Goal: Task Accomplishment & Management: Complete application form

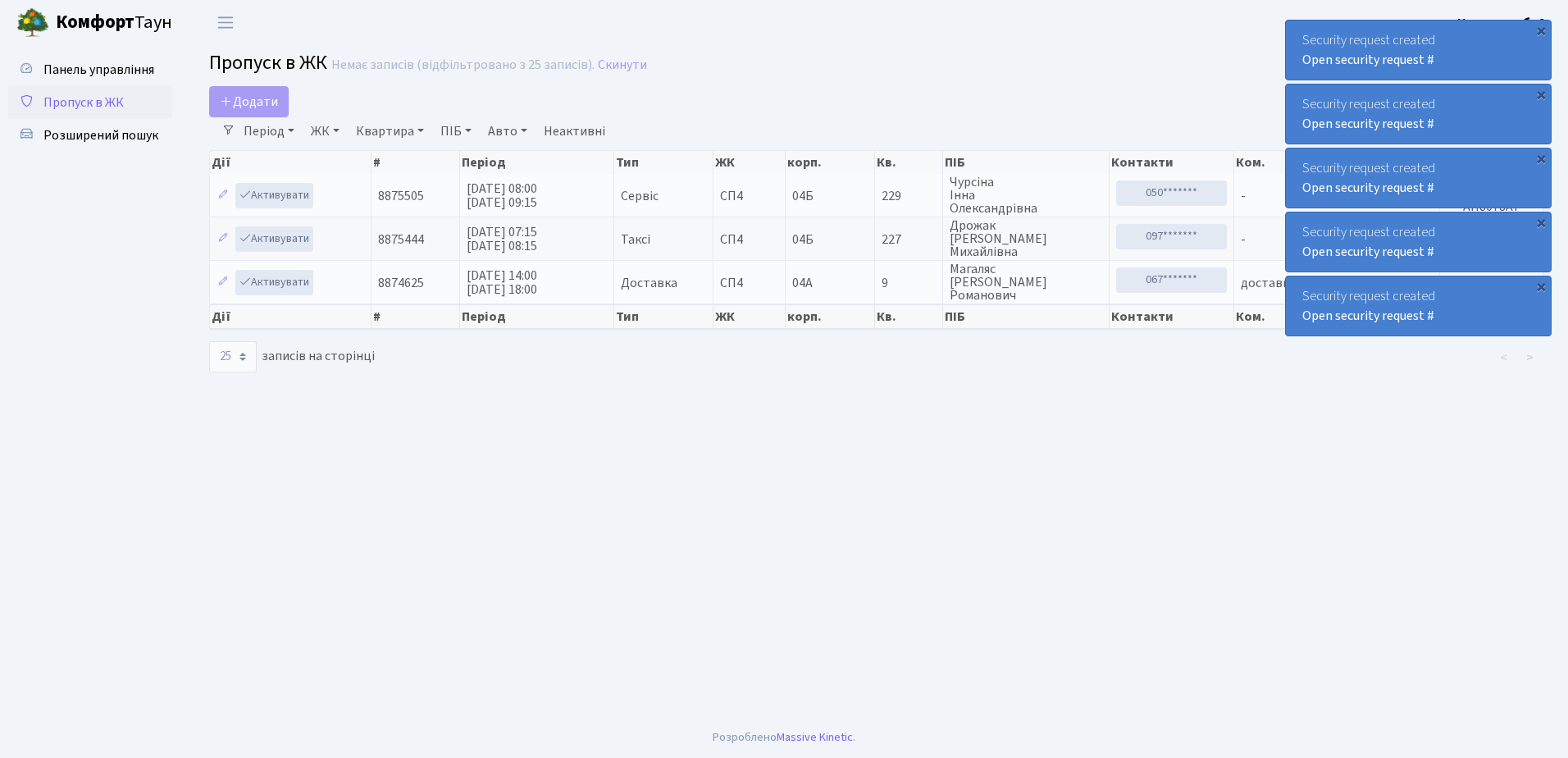
select select "25"
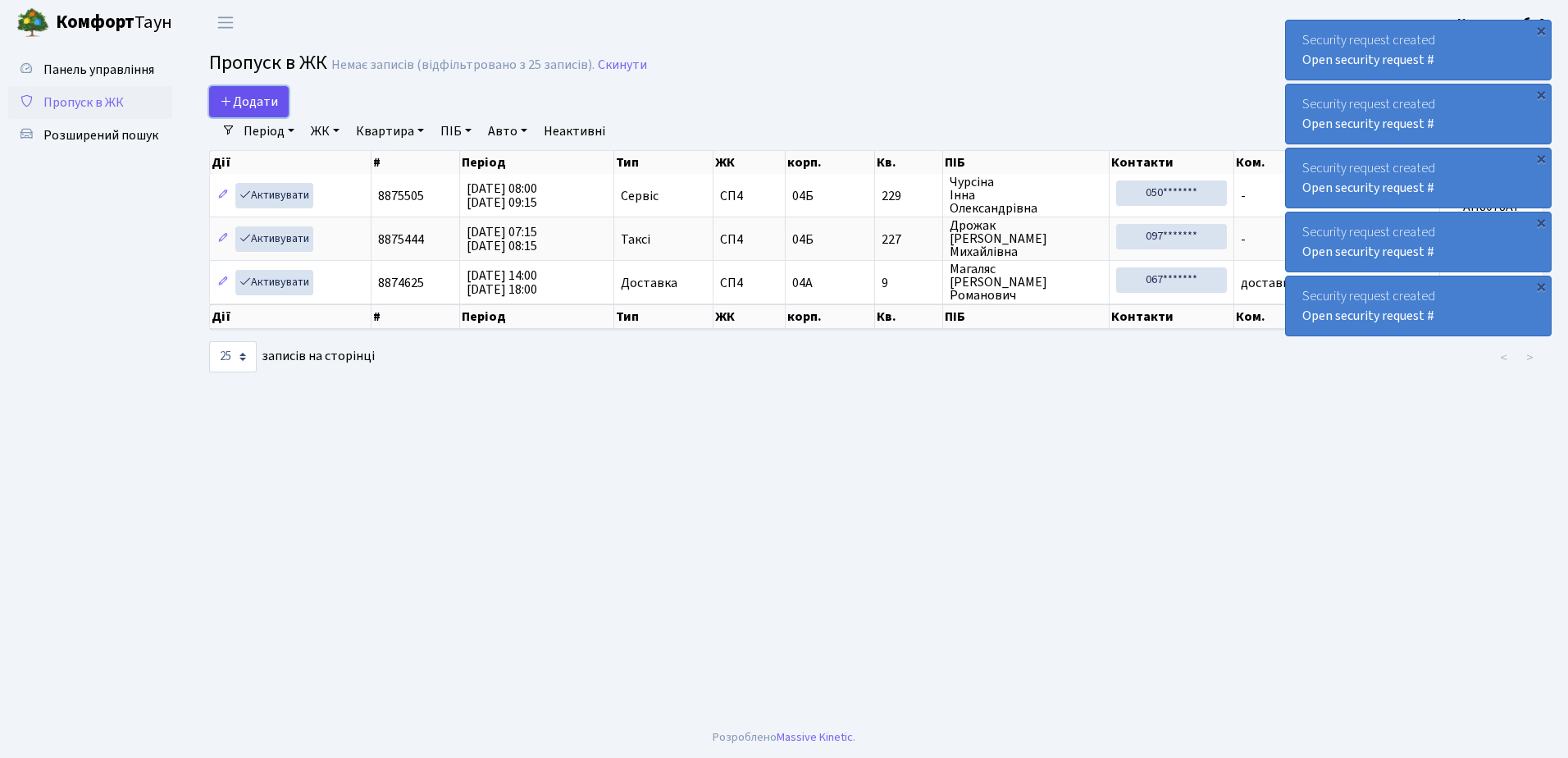
click at [252, 99] on span "Додати" at bounding box center [249, 101] width 58 height 18
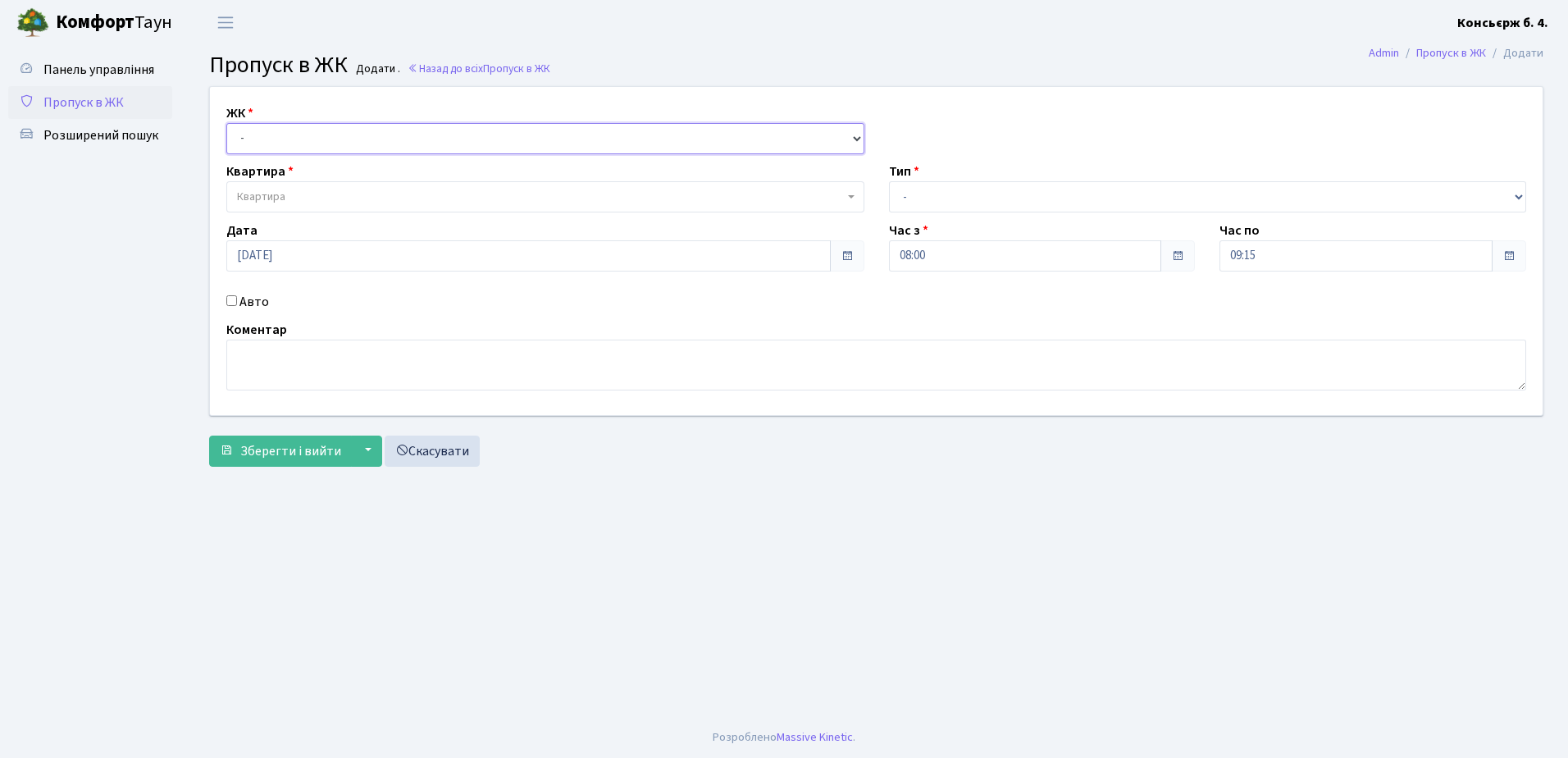
click at [353, 137] on select "- СП4, Столичне шосе, 5" at bounding box center [546, 138] width 638 height 31
select select "325"
click at [227, 123] on select "- СП4, Столичне шосе, 5" at bounding box center [546, 138] width 638 height 31
select select
click at [231, 299] on input "Авто" at bounding box center [232, 301] width 11 height 11
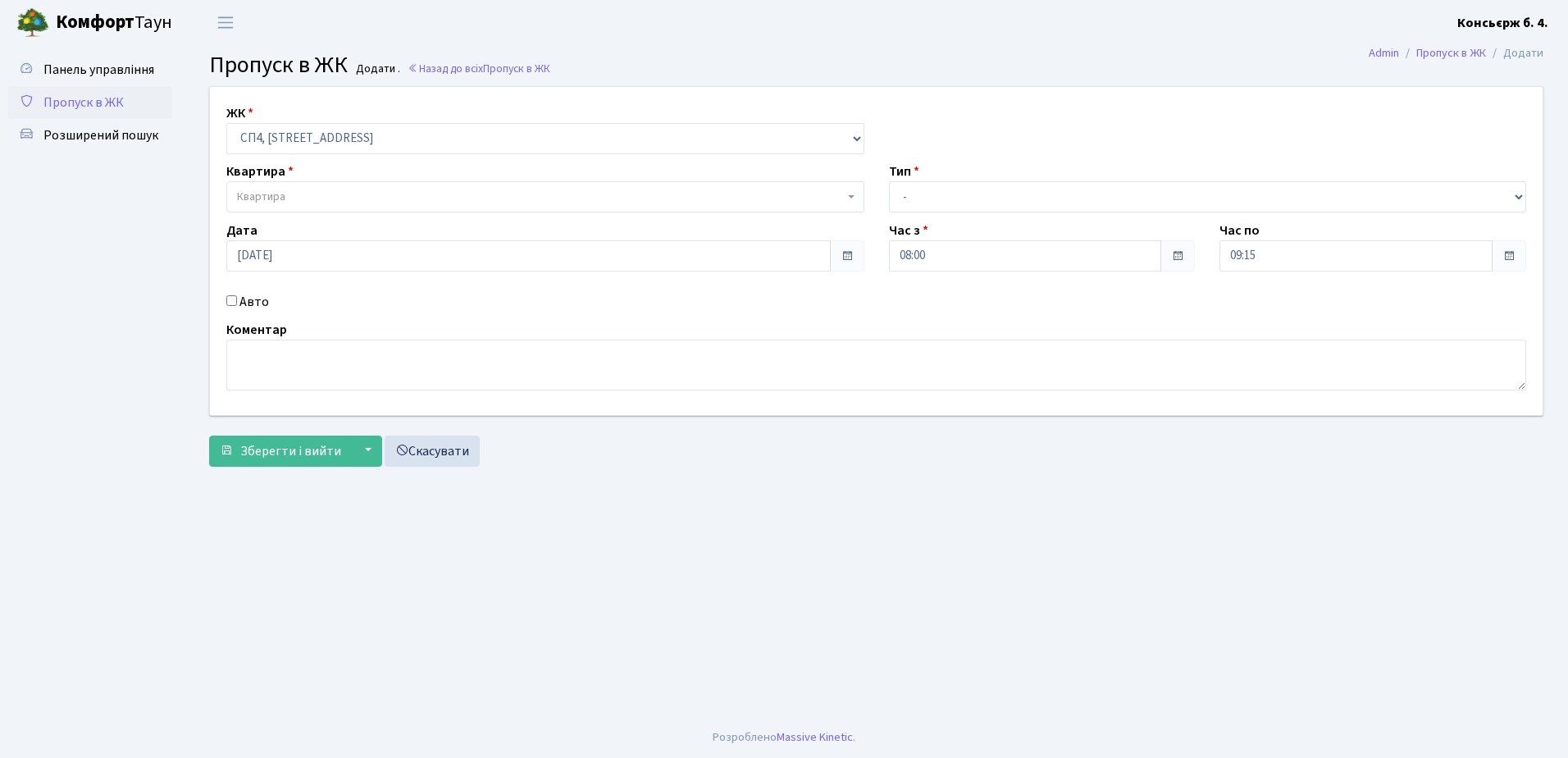
checkbox input "true"
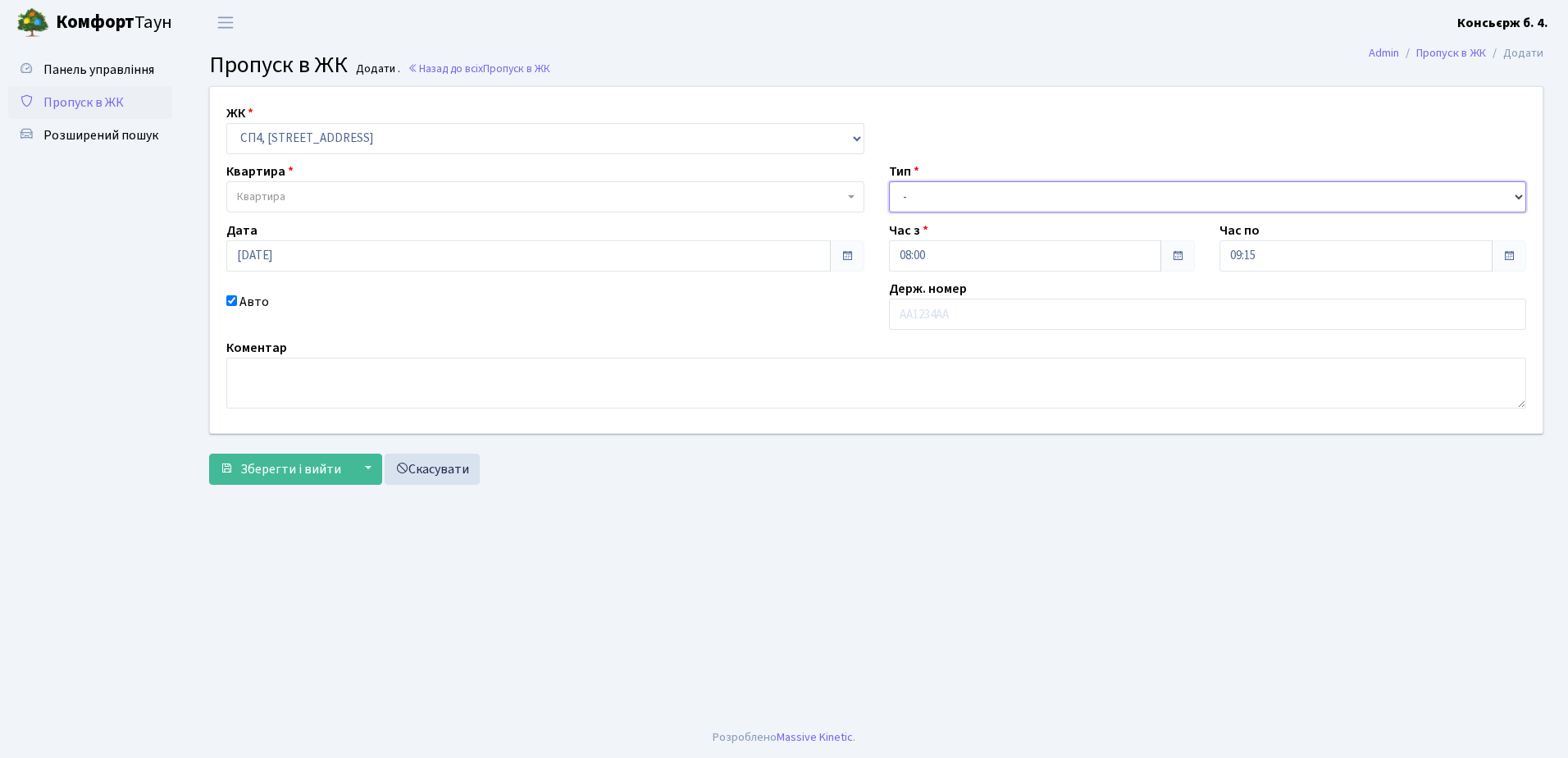
click at [1005, 191] on select "- Доставка Таксі Гості Сервіс" at bounding box center [1208, 197] width 638 height 31
select select "1"
click at [888, 182] on select "- Доставка Таксі Гості Сервіс" at bounding box center [1208, 197] width 638 height 31
click at [1270, 255] on input "09:15" at bounding box center [1356, 256] width 273 height 31
type input "0"
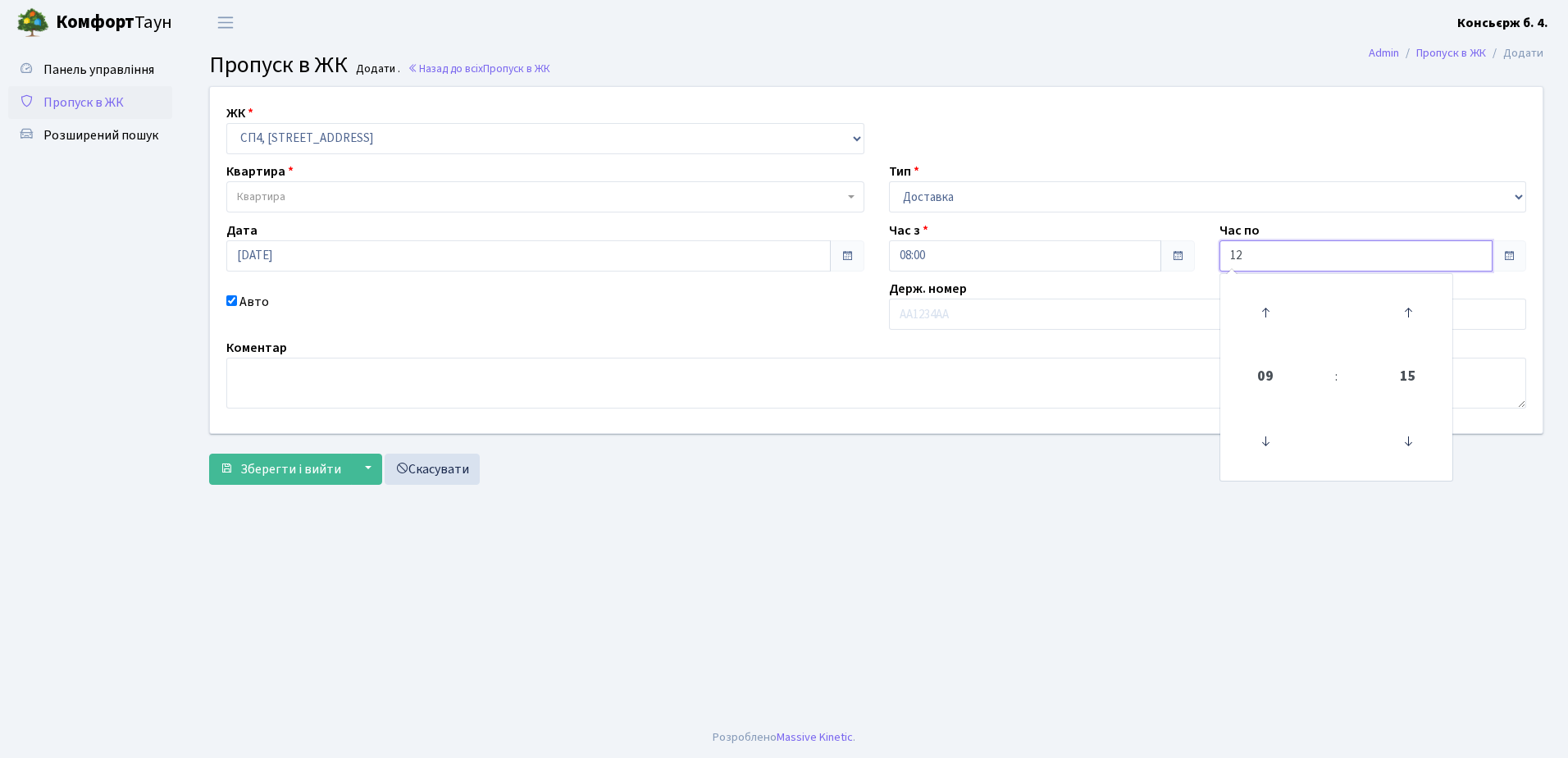
type input "1"
click at [1261, 439] on icon at bounding box center [1265, 441] width 44 height 44
click at [1267, 315] on icon at bounding box center [1265, 312] width 44 height 44
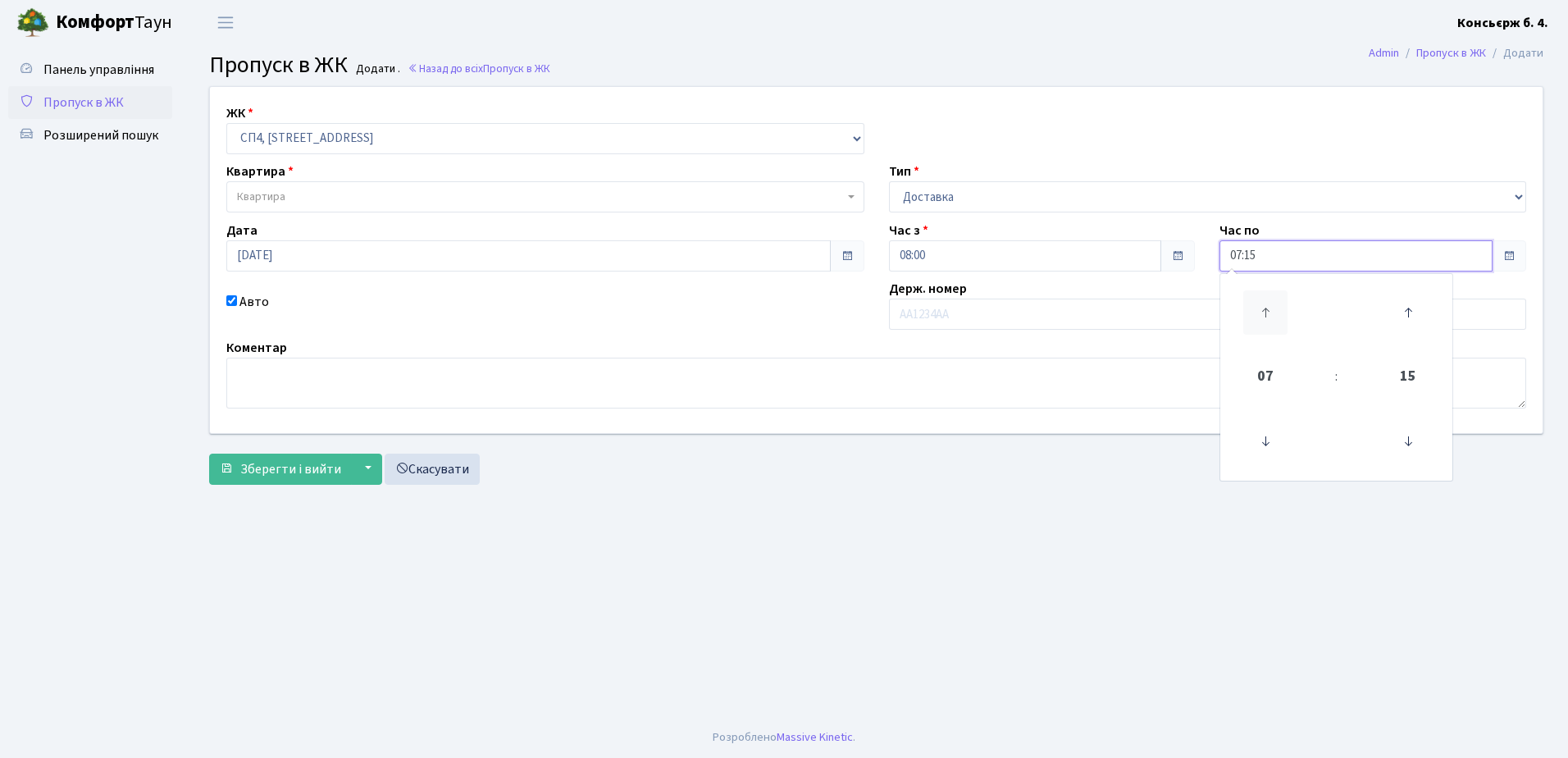
click at [1267, 315] on icon at bounding box center [1265, 312] width 44 height 44
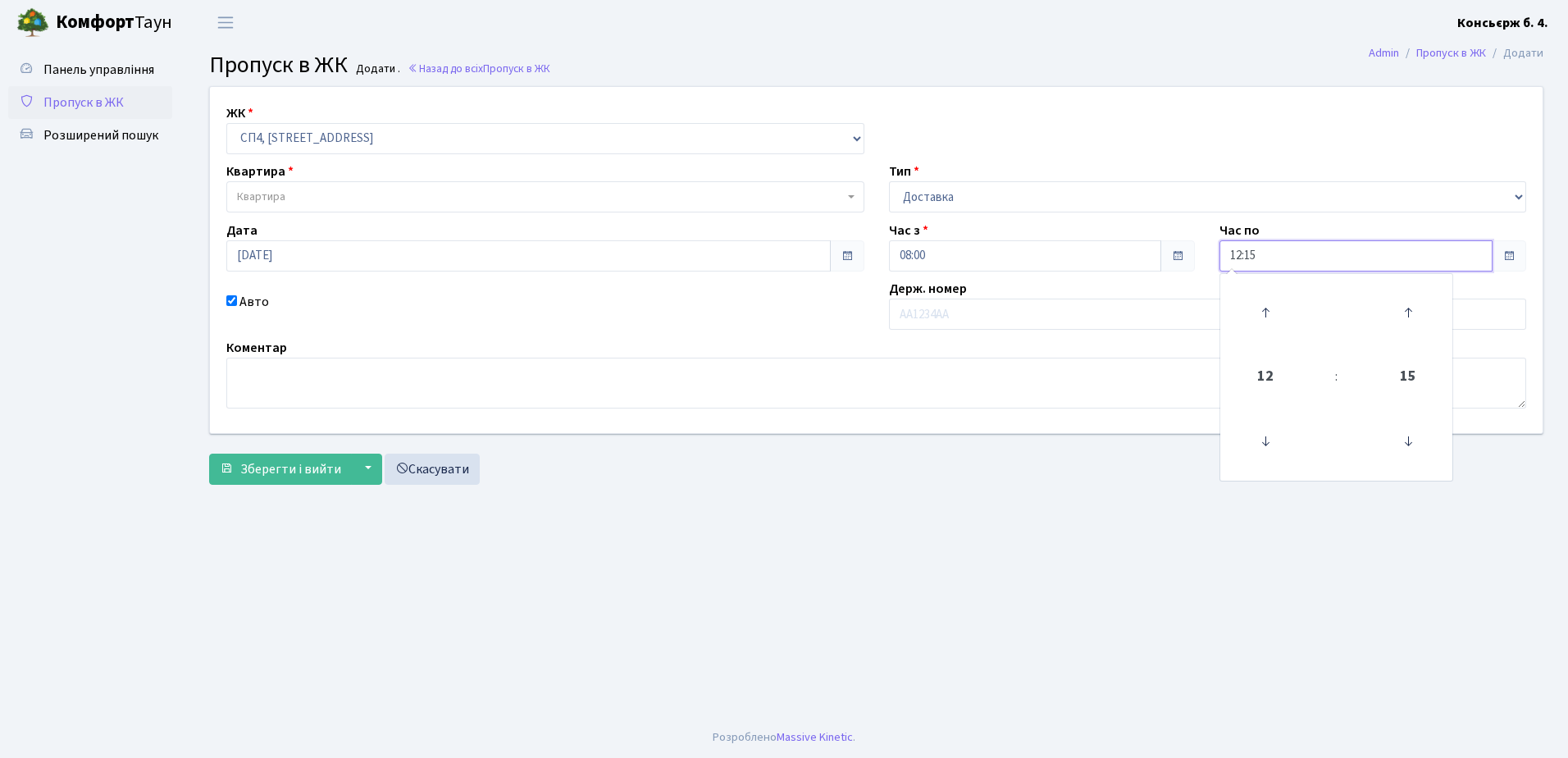
type input "12:15"
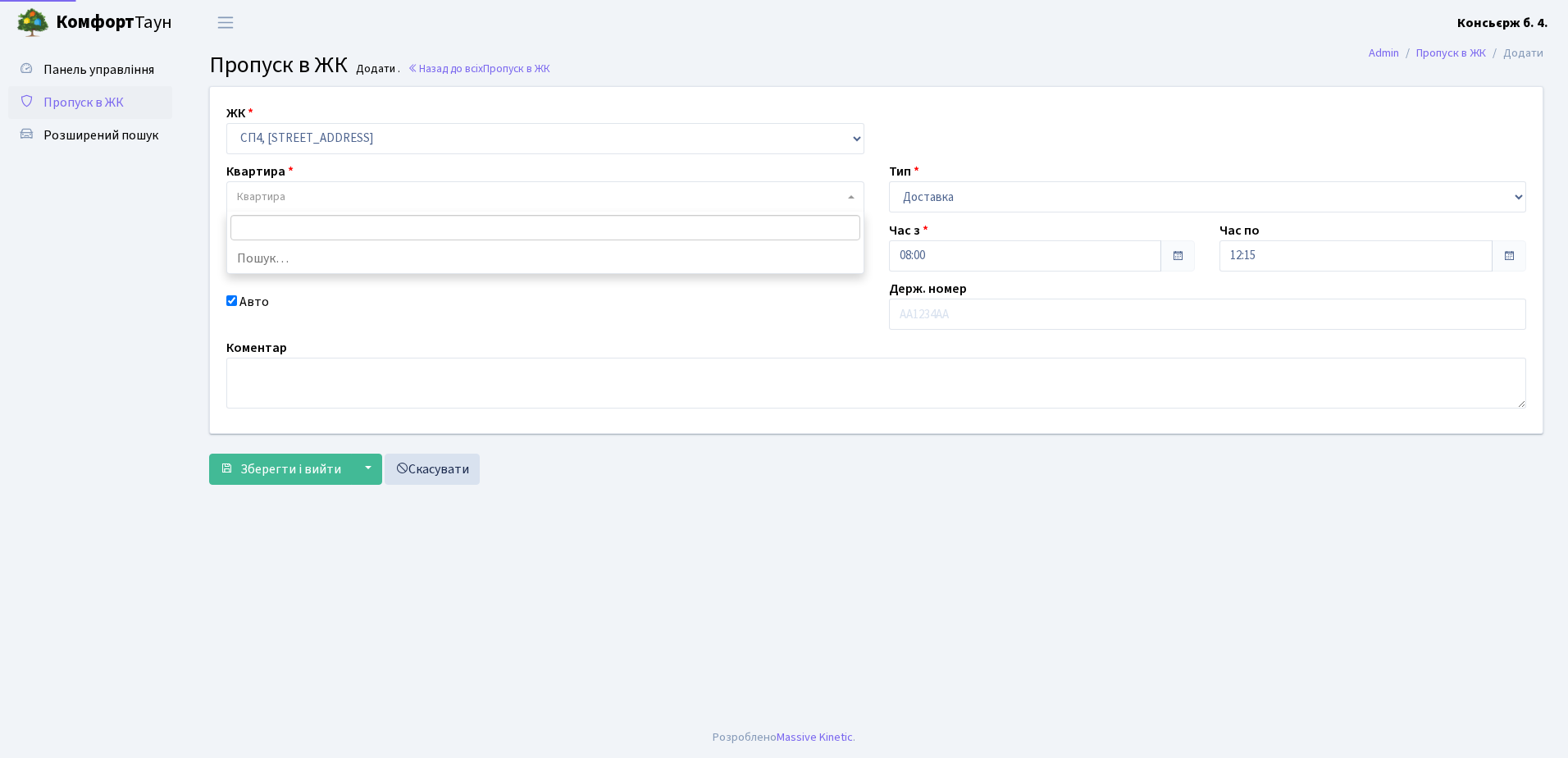
click at [438, 196] on span "Квартира" at bounding box center [540, 197] width 606 height 17
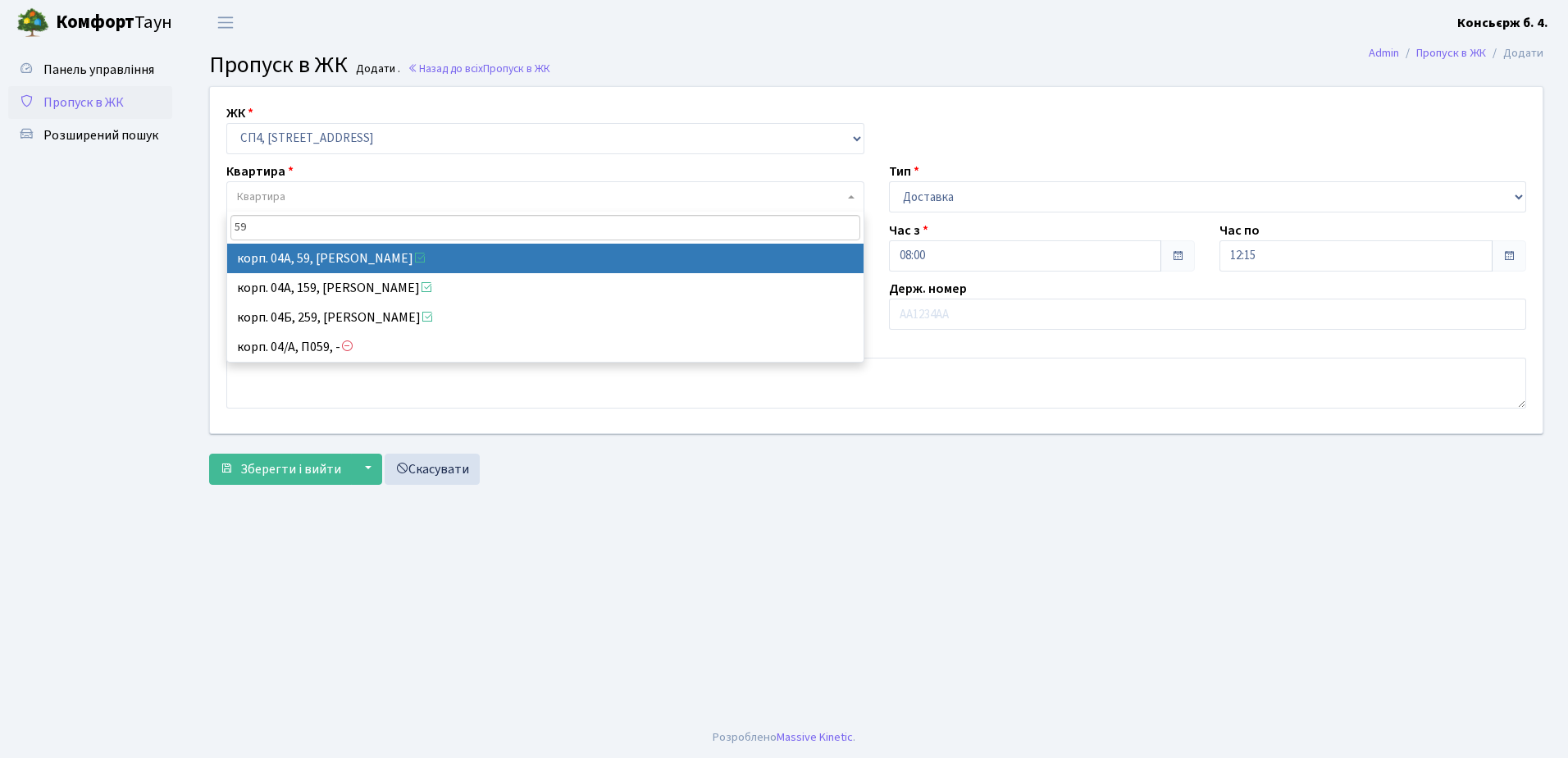
type input "59"
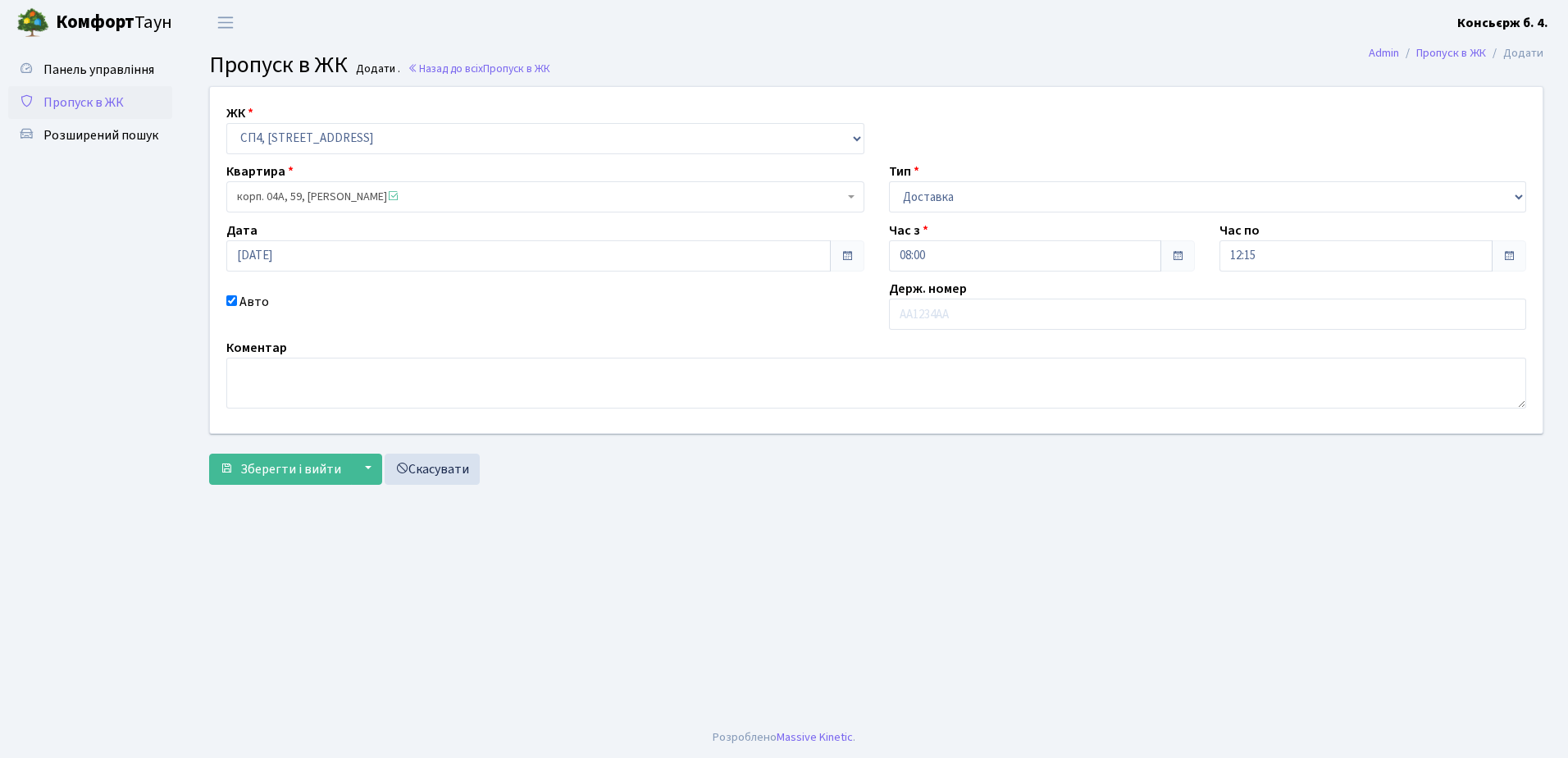
select select "21087"
click at [944, 315] on input "text" at bounding box center [1208, 314] width 638 height 31
type input "Ф"
click at [952, 313] on input "АА8113" at bounding box center [1208, 314] width 638 height 31
click at [1104, 625] on main "Admin Пропуск в ЖК Додати Пропуск в ЖК Додати . Назад до всіх Пропуск в ЖК ЖК -…" at bounding box center [875, 381] width 1383 height 672
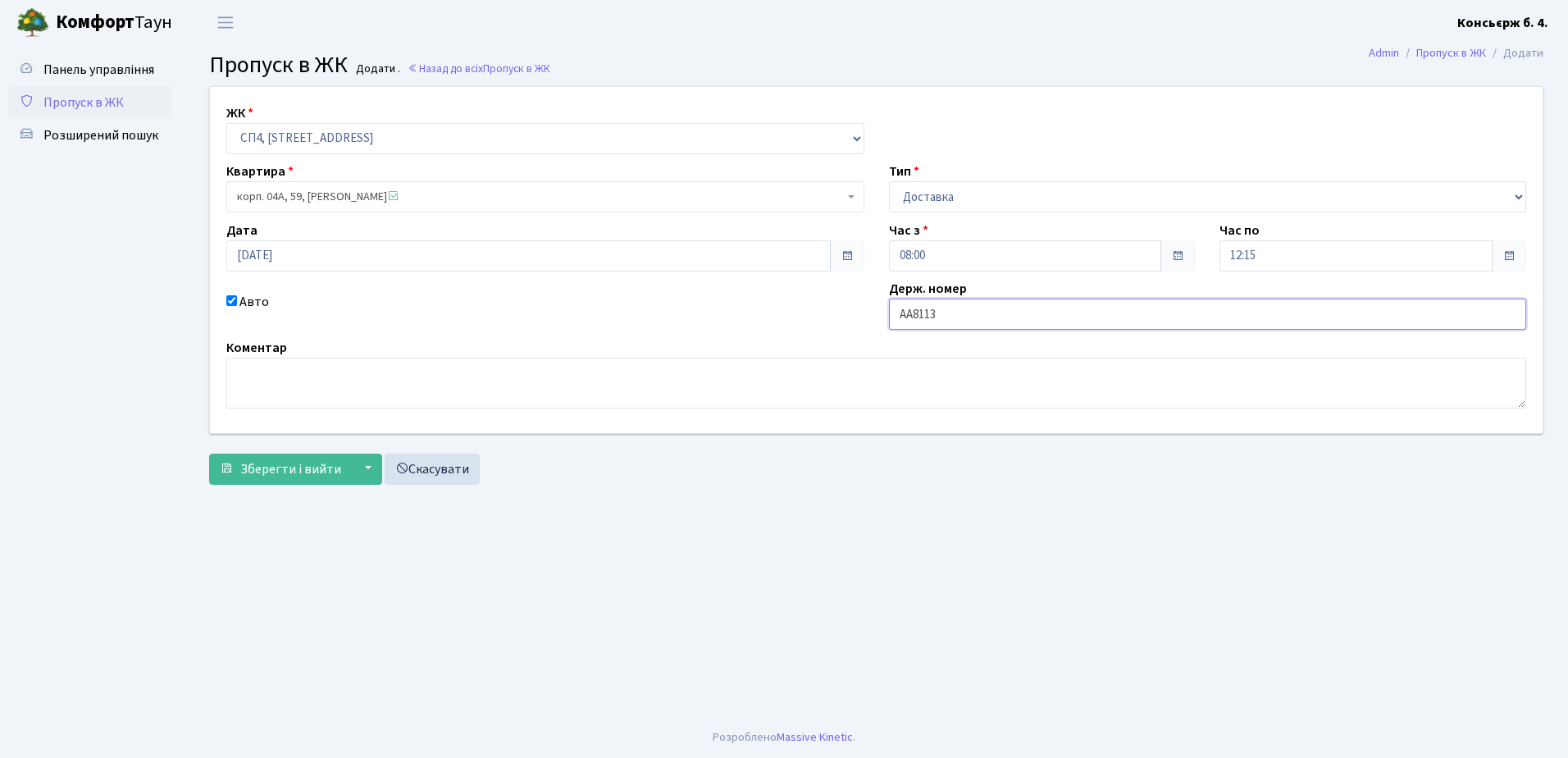
click at [982, 317] on input "АА8113" at bounding box center [1208, 314] width 638 height 31
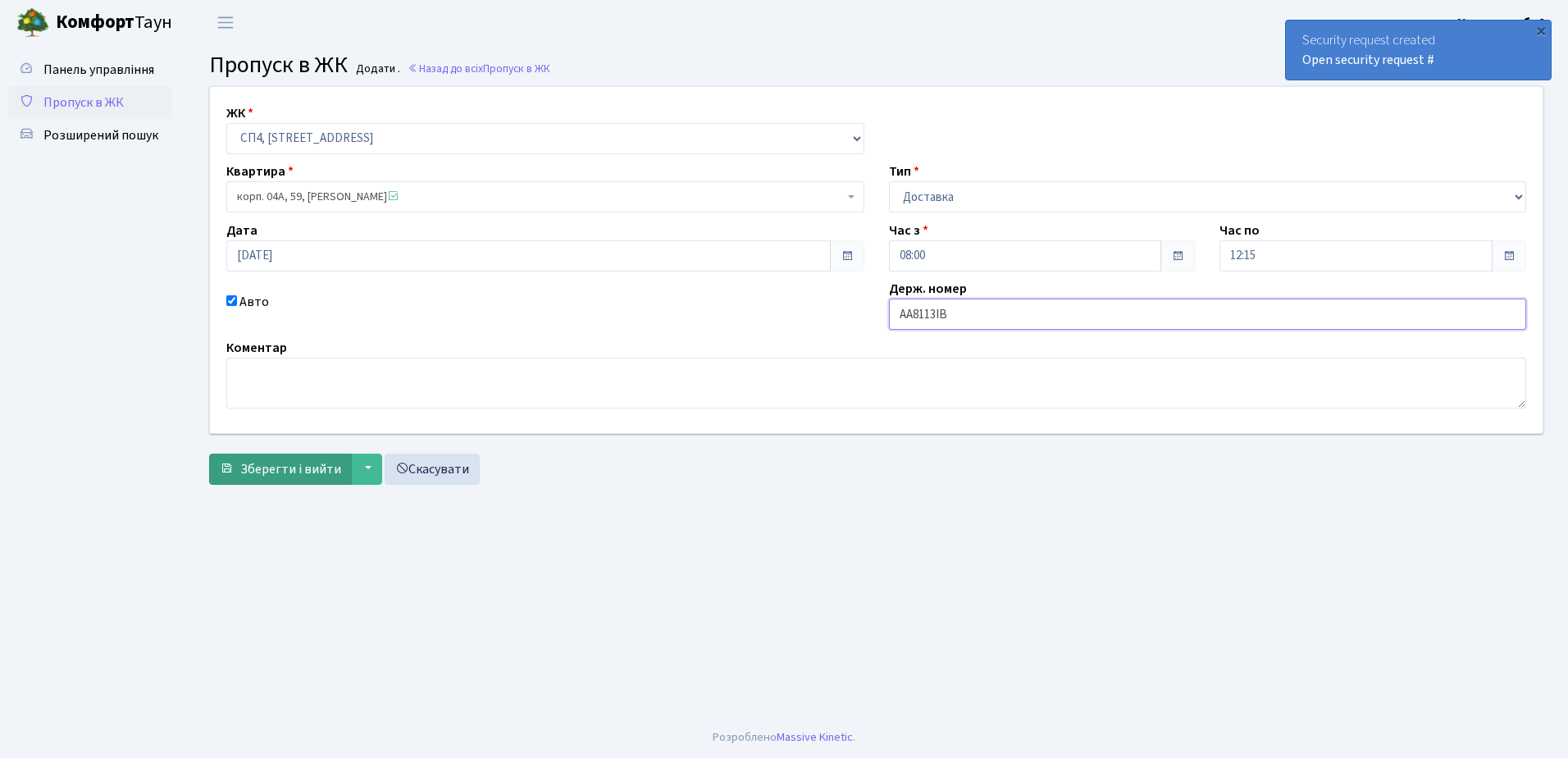
type input "АА8113ІВ"
click at [322, 466] on span "Зберегти і вийти" at bounding box center [291, 469] width 100 height 18
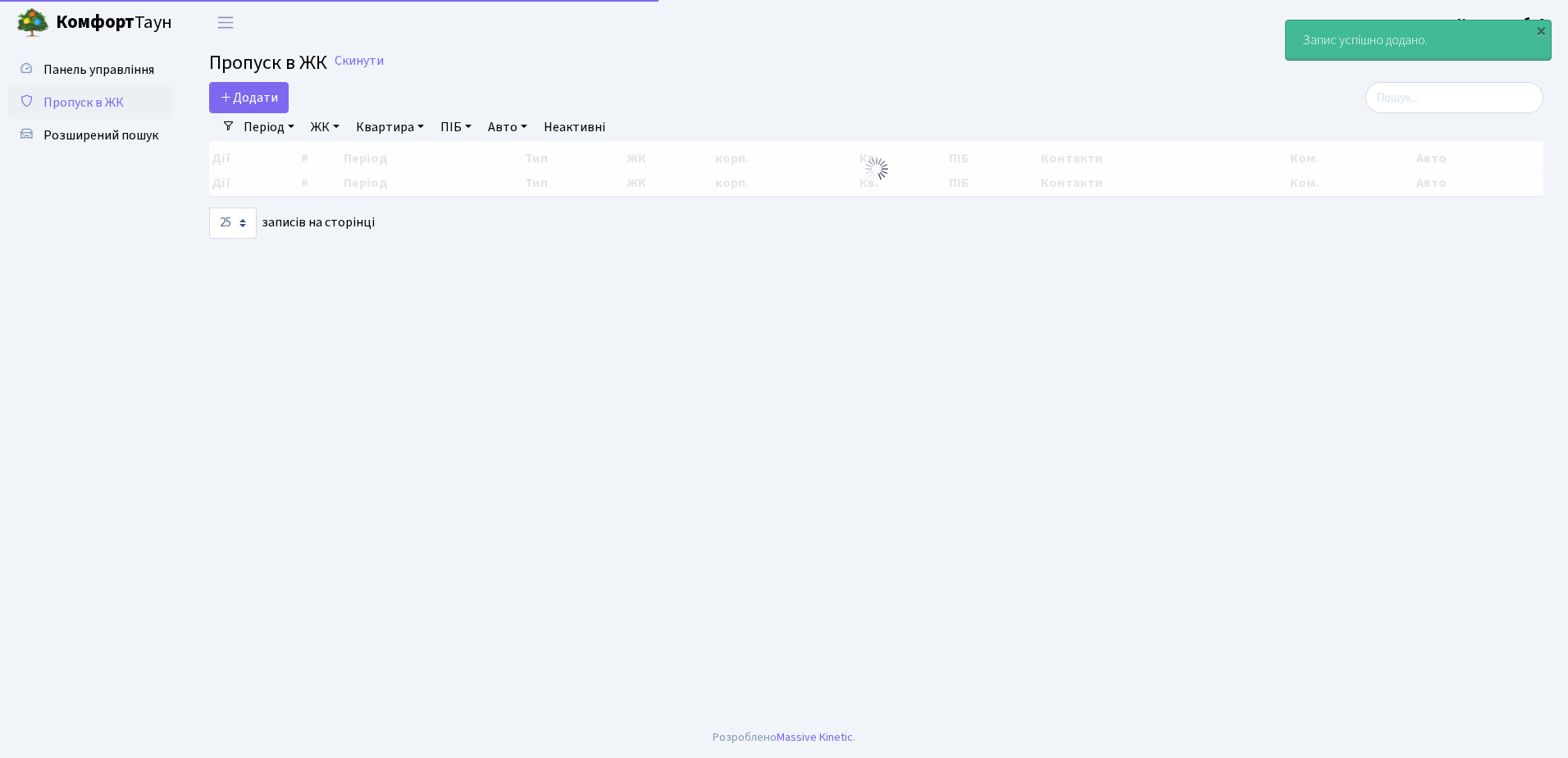
select select "25"
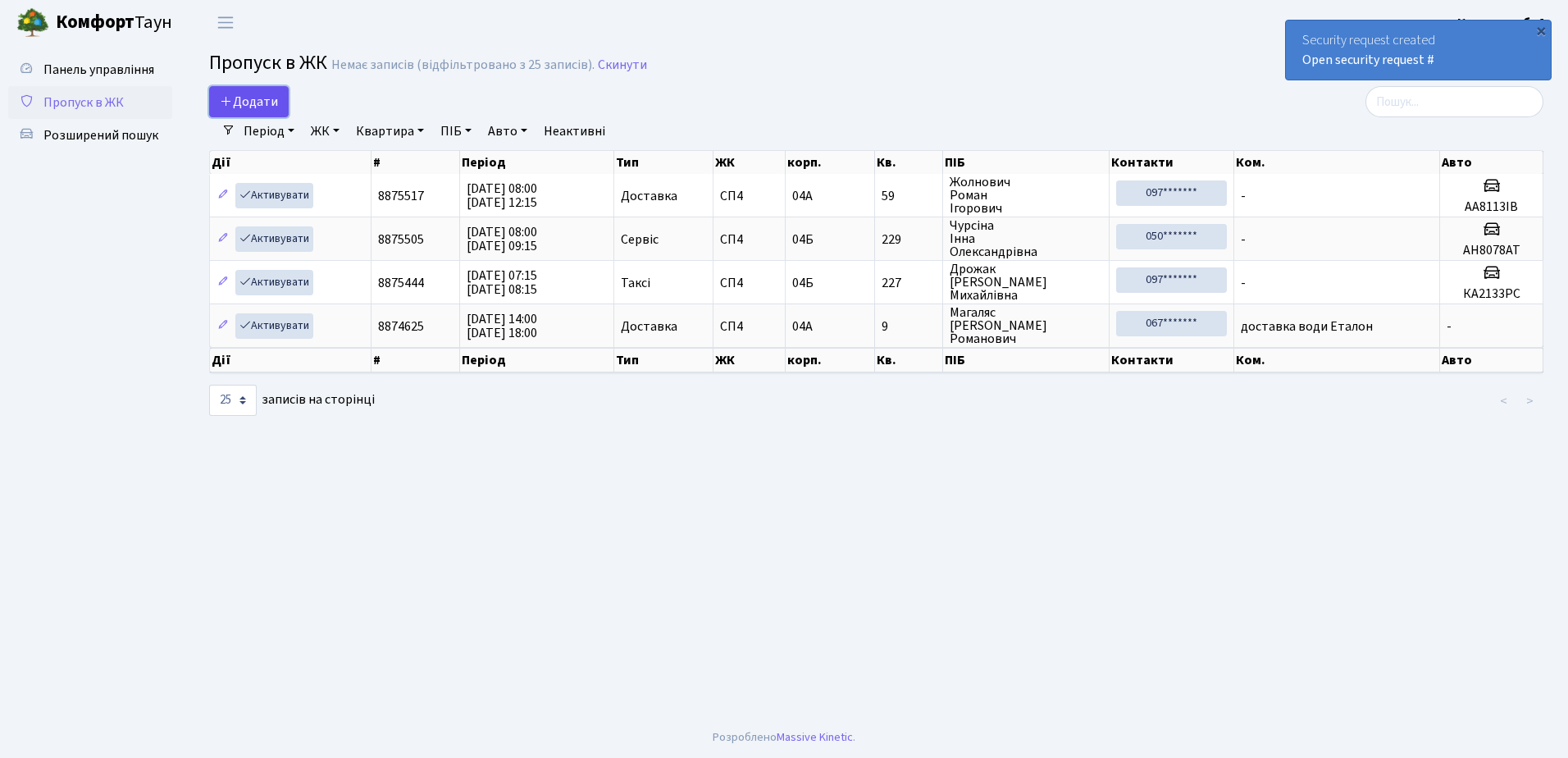
click at [241, 95] on span "Додати" at bounding box center [249, 101] width 58 height 18
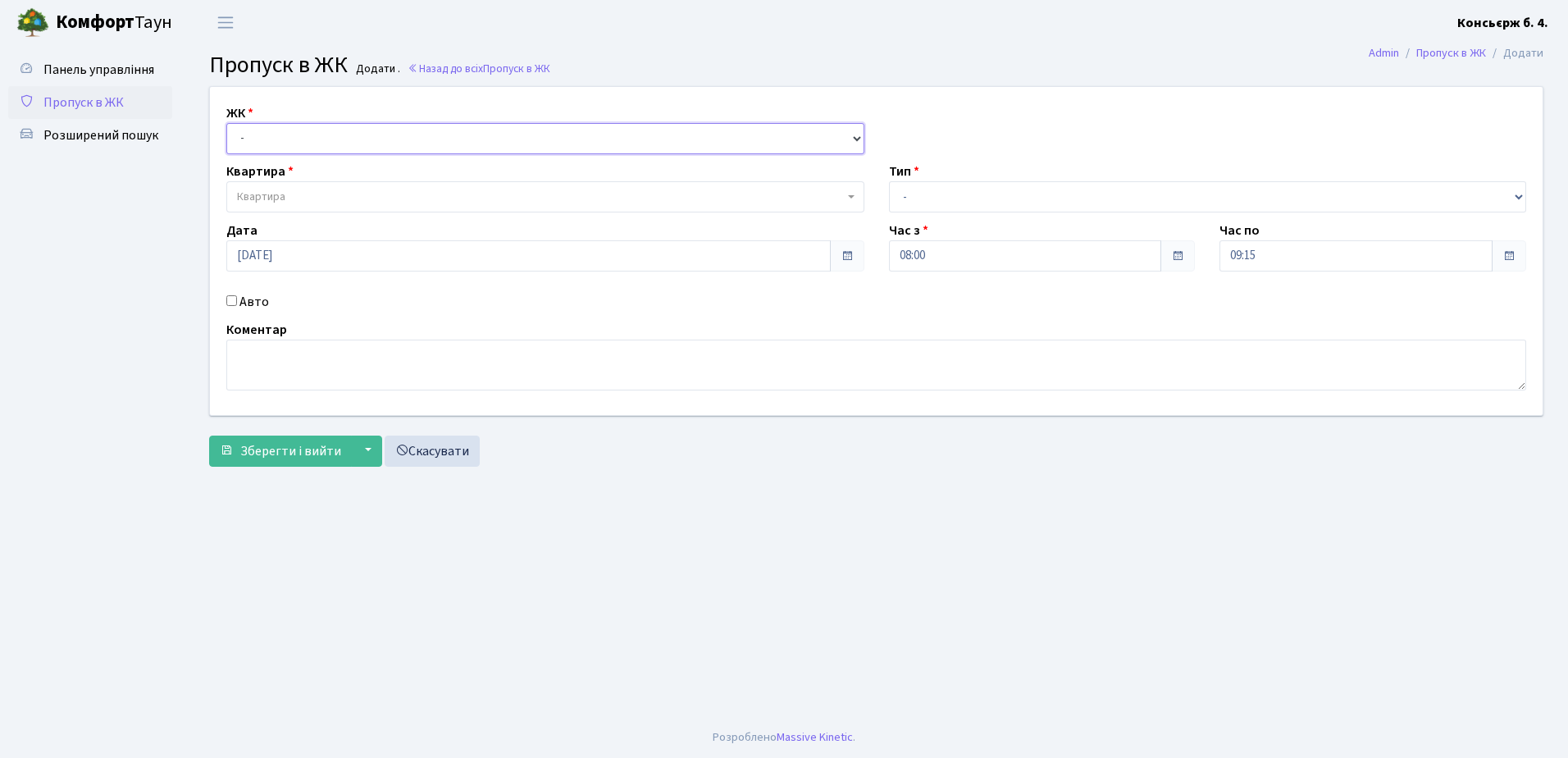
click at [291, 135] on select "- СП4, Столичне шосе, 5" at bounding box center [546, 138] width 638 height 31
select select "325"
click at [227, 123] on select "- СП4, Столичне шосе, 5" at bounding box center [546, 138] width 638 height 31
select select
click at [305, 196] on span "Квартира" at bounding box center [540, 197] width 606 height 17
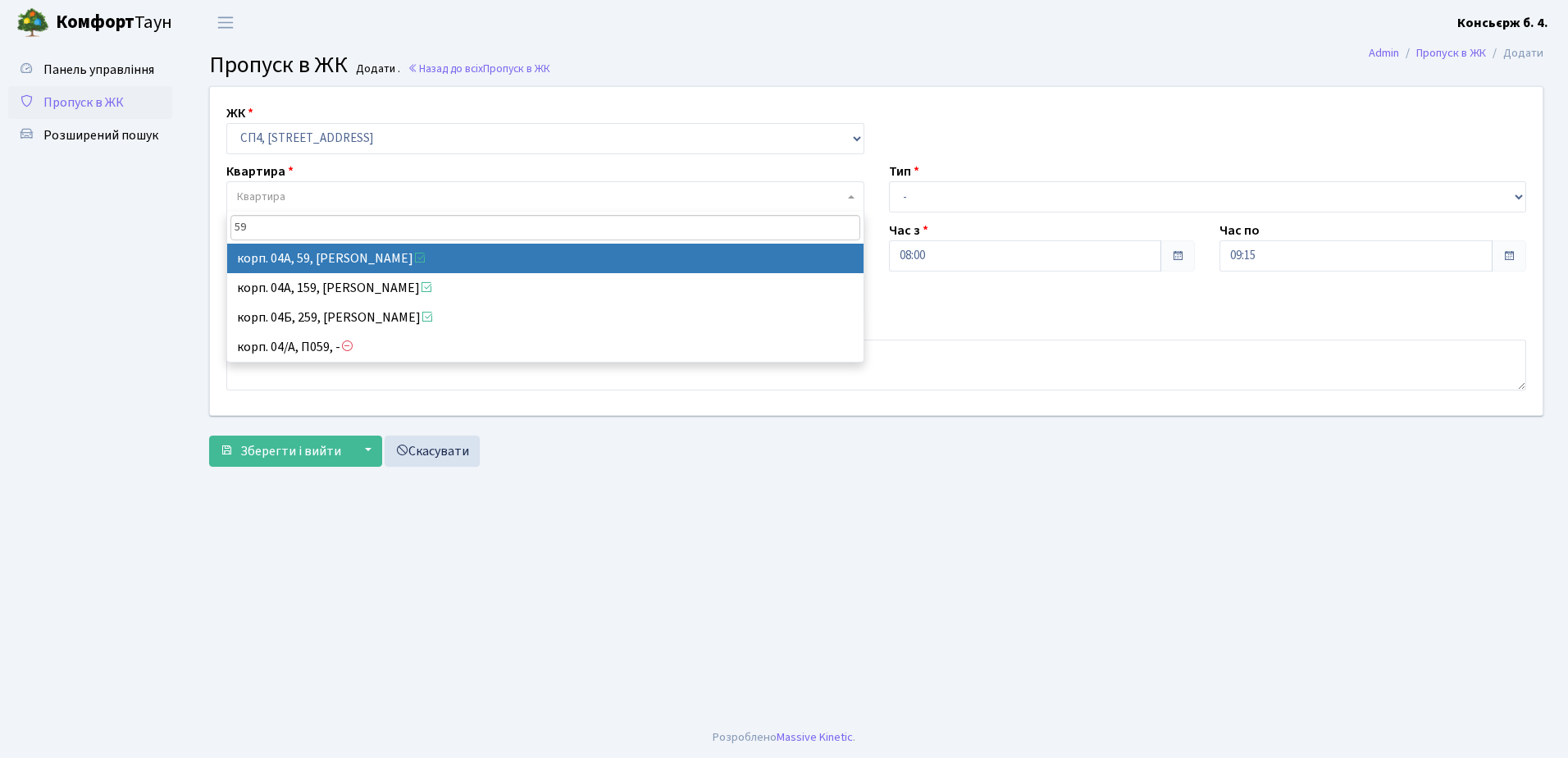
type input "59"
select select "21087"
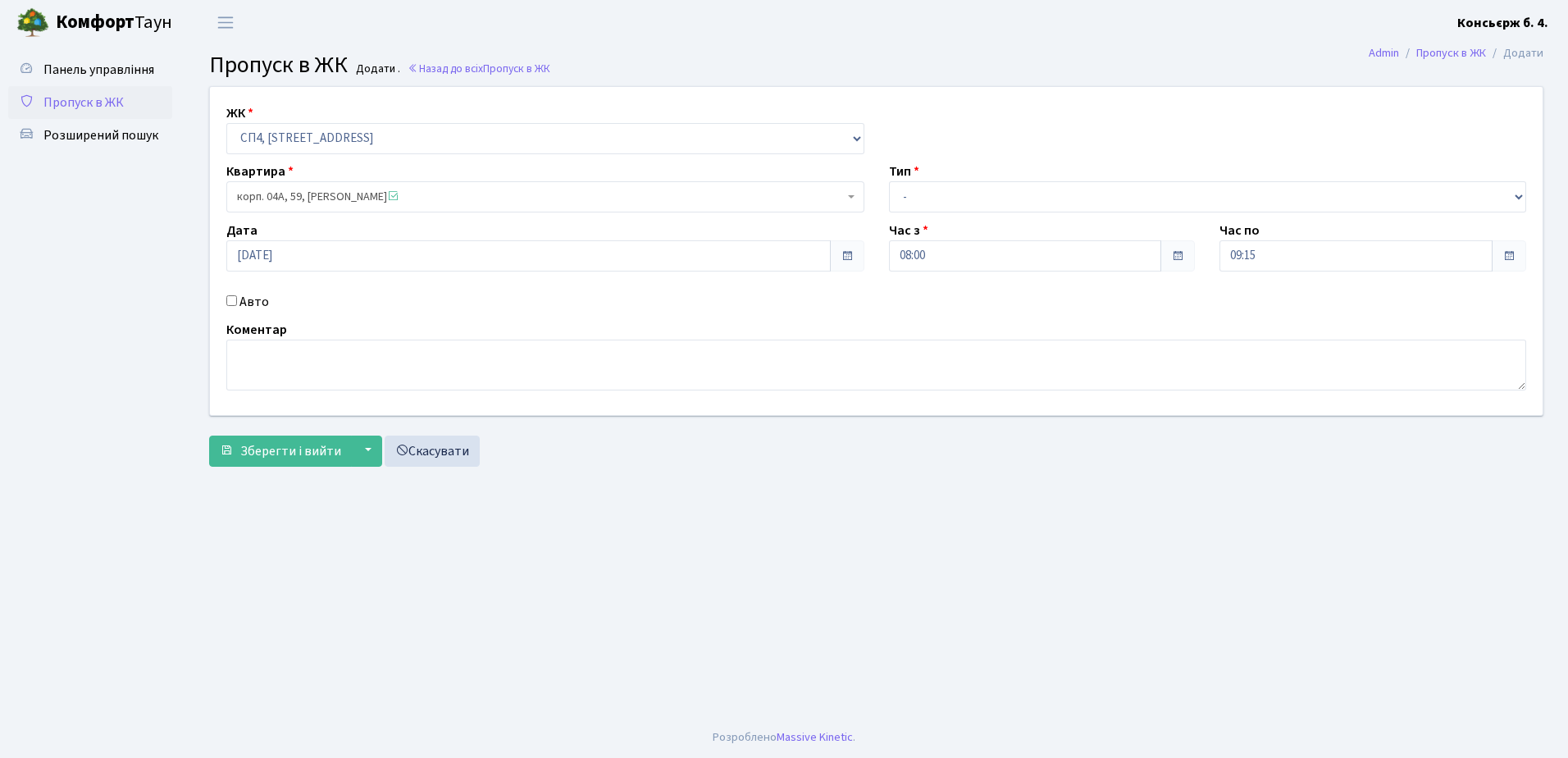
click at [229, 298] on input "Авто" at bounding box center [232, 301] width 11 height 11
checkbox input "true"
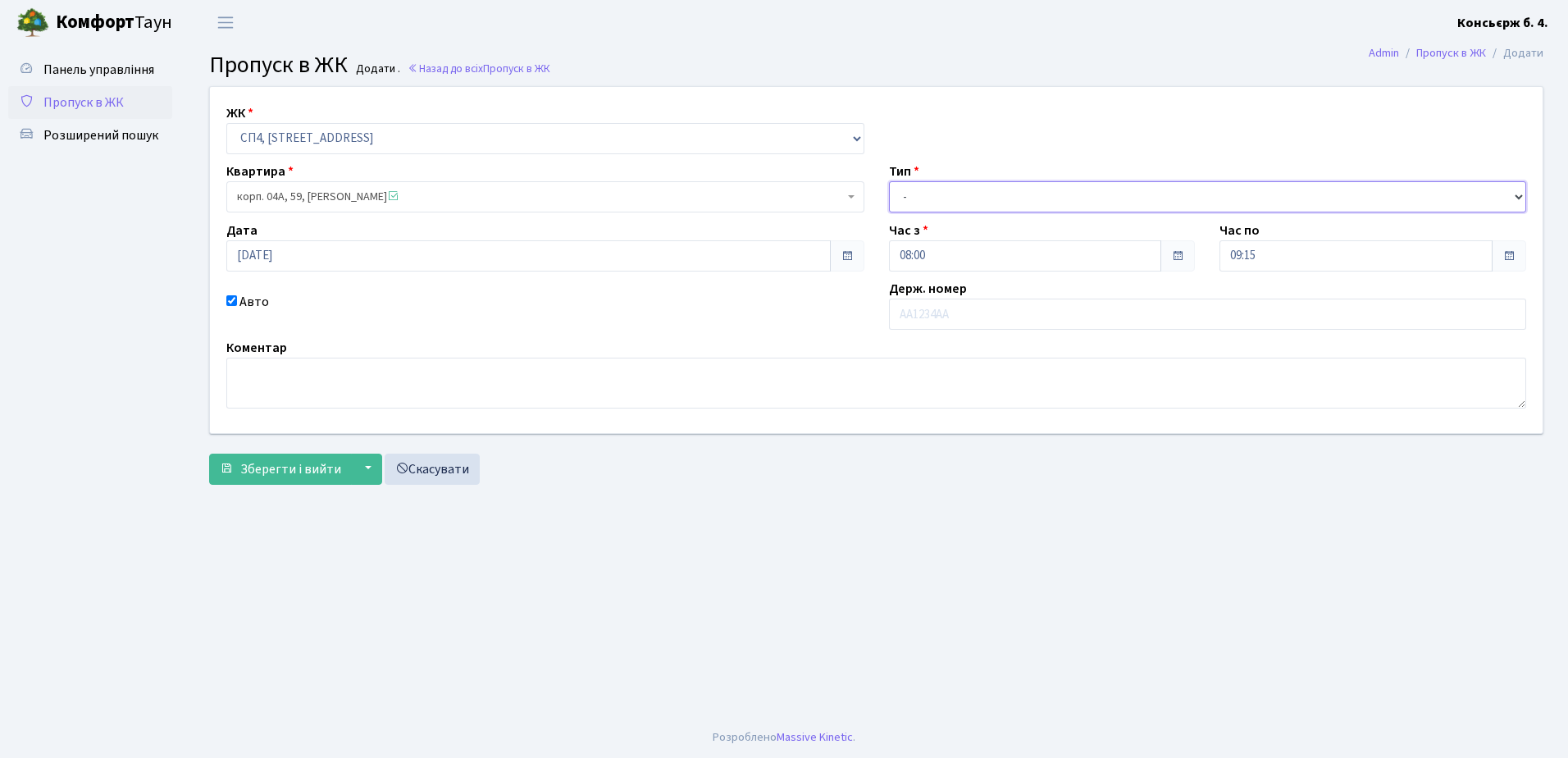
click at [1152, 194] on select "- Доставка Таксі Гості Сервіс" at bounding box center [1208, 197] width 638 height 31
select select "1"
click at [888, 182] on select "- Доставка Таксі Гості Сервіс" at bounding box center [1208, 197] width 638 height 31
click at [1286, 256] on input "09:15" at bounding box center [1356, 256] width 273 height 31
click at [1267, 308] on icon at bounding box center [1265, 312] width 44 height 44
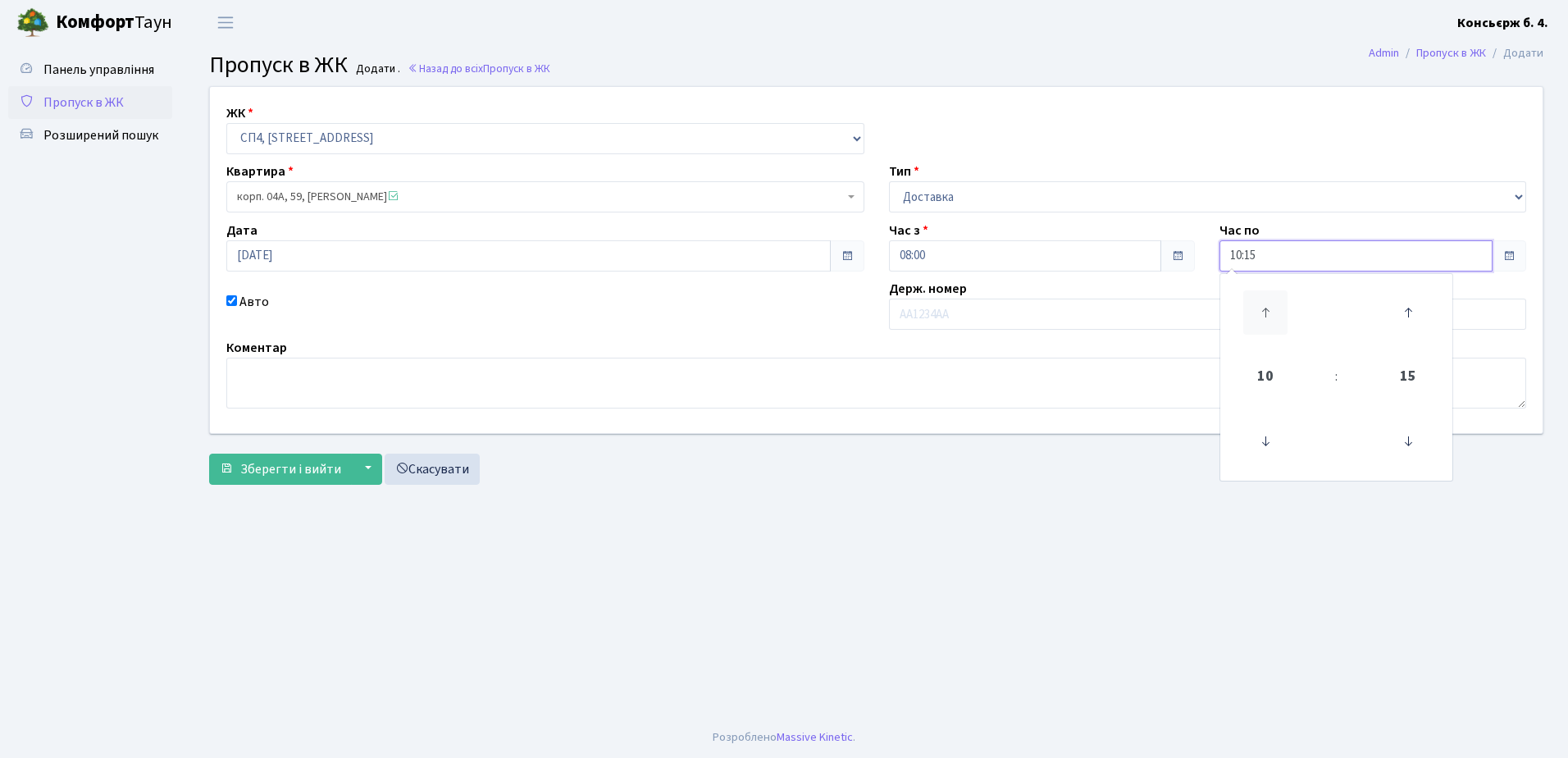
click at [1267, 308] on icon at bounding box center [1265, 312] width 44 height 44
type input "12:15"
click at [1292, 258] on input "12:15" at bounding box center [1356, 256] width 273 height 31
click at [1134, 313] on input "text" at bounding box center [1208, 314] width 638 height 31
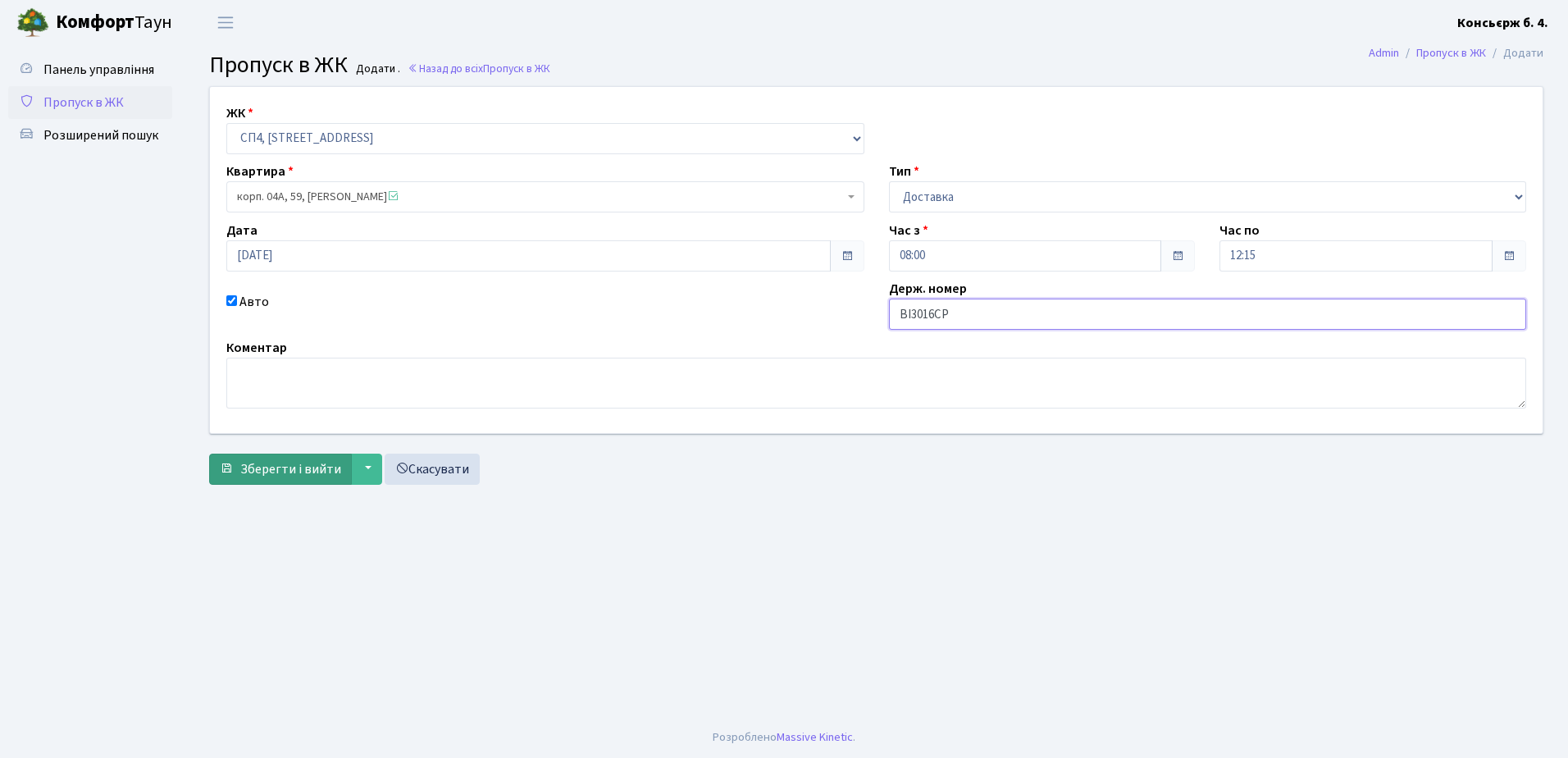
type input "ВІ3016СР"
click at [311, 464] on span "Зберегти і вийти" at bounding box center [291, 469] width 100 height 18
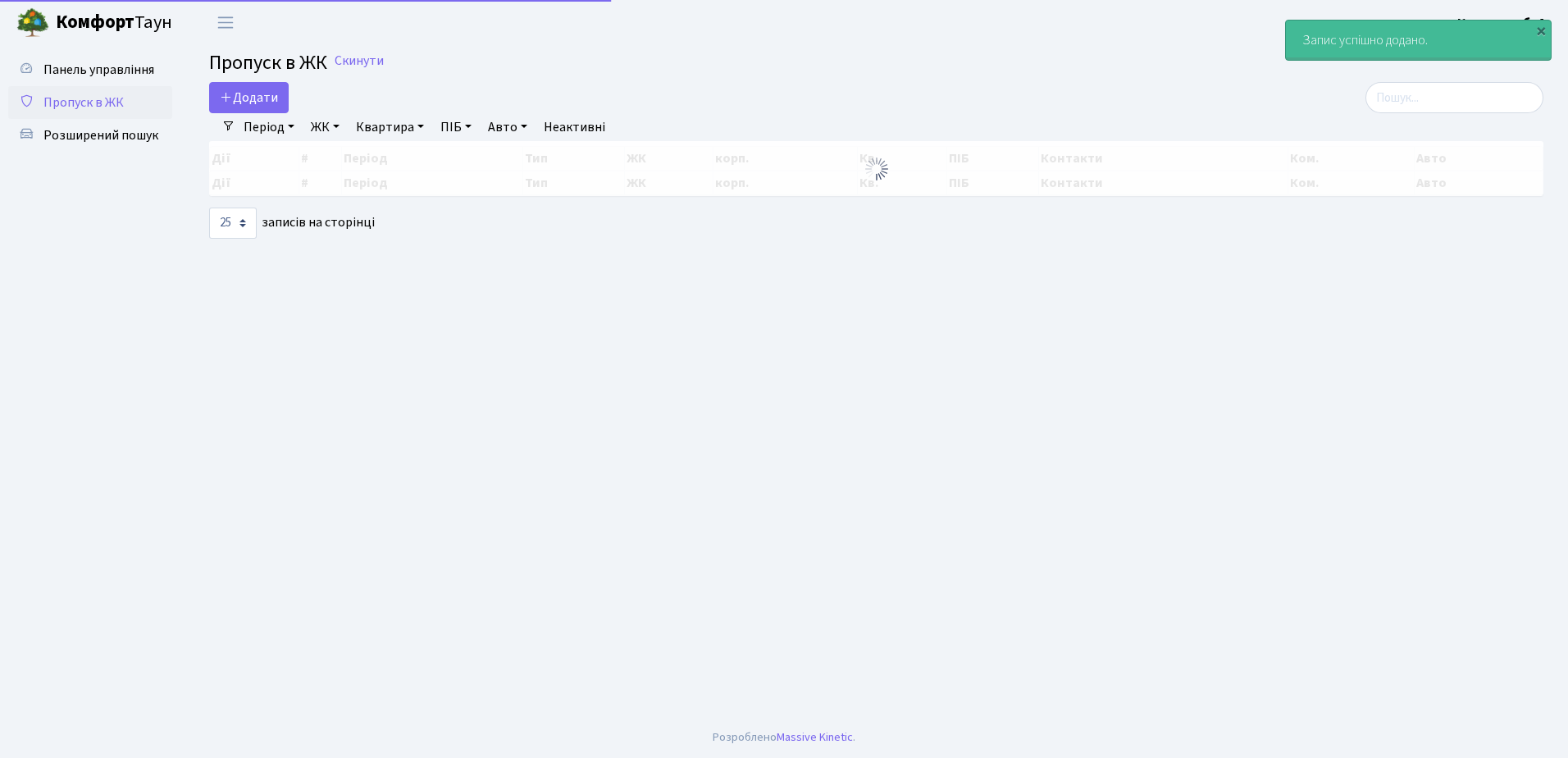
select select "25"
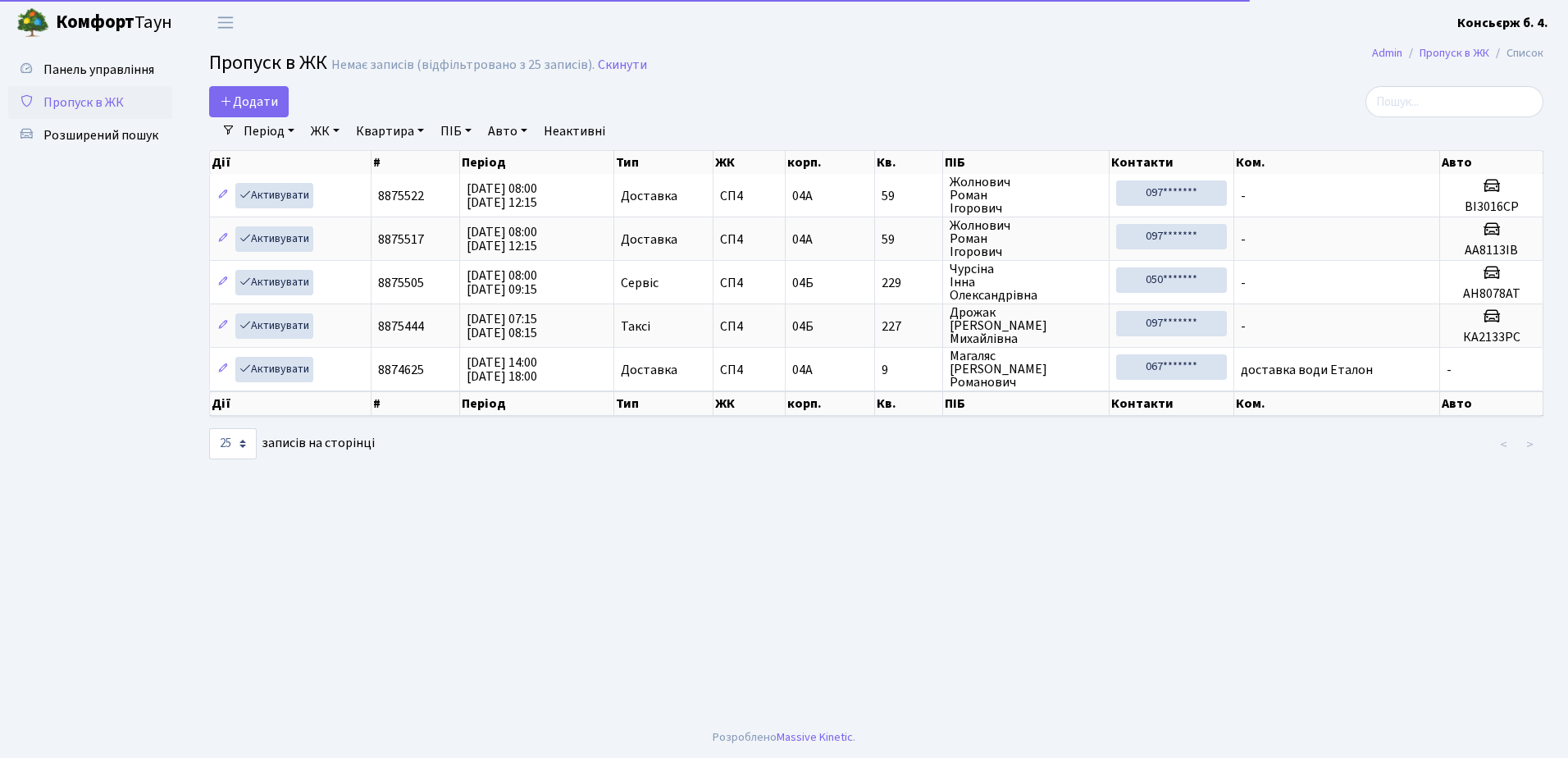
select select "25"
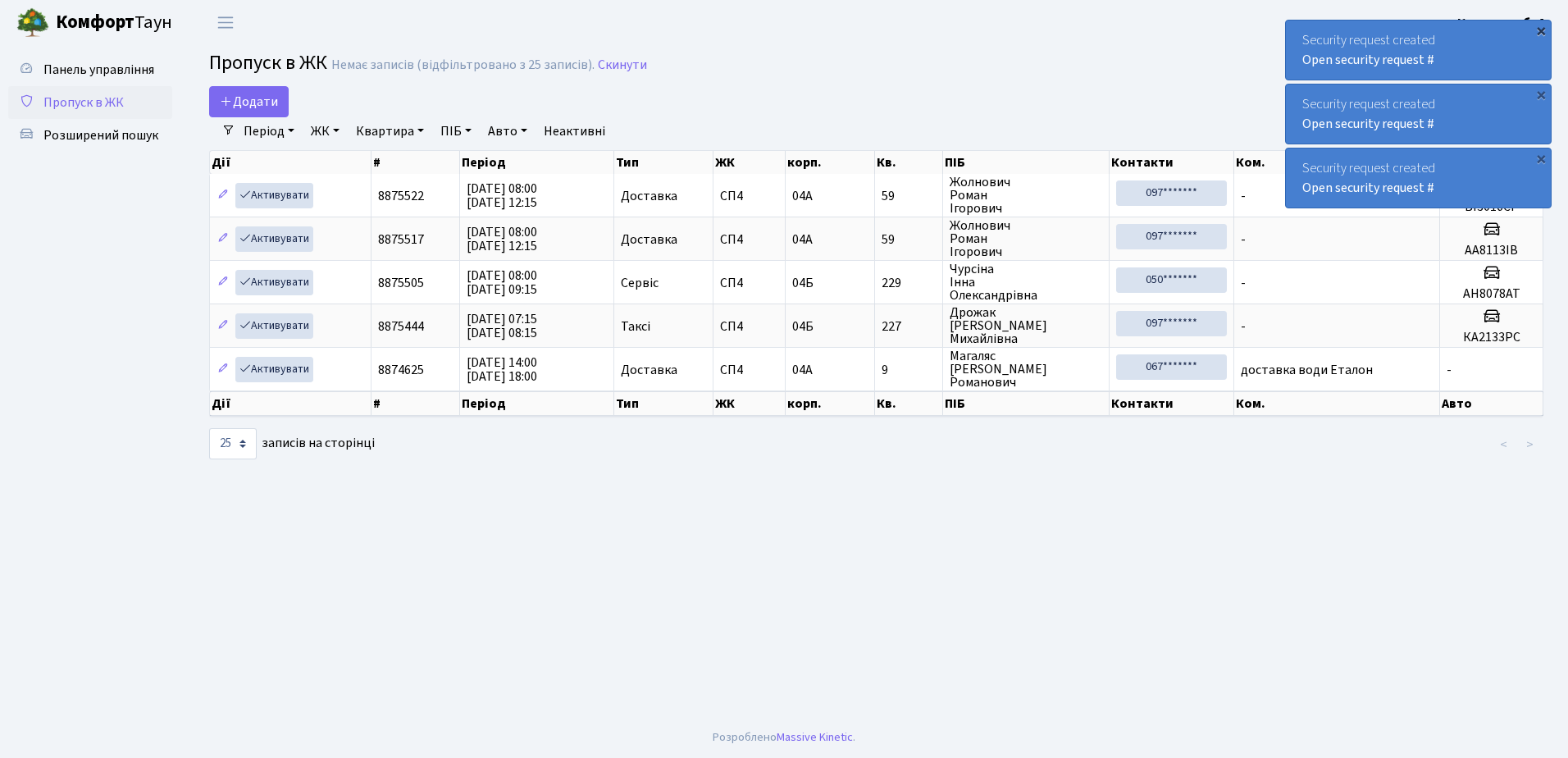
click at [1543, 29] on div "×" at bounding box center [1541, 30] width 17 height 17
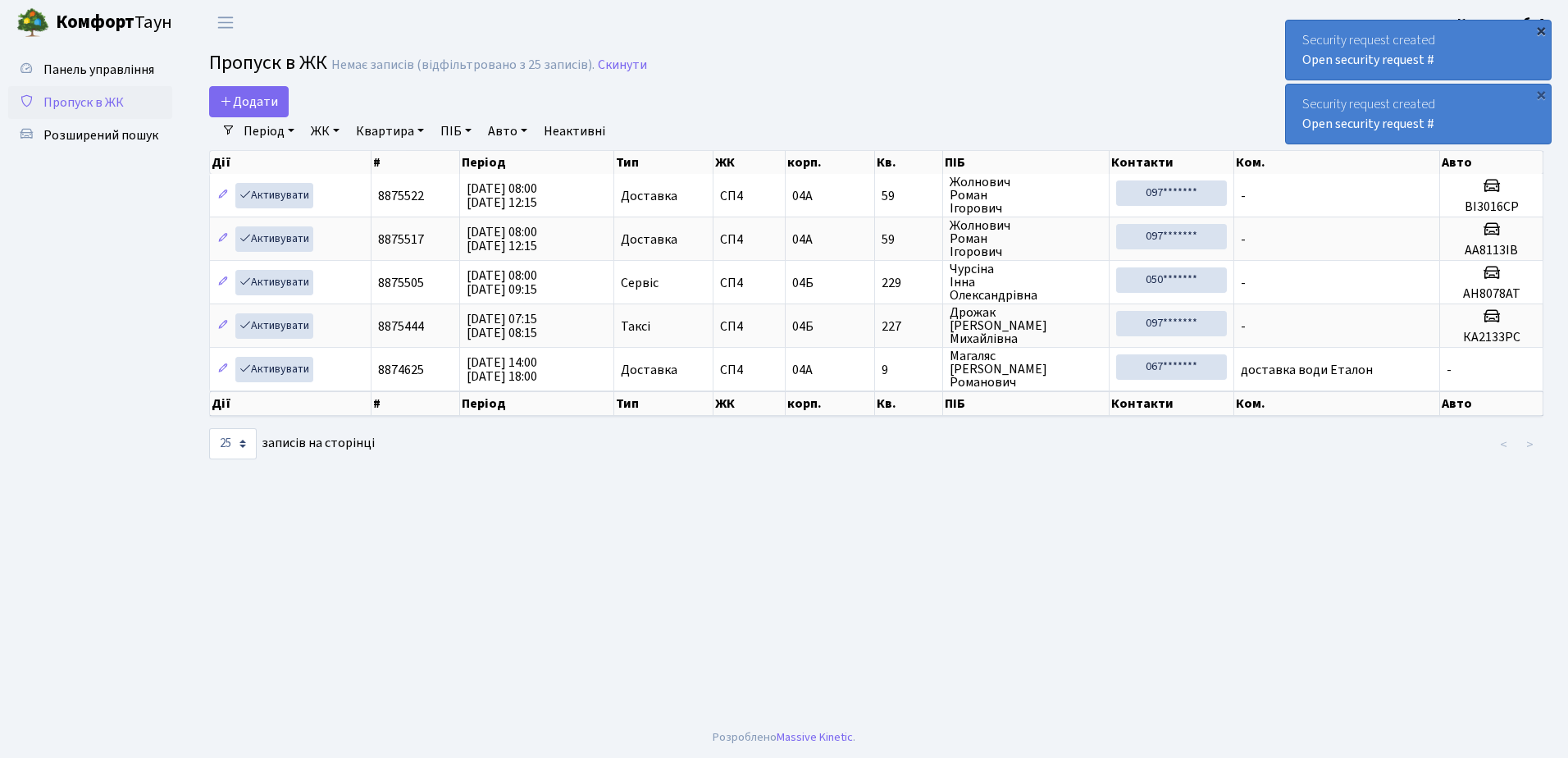
click at [1542, 27] on div "×" at bounding box center [1541, 30] width 17 height 17
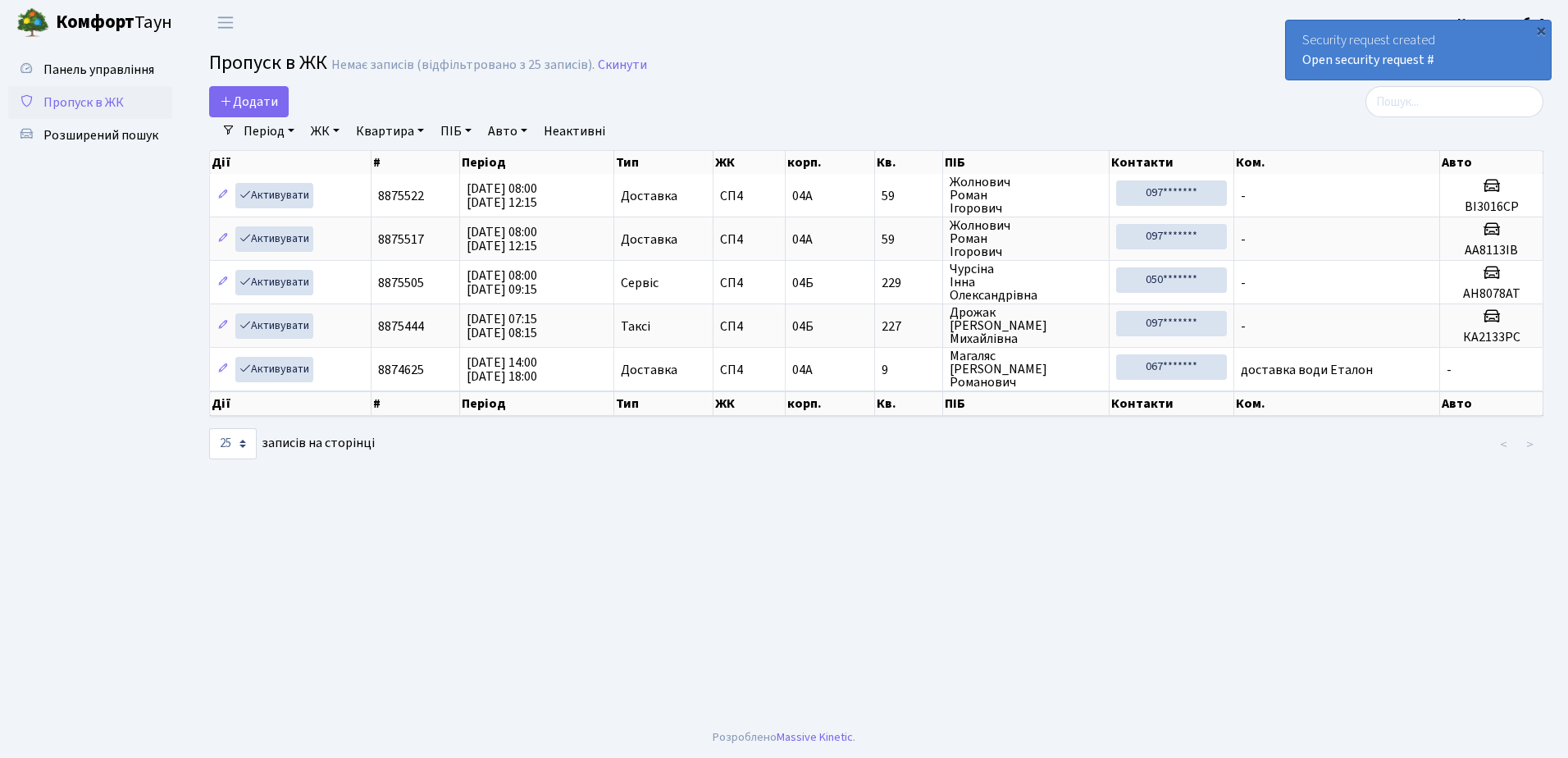
click at [1542, 27] on div "×" at bounding box center [1541, 30] width 17 height 17
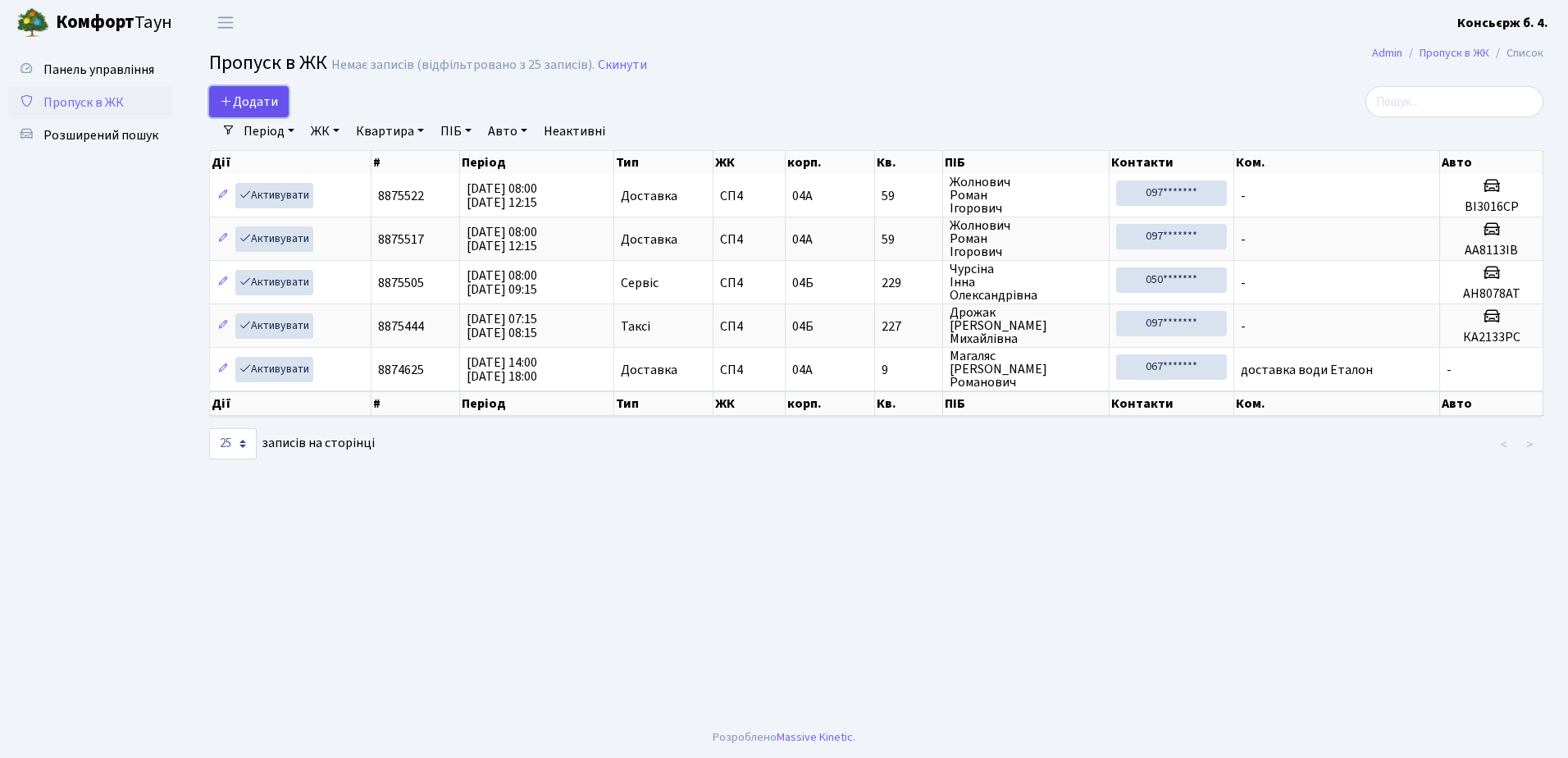
click at [242, 99] on span "Додати" at bounding box center [249, 101] width 58 height 18
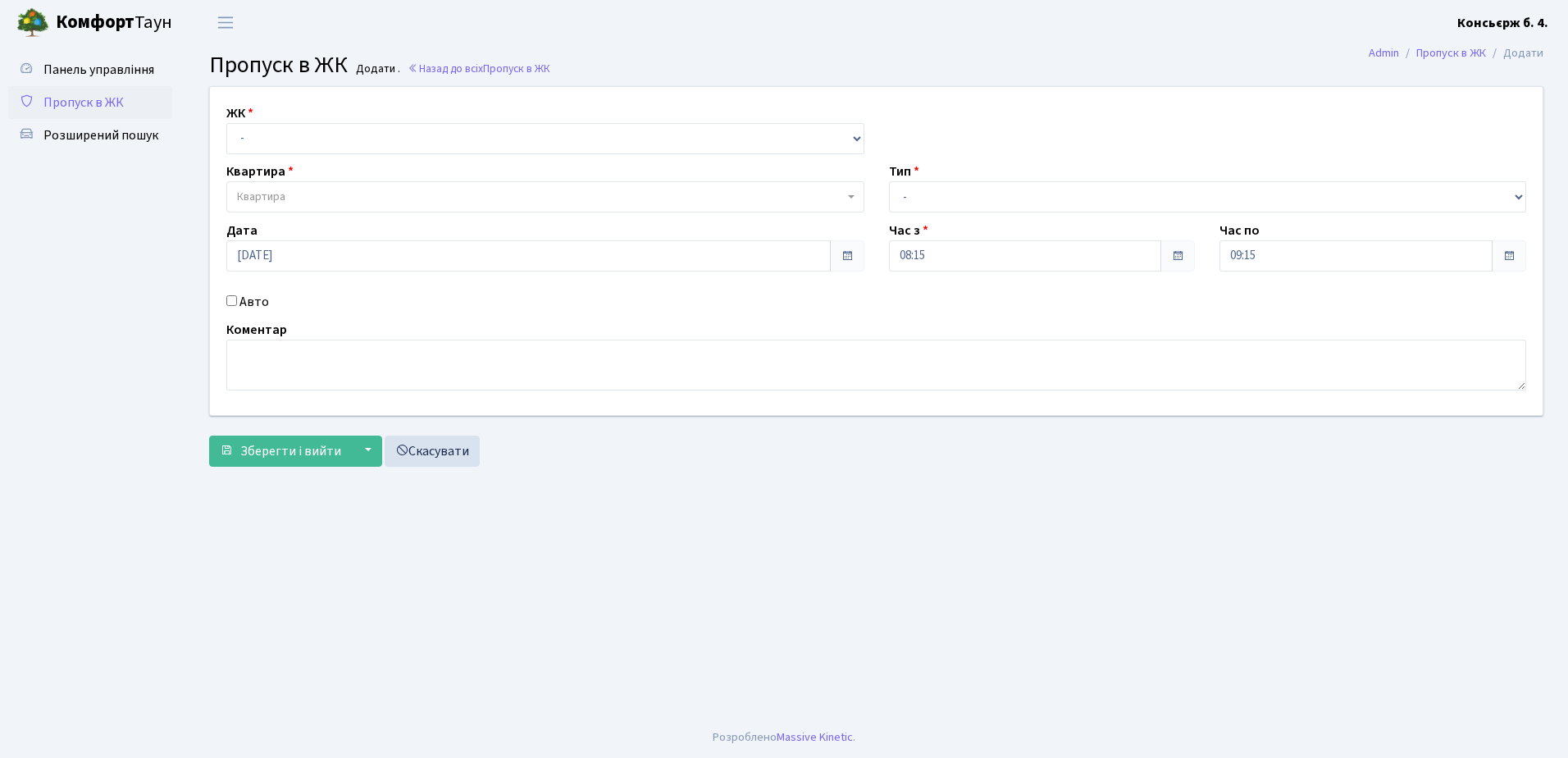
click at [230, 298] on input "Авто" at bounding box center [232, 301] width 11 height 11
checkbox input "true"
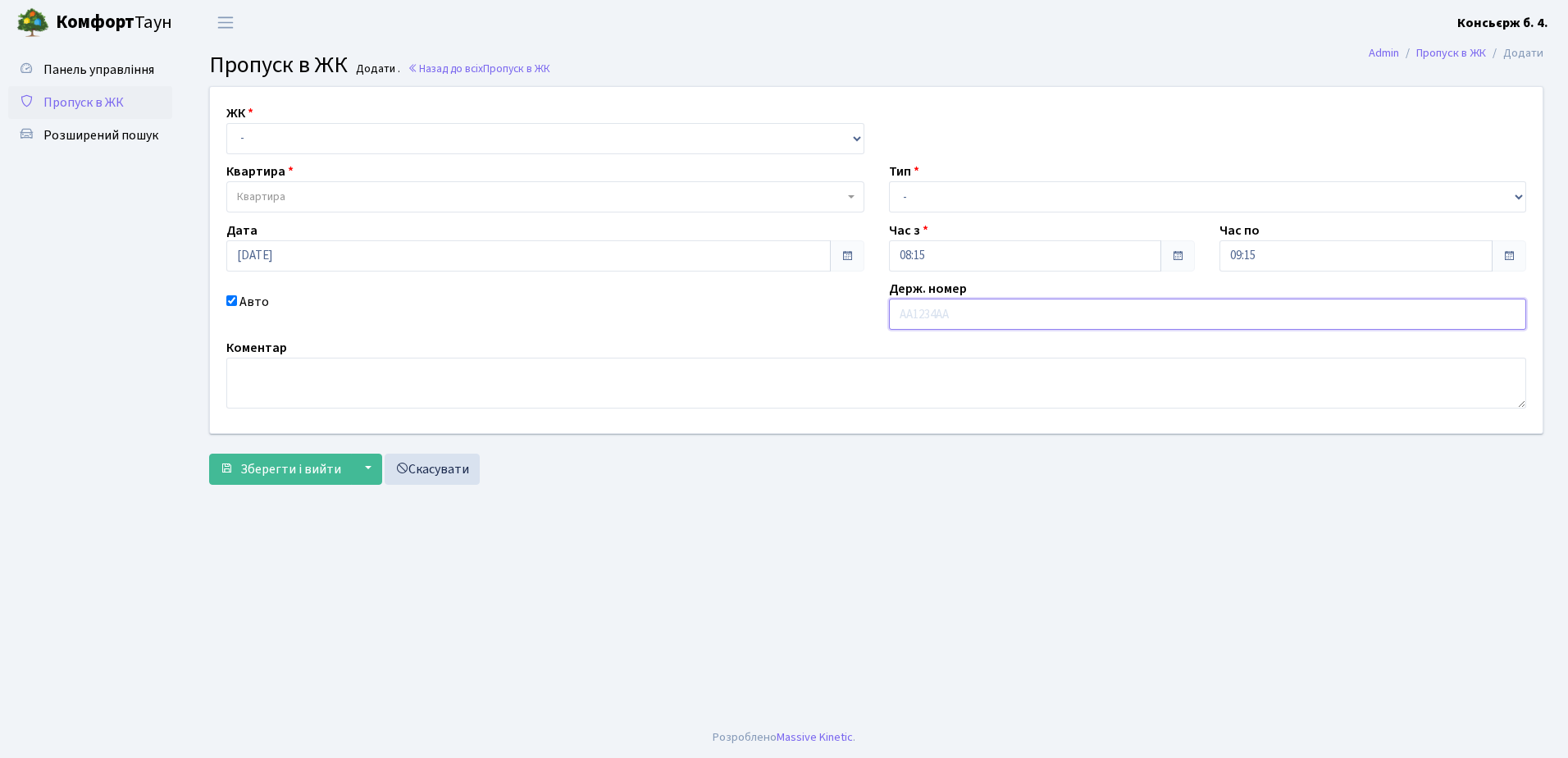
click at [991, 311] on input "text" at bounding box center [1208, 314] width 638 height 31
type input "В"
type input "Ф"
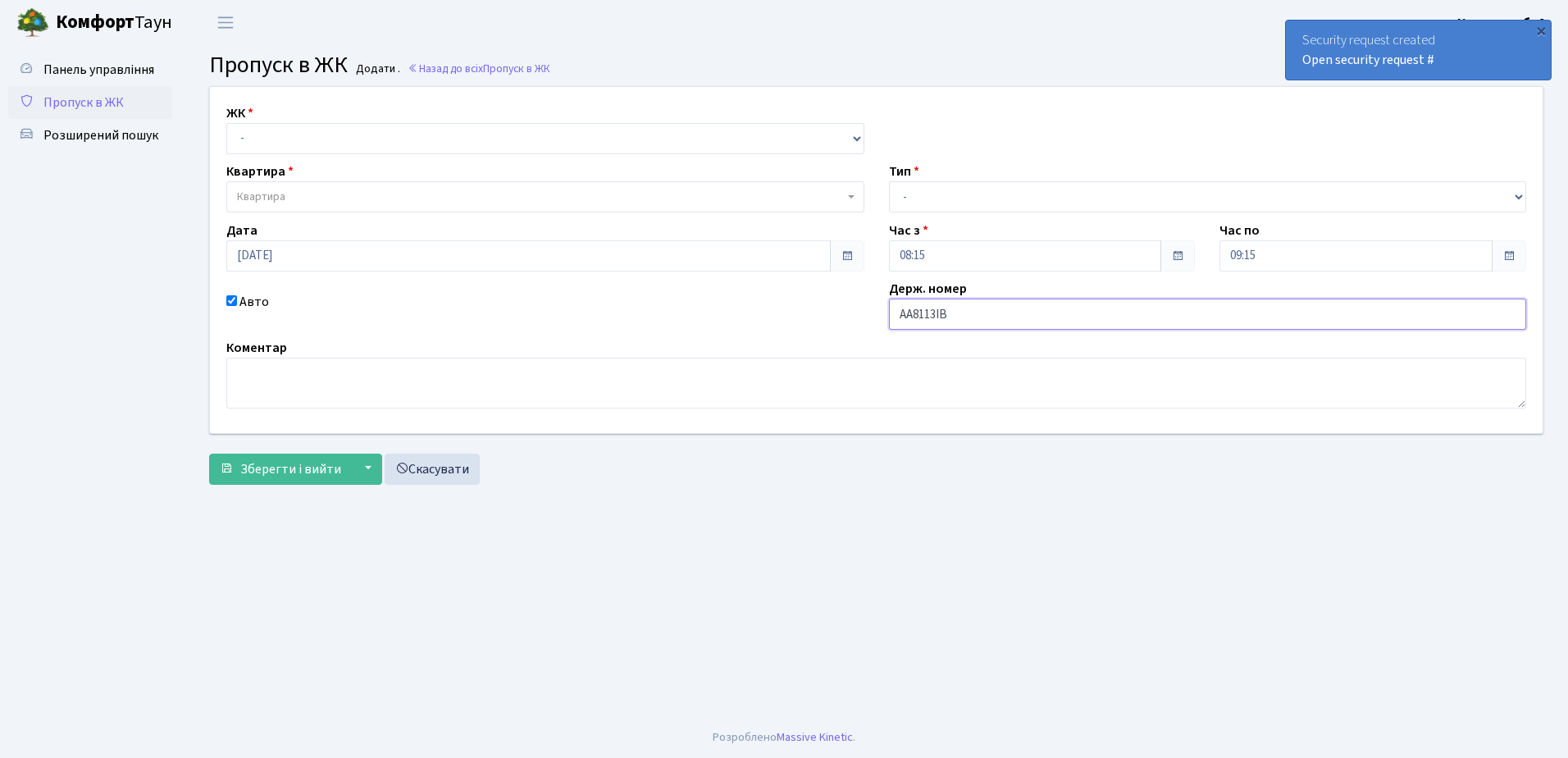
click at [970, 316] on input "АА8113ІВ" at bounding box center [1208, 314] width 638 height 31
type input "АА8113YВ"
click at [439, 467] on link "Скасувати" at bounding box center [432, 468] width 95 height 31
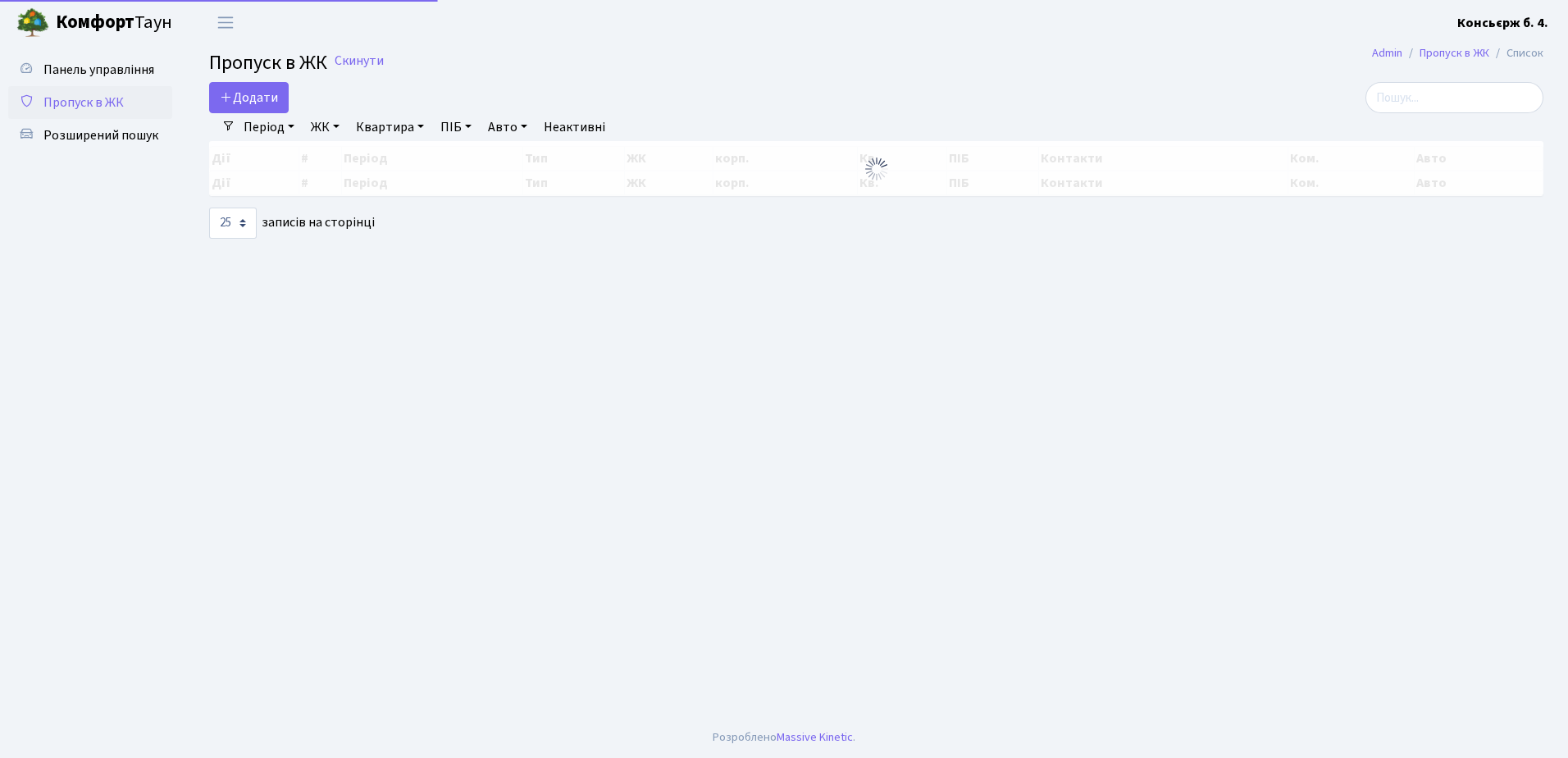
select select "25"
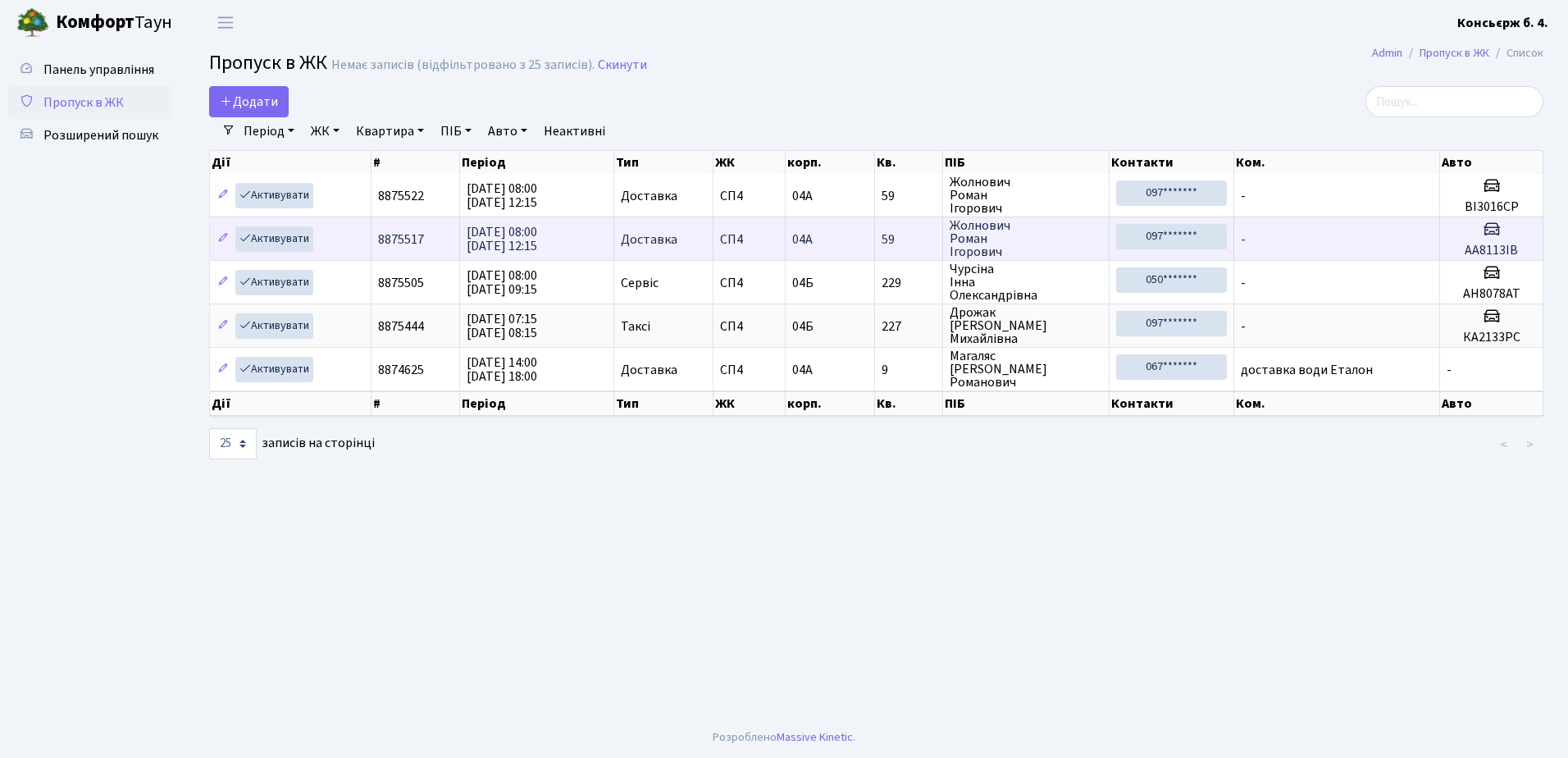
click at [1519, 240] on h3 at bounding box center [1490, 230] width 89 height 24
click at [1501, 236] on h3 at bounding box center [1490, 230] width 89 height 24
click at [1501, 234] on h3 at bounding box center [1490, 230] width 89 height 24
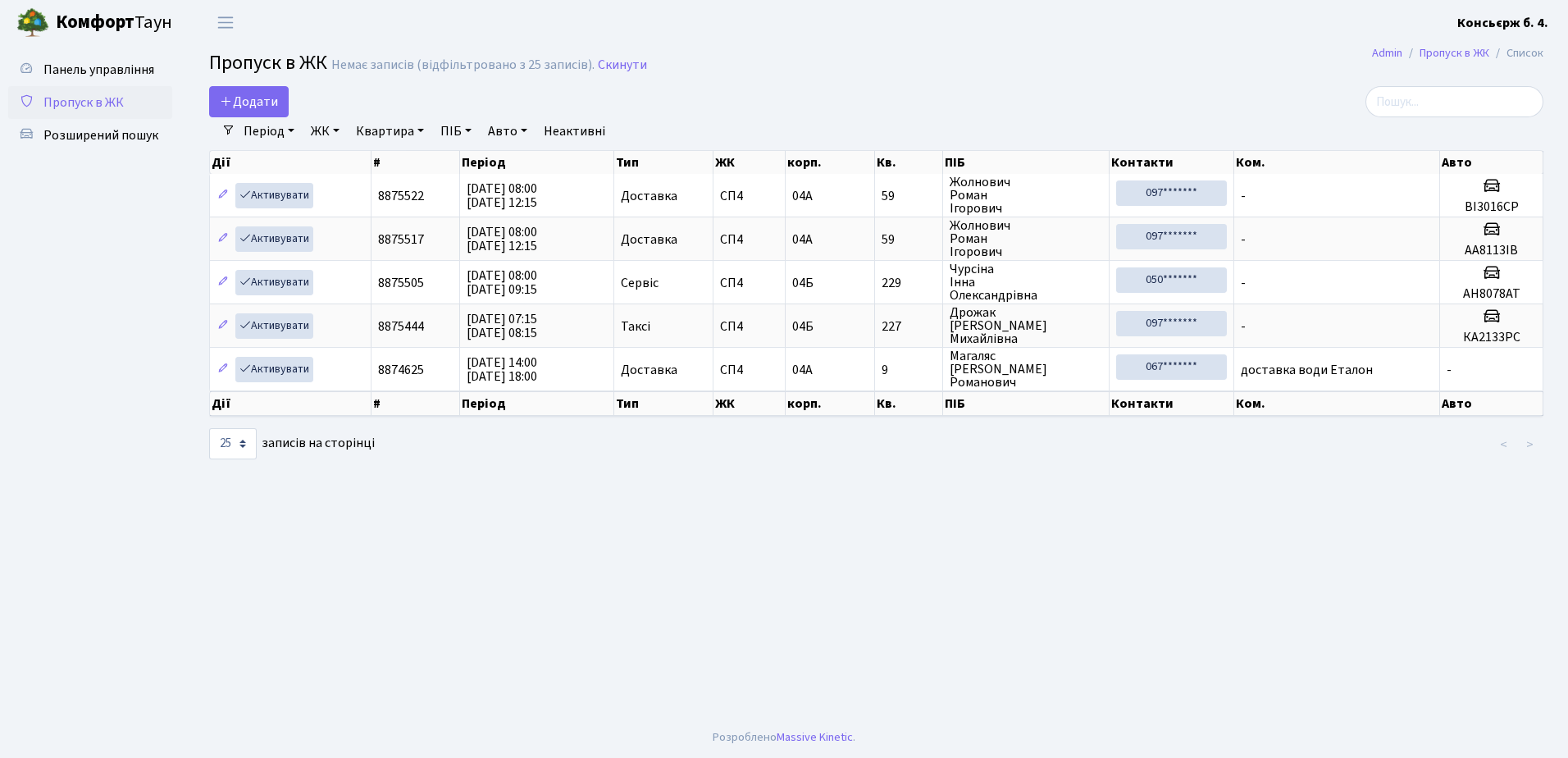
drag, startPoint x: 1506, startPoint y: 239, endPoint x: 1208, endPoint y: 93, distance: 331.8
click at [1208, 93] on div at bounding box center [1329, 101] width 428 height 31
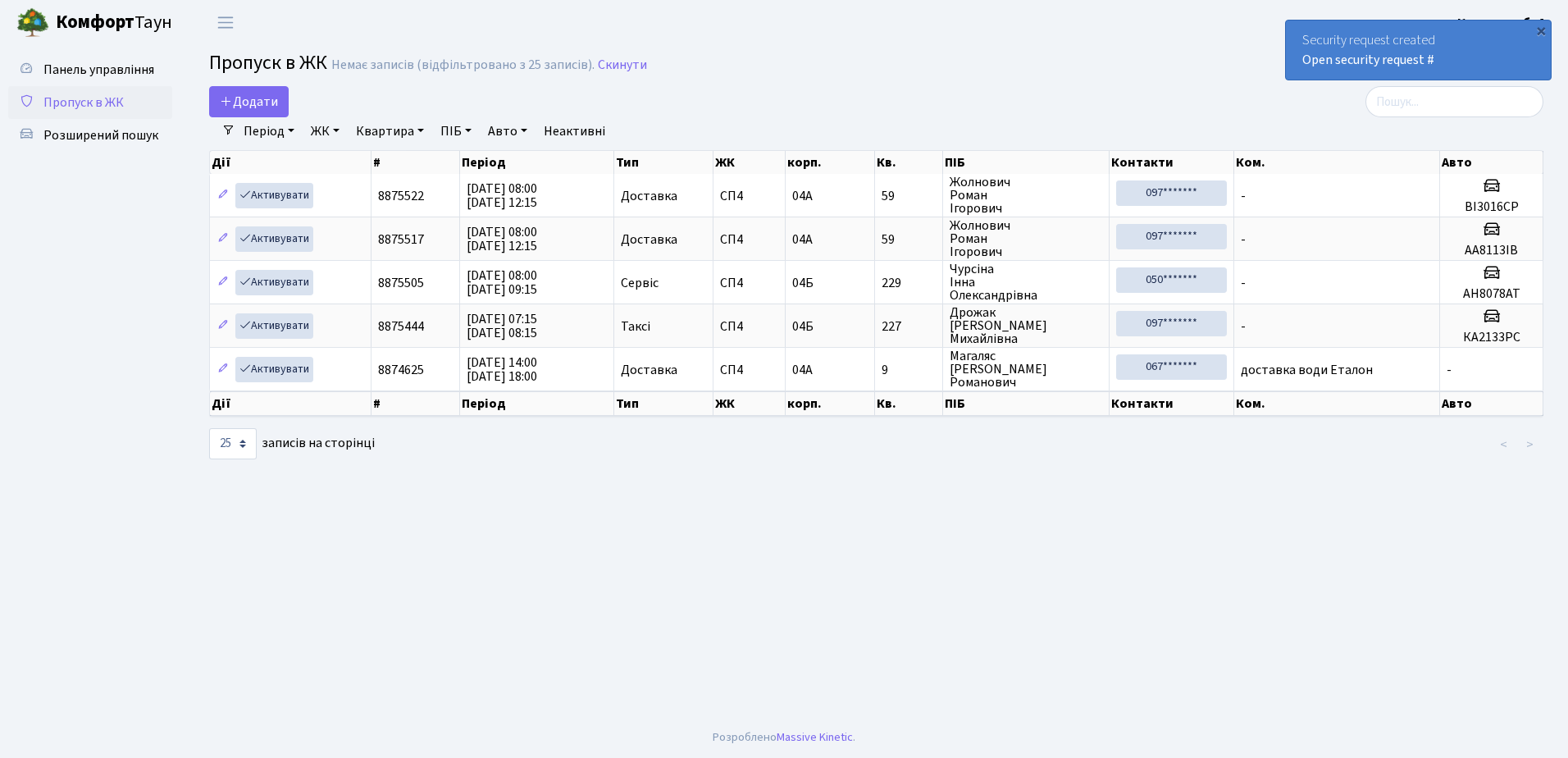
click at [506, 126] on link "Авто" at bounding box center [508, 131] width 53 height 28
click at [802, 89] on div "Додати" at bounding box center [650, 101] width 881 height 31
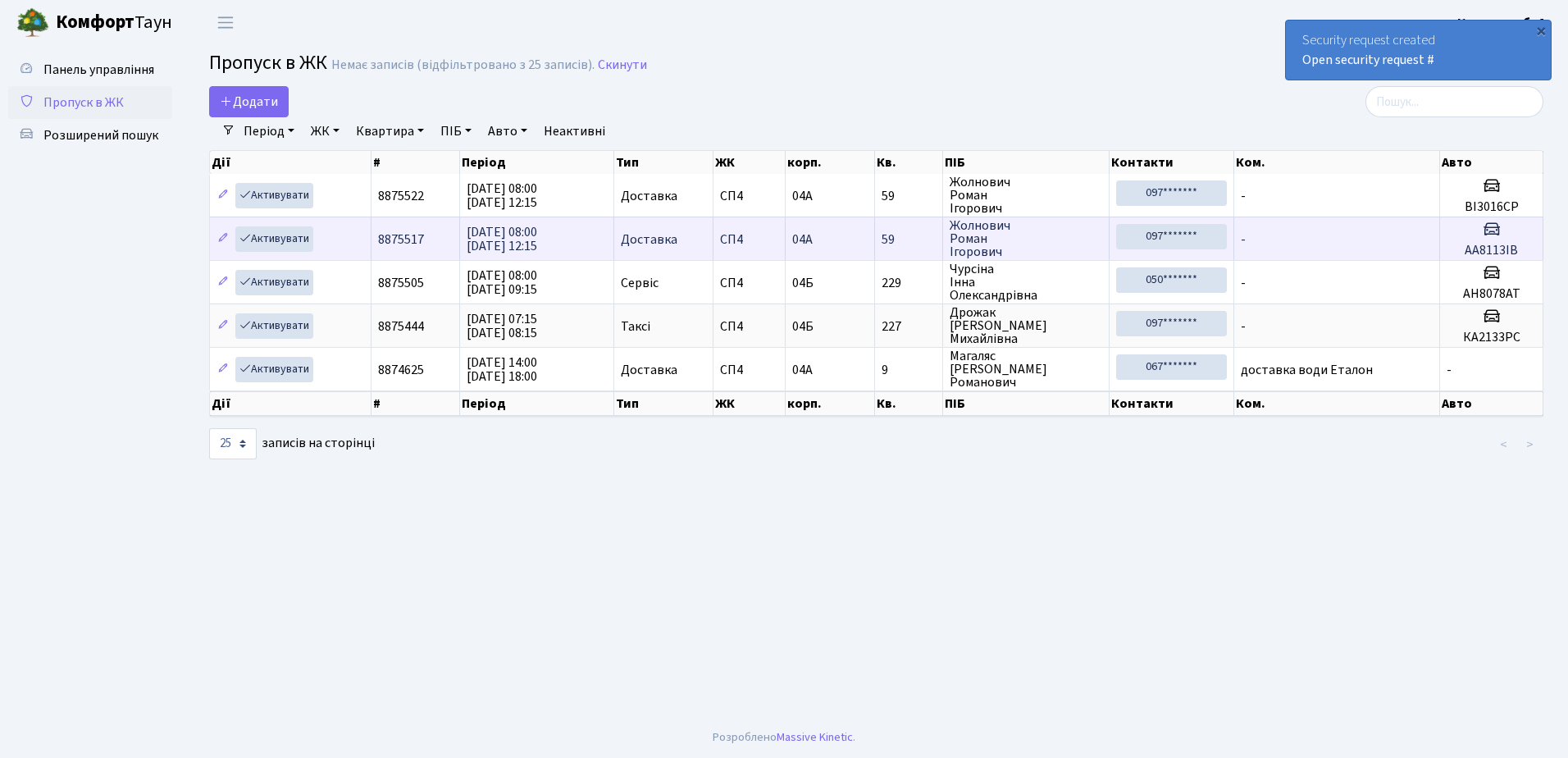
click at [1398, 232] on td "-" at bounding box center [1337, 238] width 206 height 43
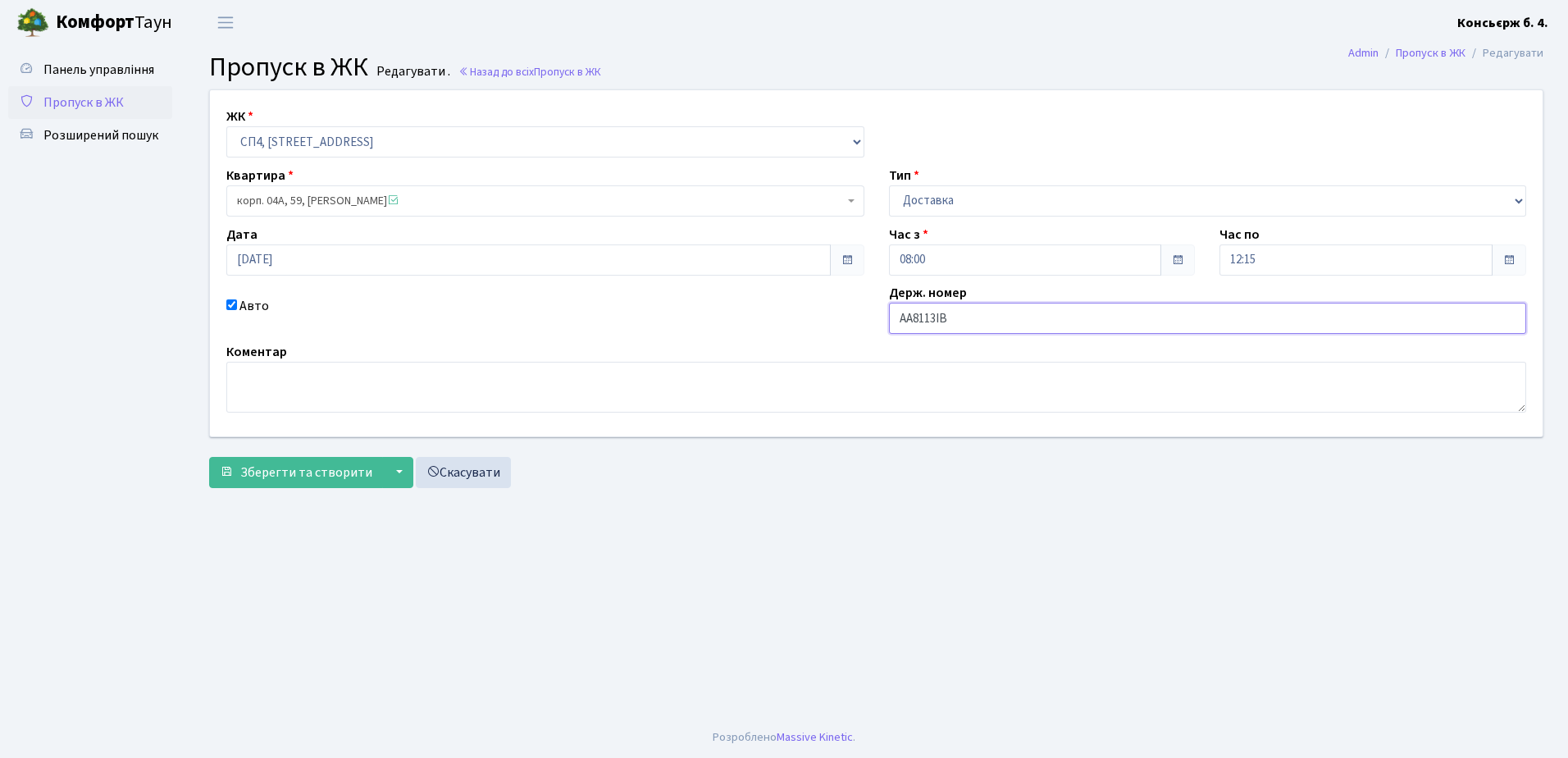
click at [1005, 317] on input "АА8113ІВ" at bounding box center [1208, 317] width 638 height 31
type input "АА8113YВ"
click at [315, 469] on span "Зберегти та створити" at bounding box center [307, 472] width 132 height 18
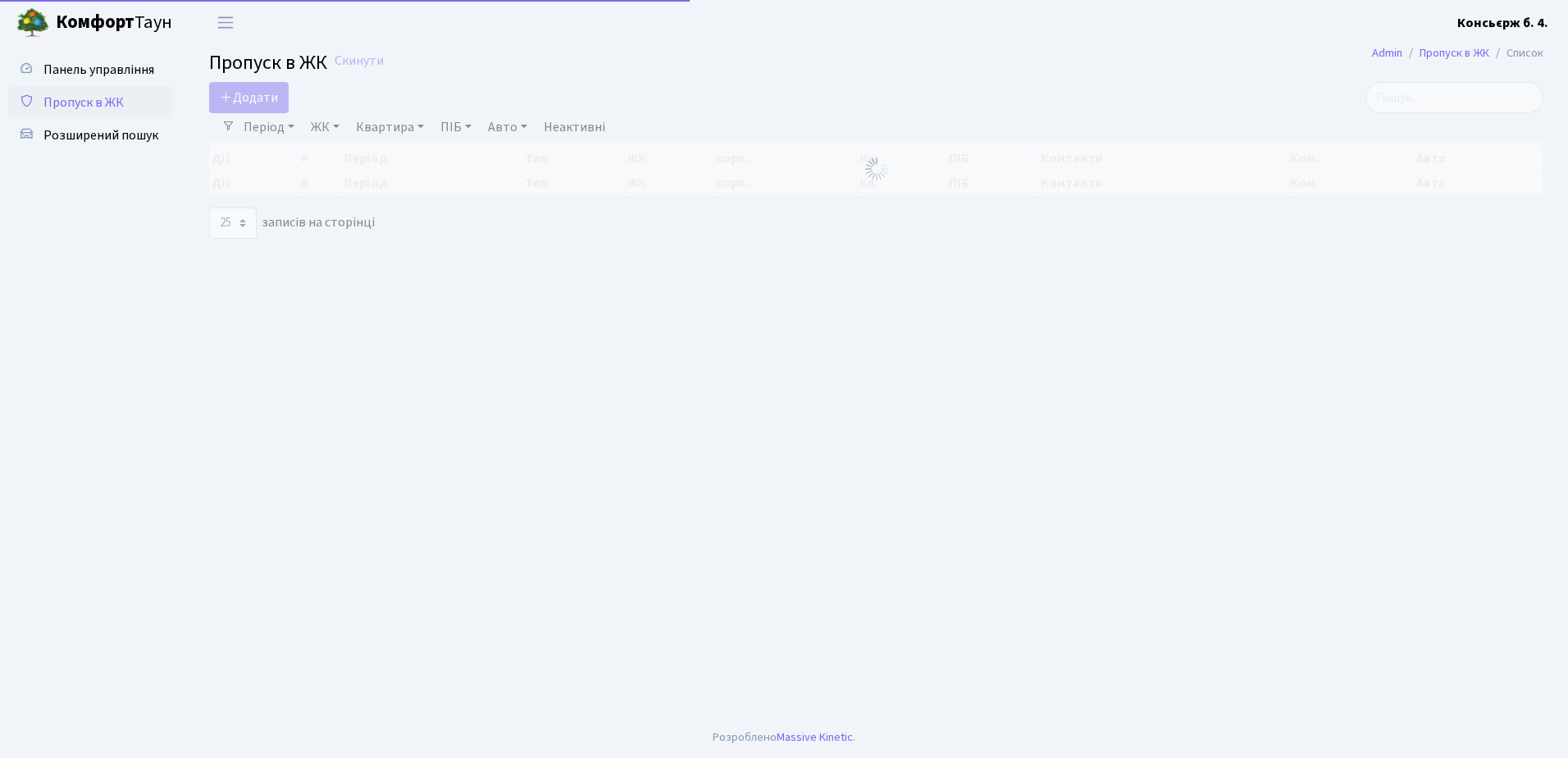
select select "25"
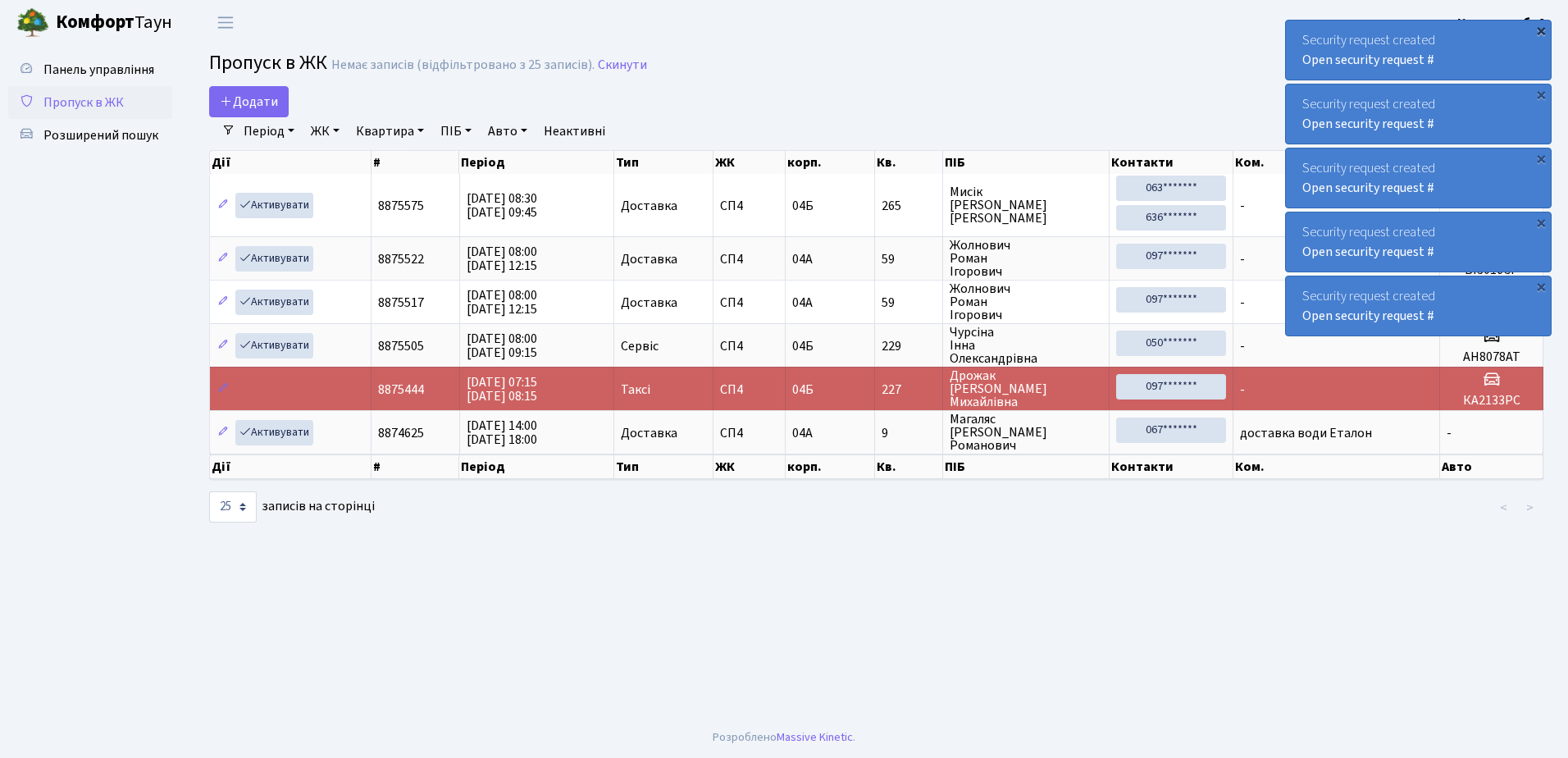
click at [1541, 29] on div "×" at bounding box center [1541, 30] width 17 height 17
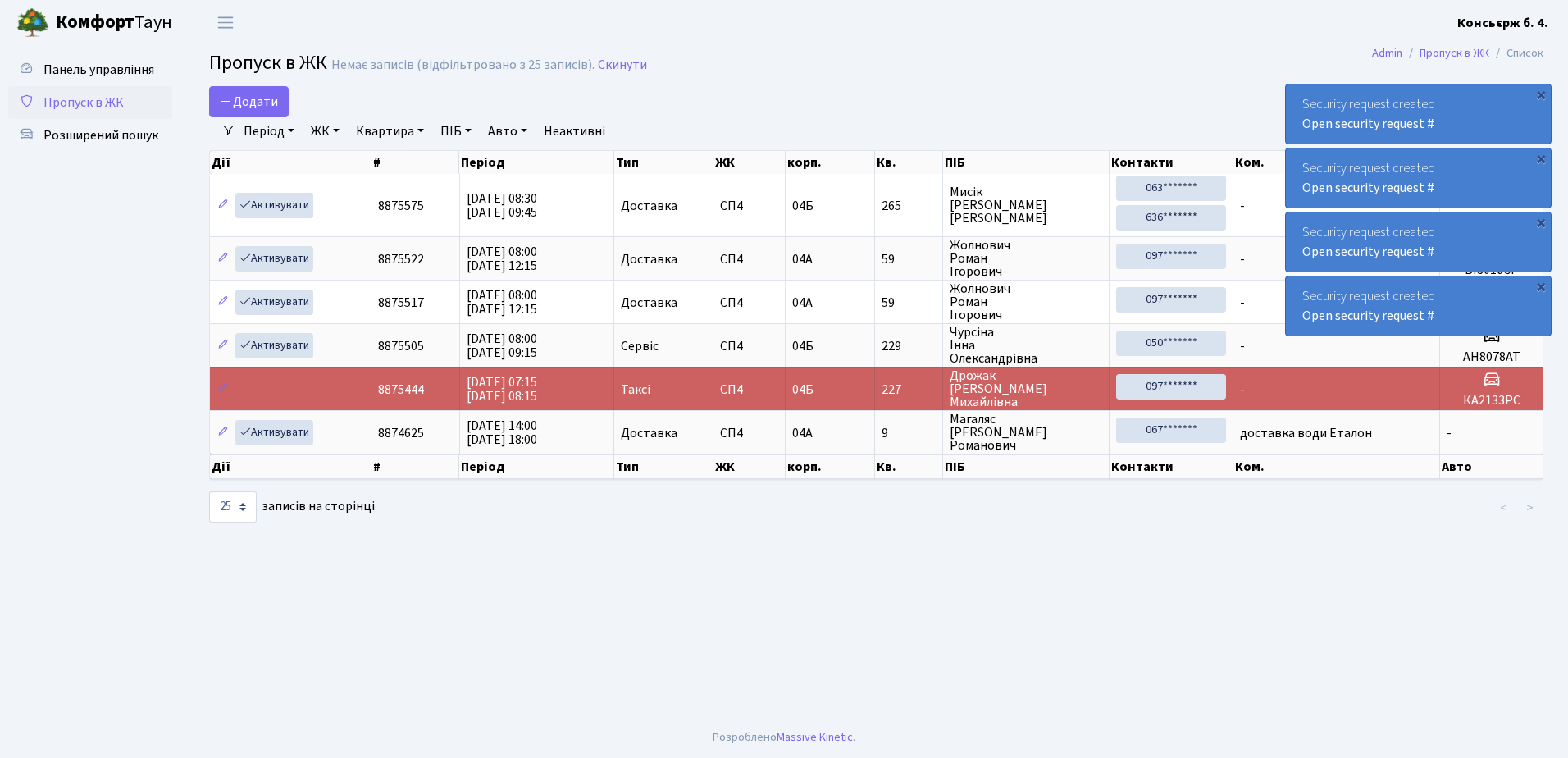
click at [1541, 29] on div "Security request created Open security request #" at bounding box center [1551, 49] width 264 height 59
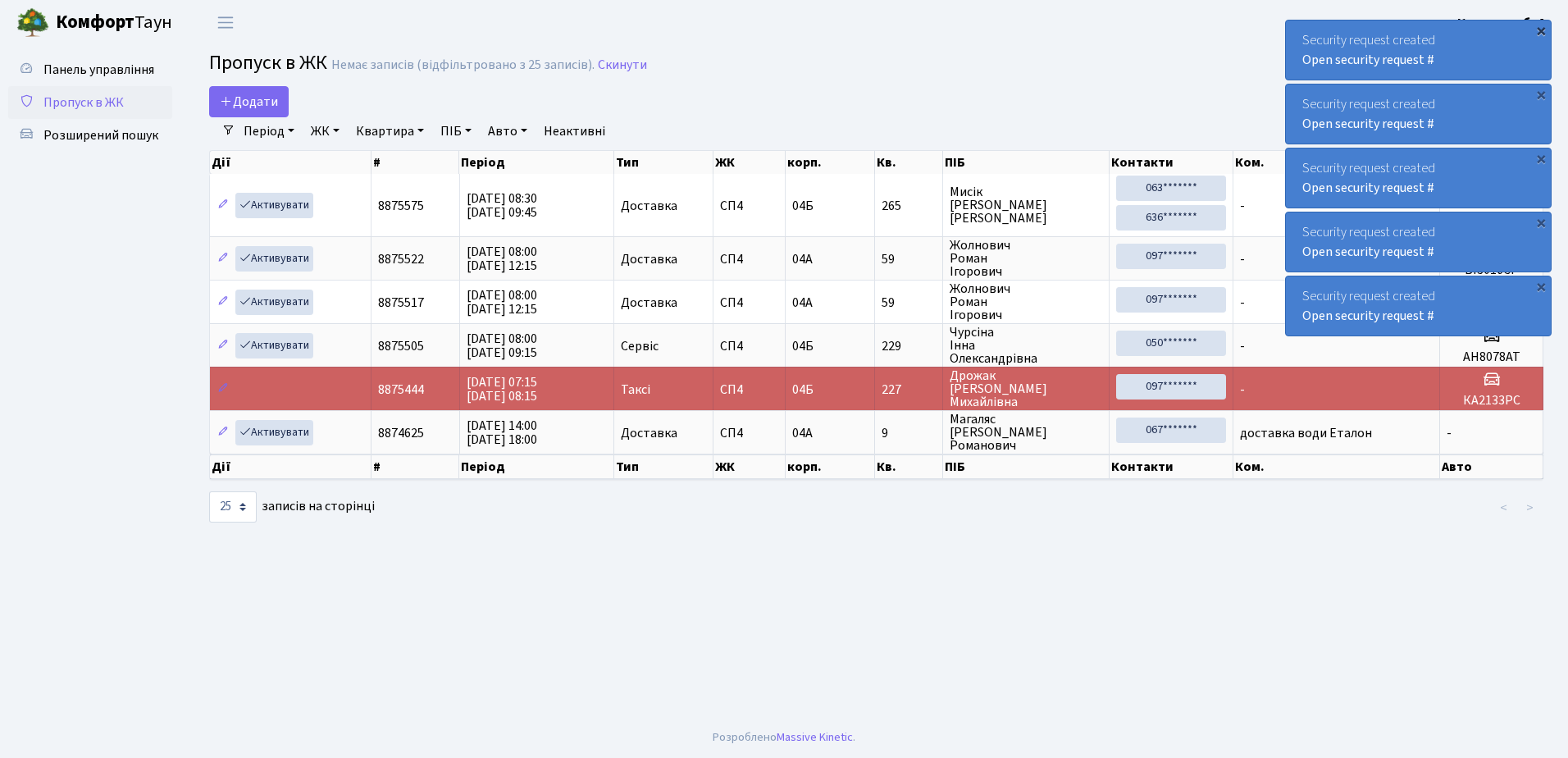
click at [1541, 29] on div "×" at bounding box center [1541, 30] width 17 height 17
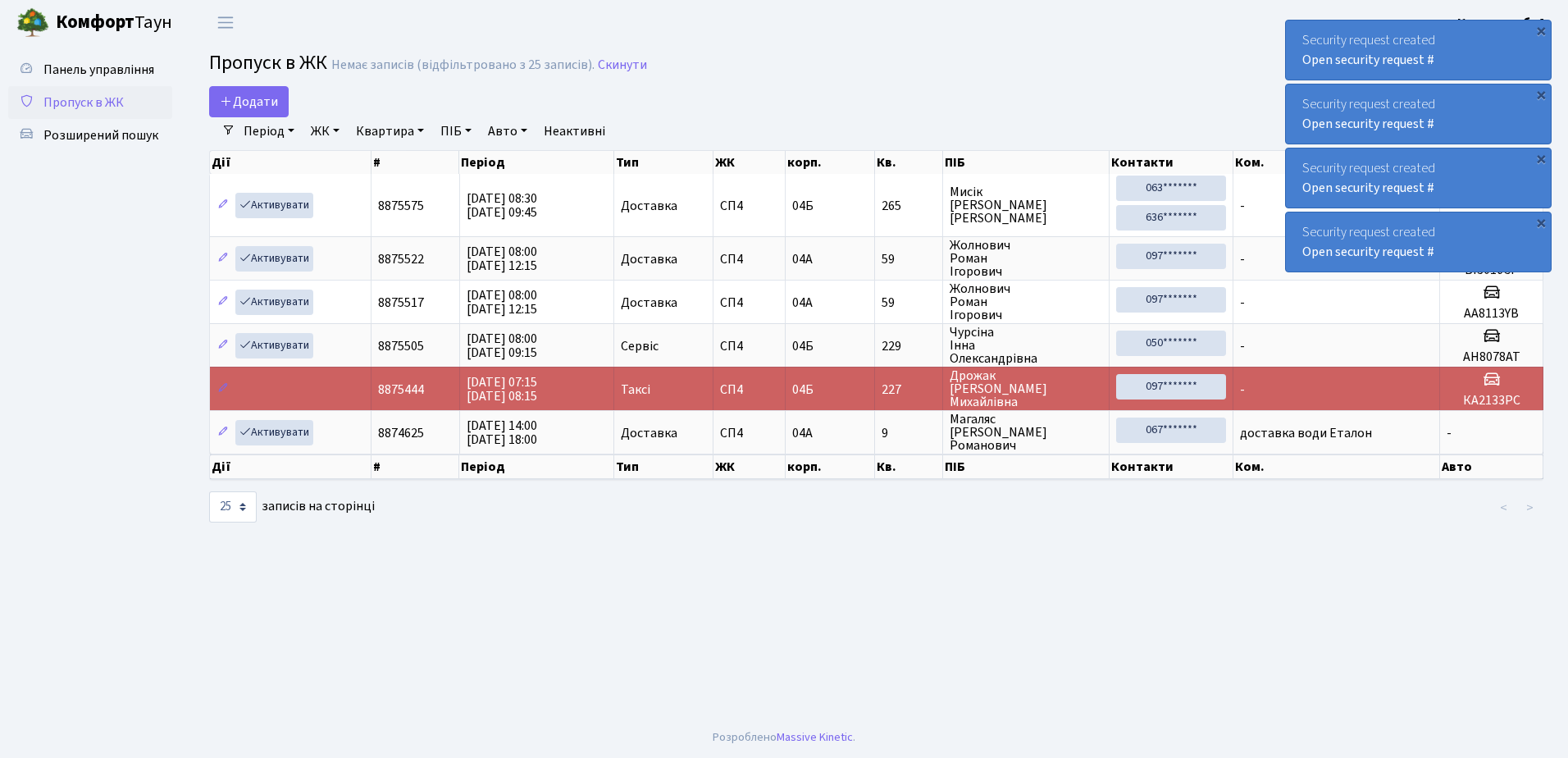
click at [1541, 29] on div "×" at bounding box center [1541, 30] width 17 height 17
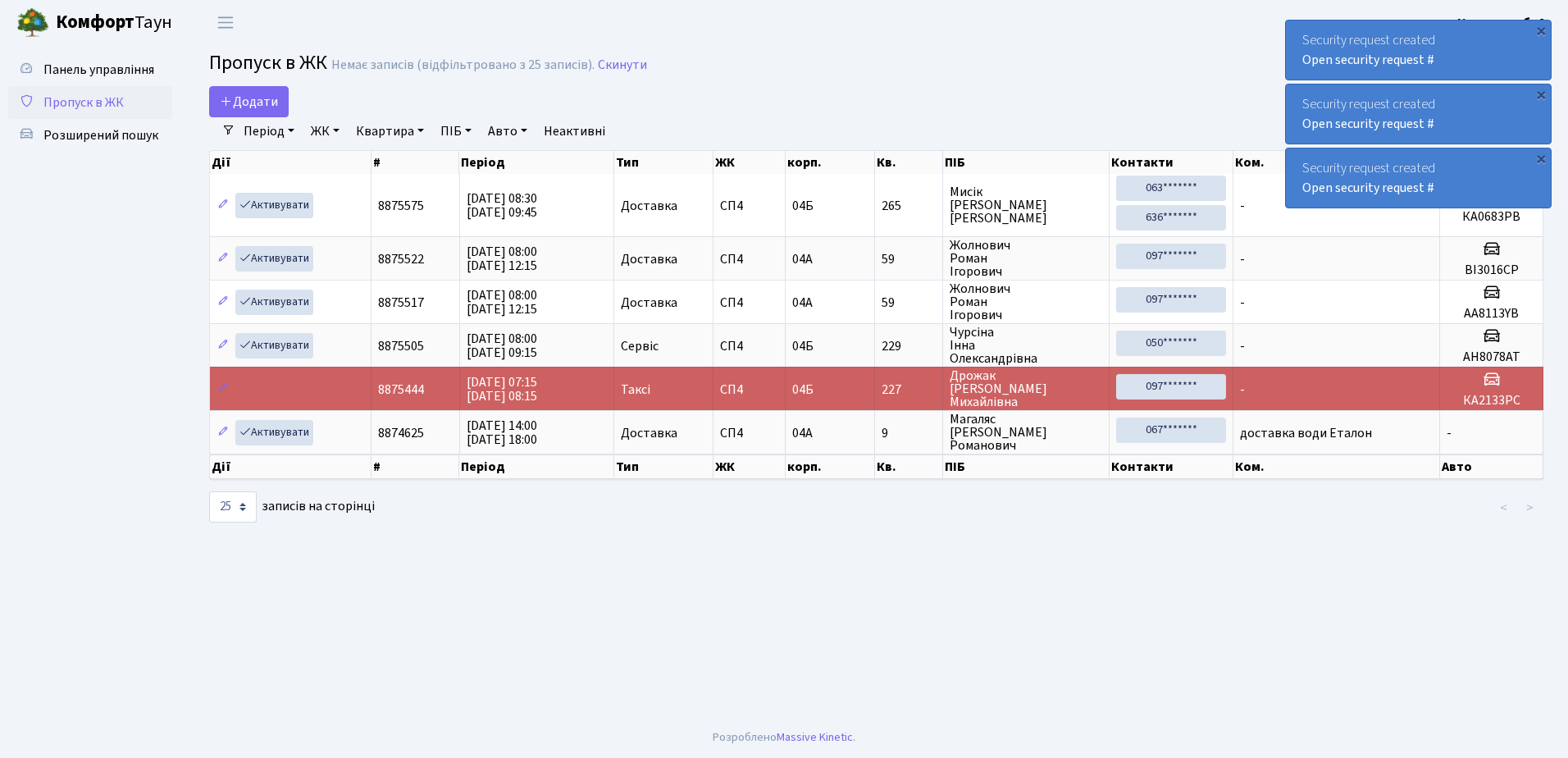
click at [1541, 29] on div "×" at bounding box center [1541, 30] width 17 height 17
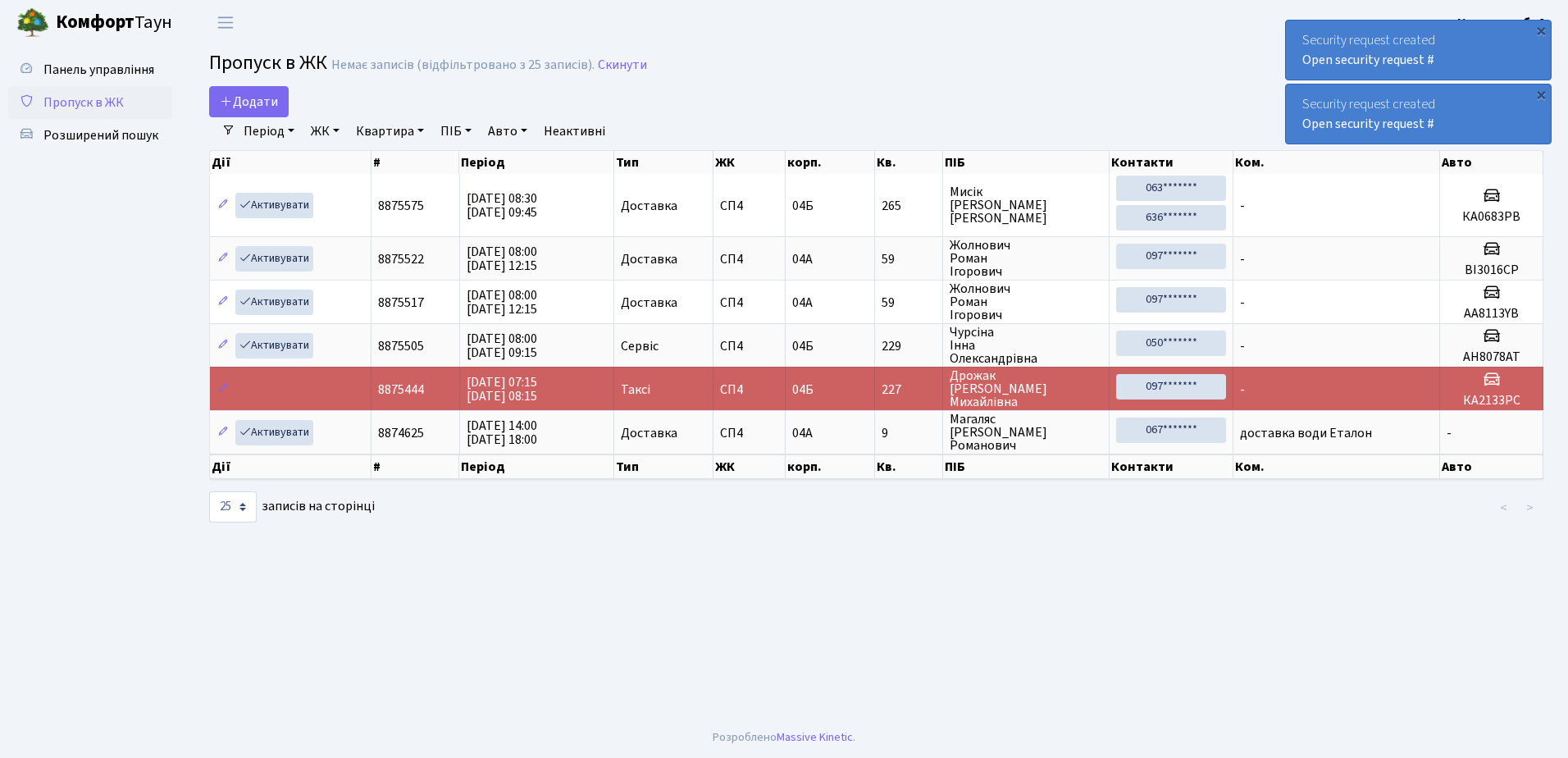
click at [1541, 29] on div "×" at bounding box center [1541, 30] width 17 height 17
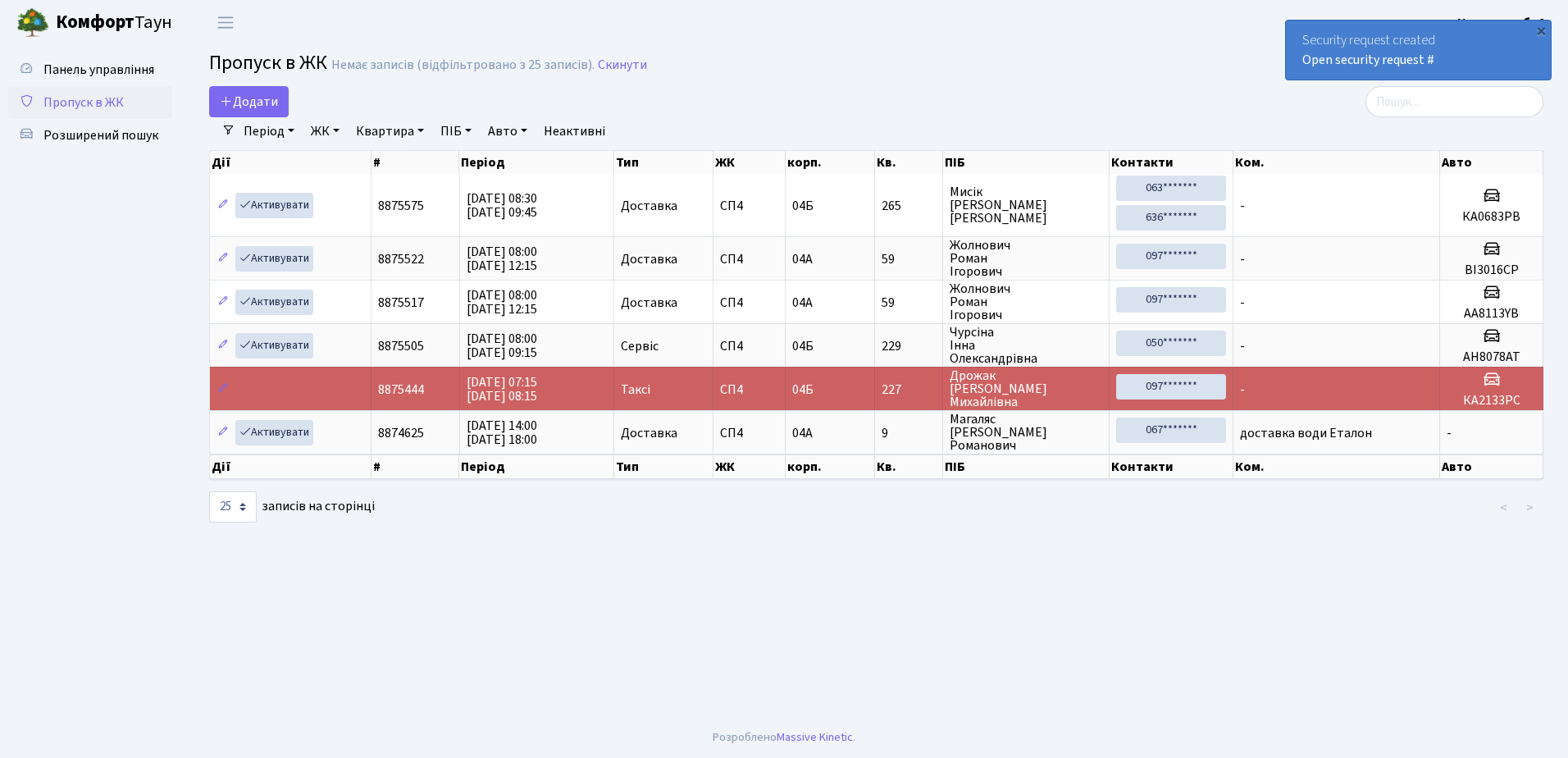
click at [1541, 29] on div "×" at bounding box center [1541, 30] width 17 height 17
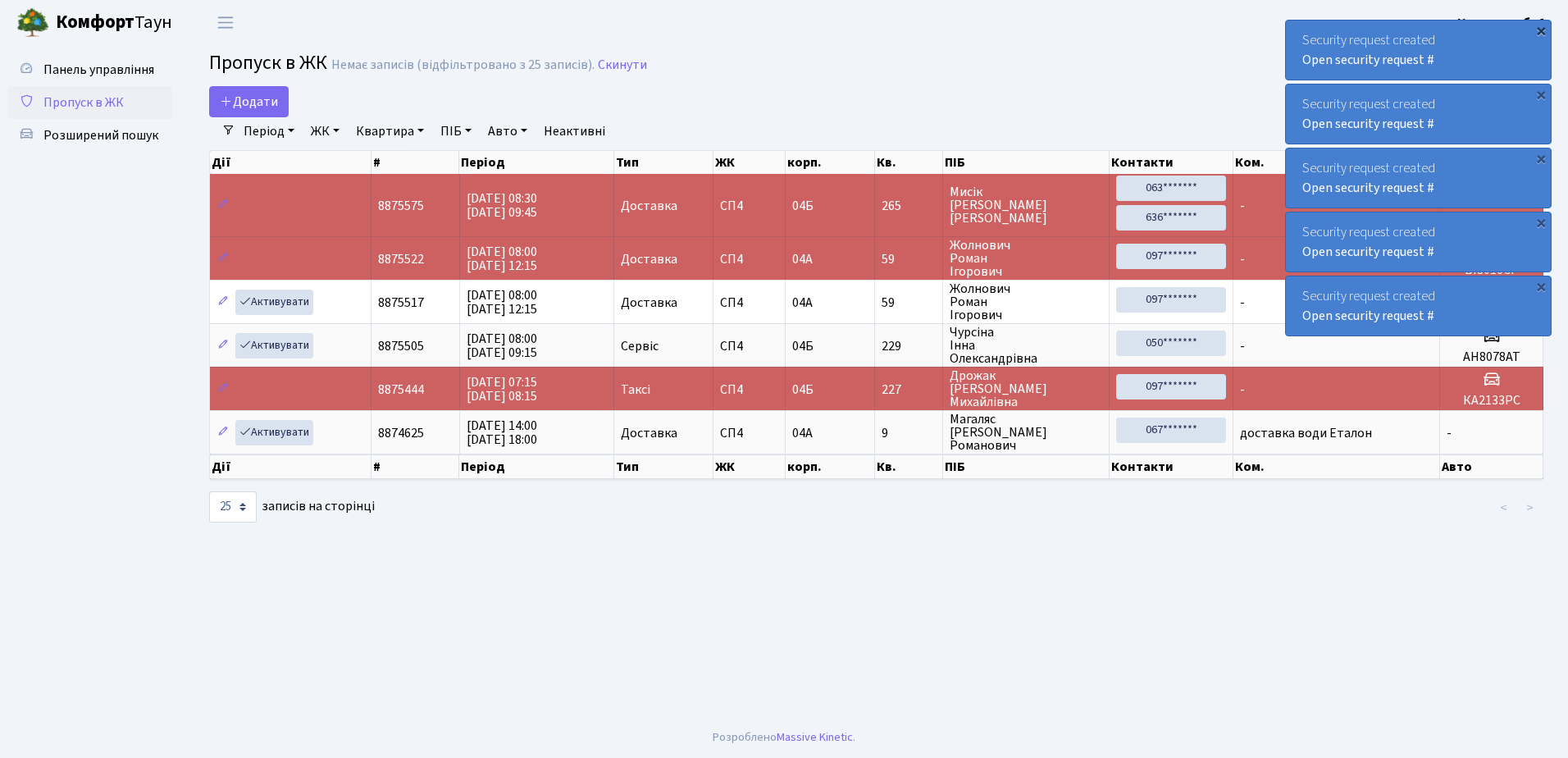
click at [1542, 29] on div "×" at bounding box center [1541, 30] width 17 height 17
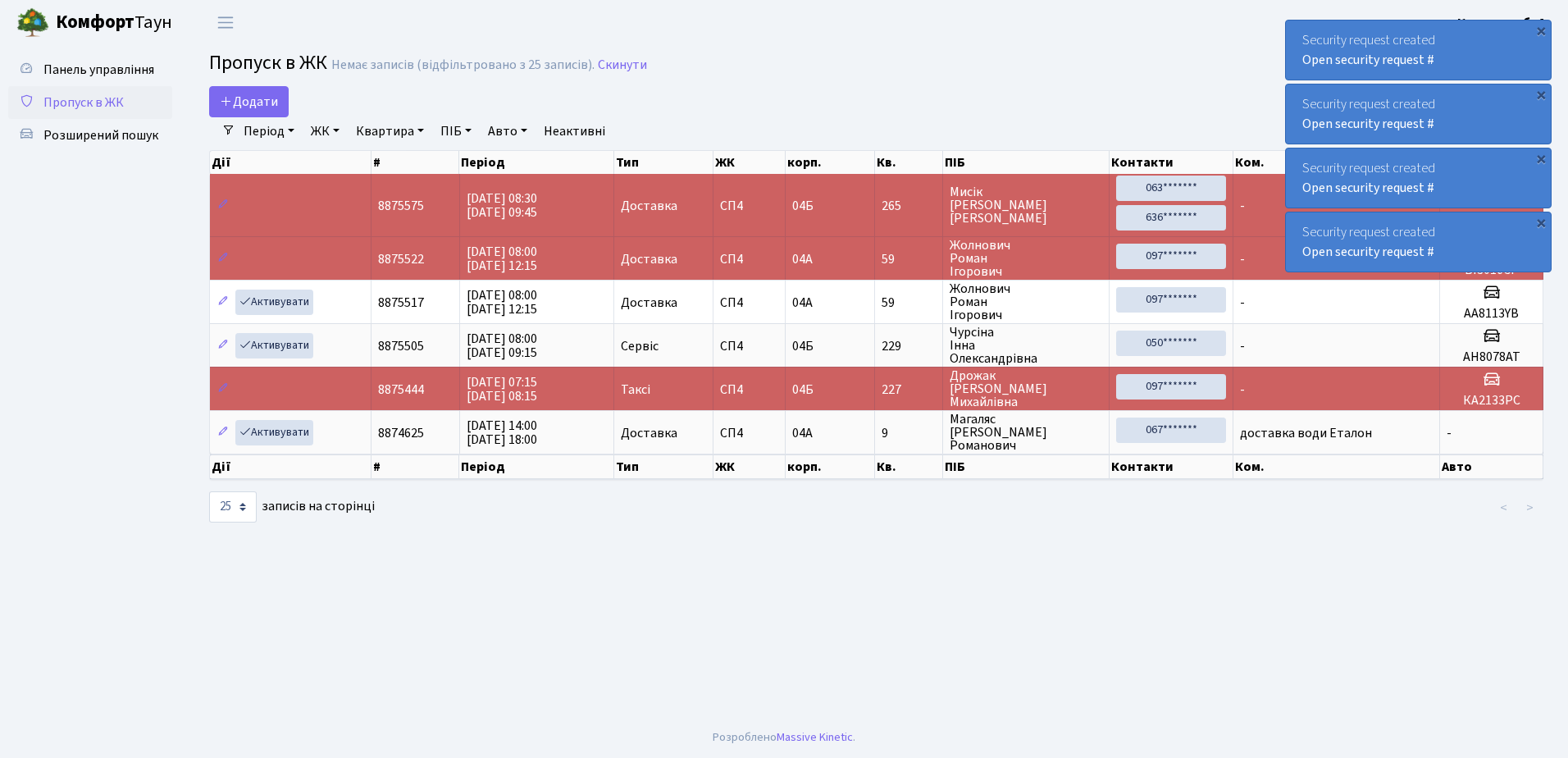
click at [1542, 29] on div "×" at bounding box center [1541, 30] width 17 height 17
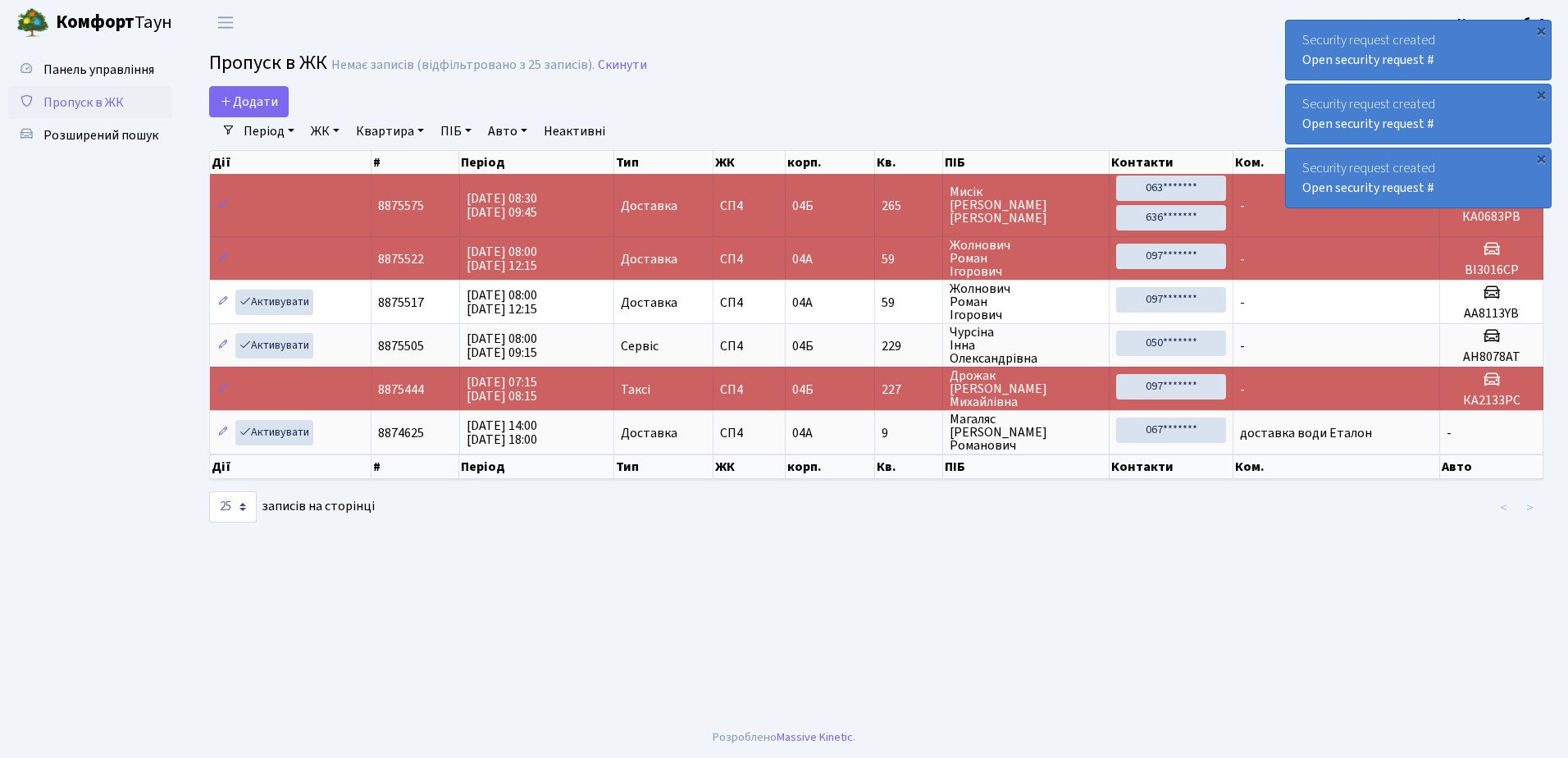
click at [1542, 29] on div "×" at bounding box center [1541, 30] width 17 height 17
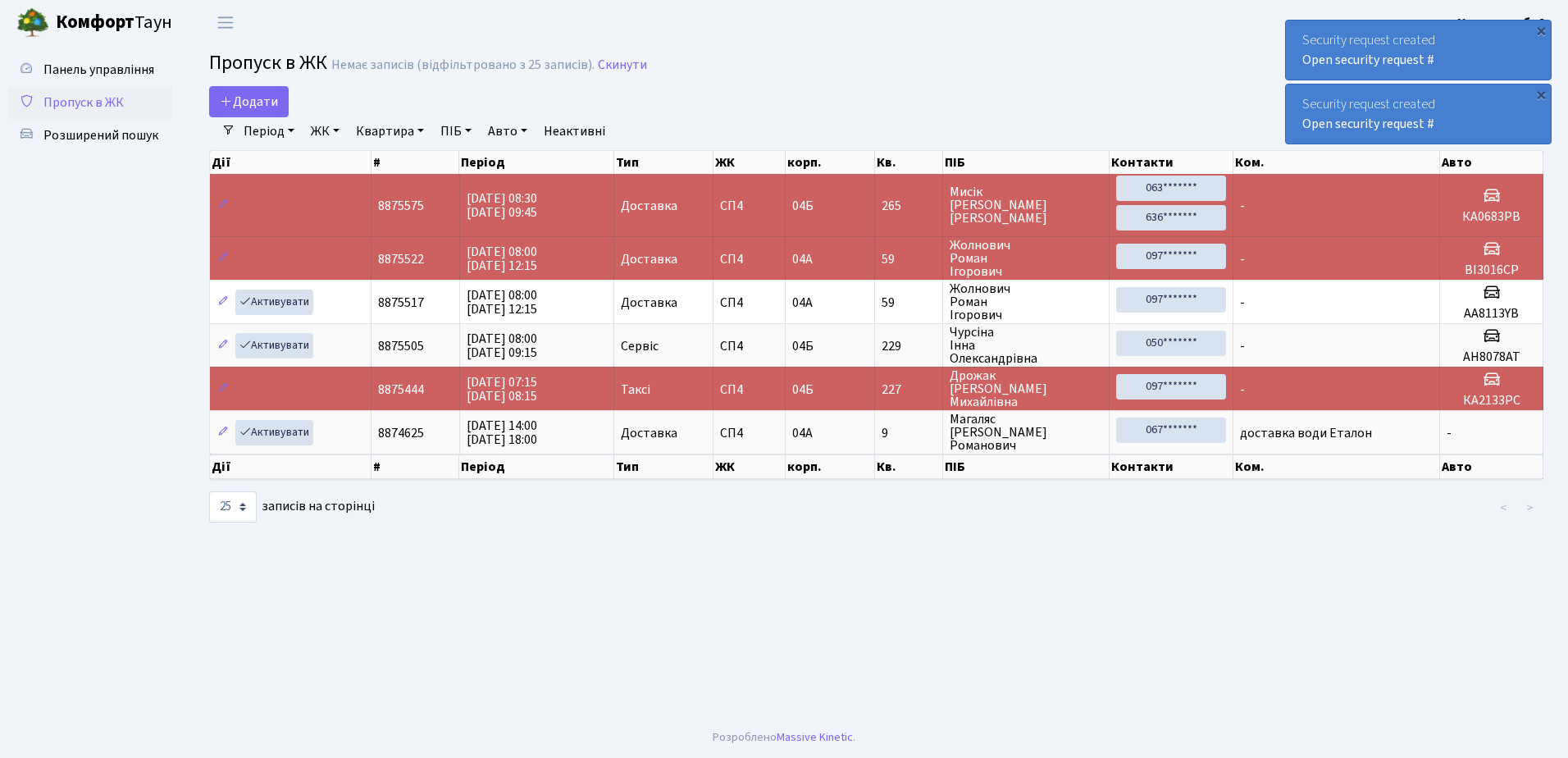
click at [1542, 29] on div "×" at bounding box center [1541, 30] width 17 height 17
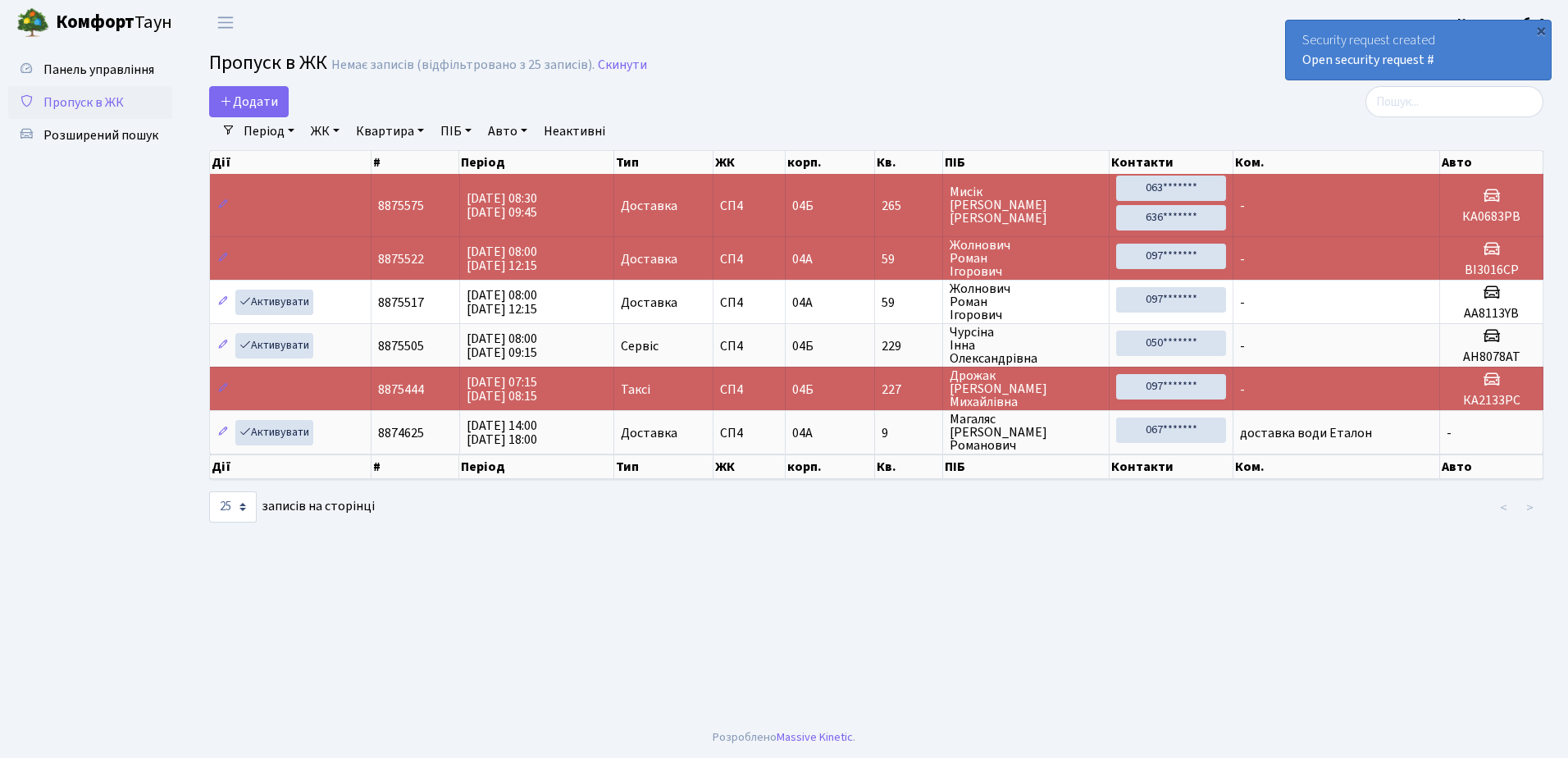
click at [1542, 29] on div "×" at bounding box center [1541, 30] width 17 height 17
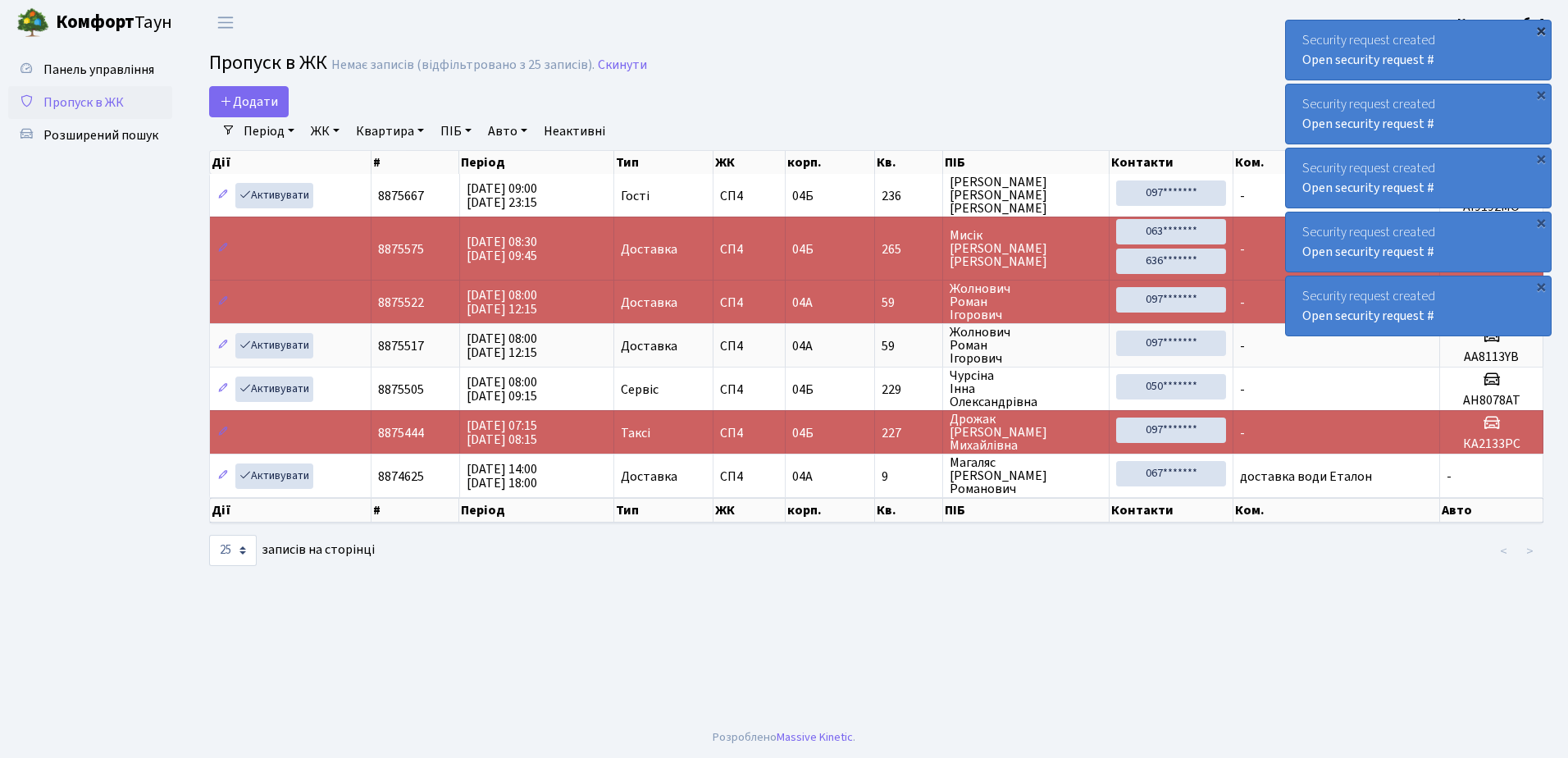
click at [1542, 27] on div "×" at bounding box center [1541, 30] width 17 height 17
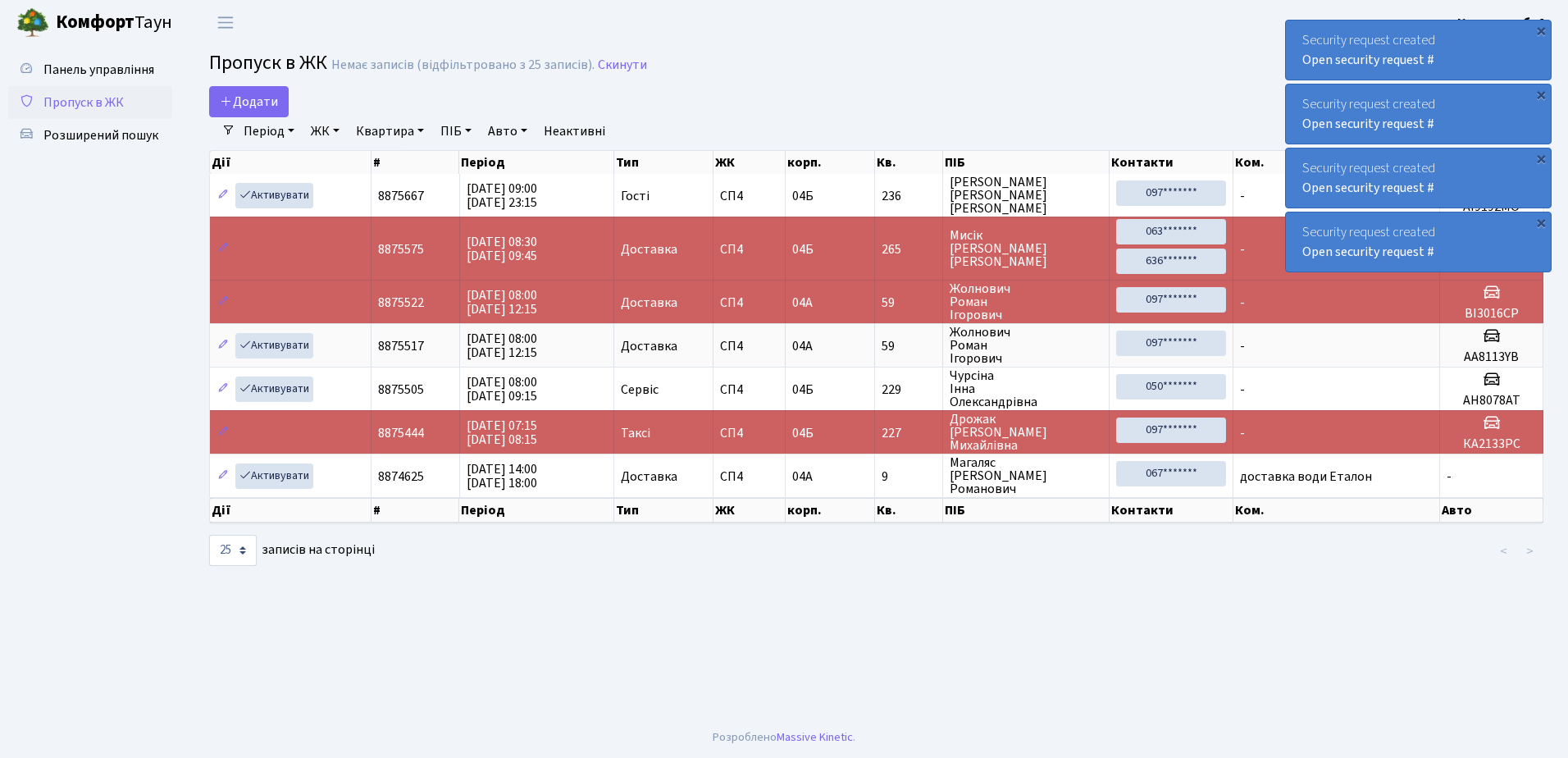
click at [1542, 28] on div "×" at bounding box center [1541, 30] width 17 height 17
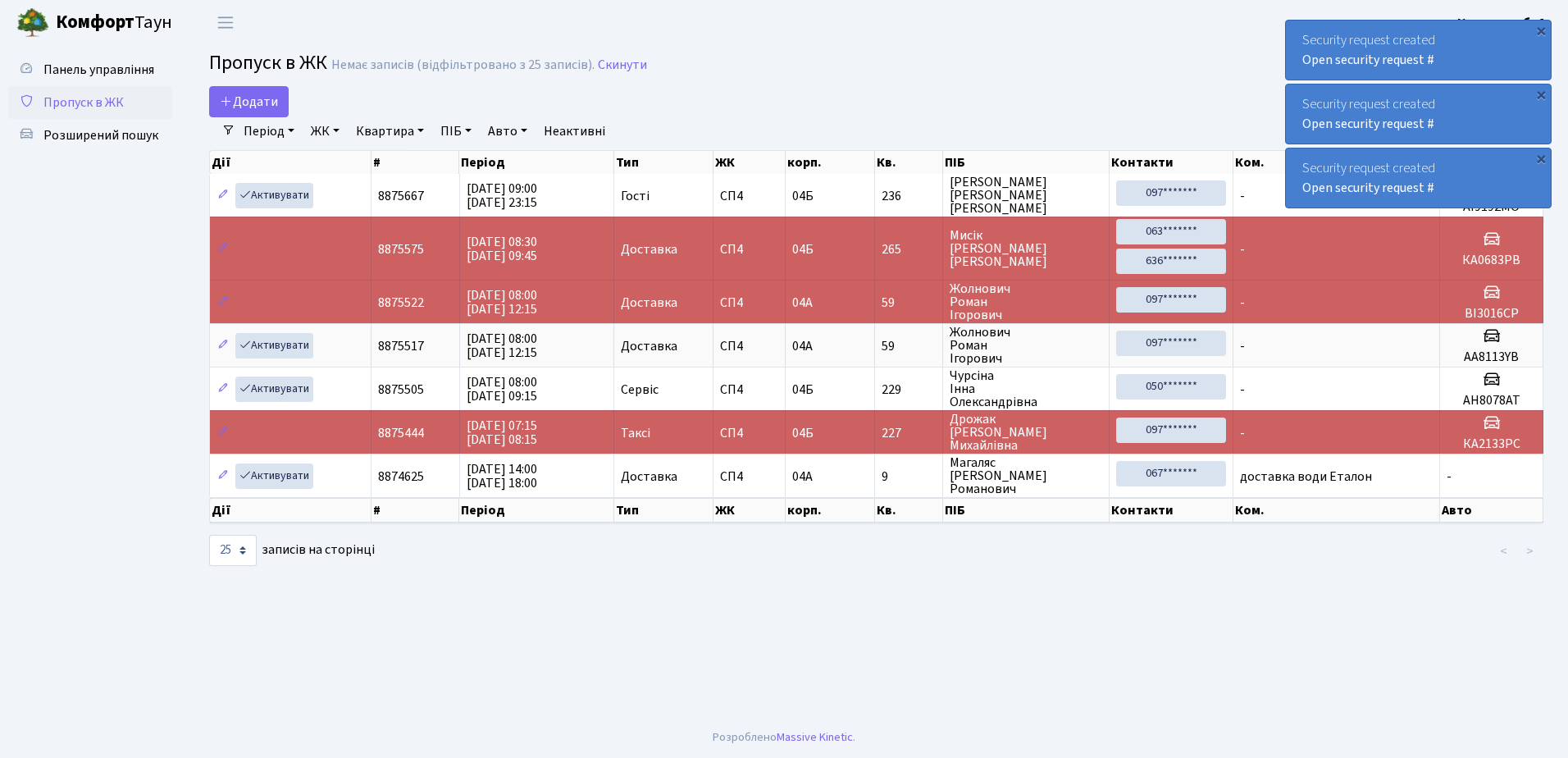
click at [1542, 28] on div "×" at bounding box center [1541, 30] width 17 height 17
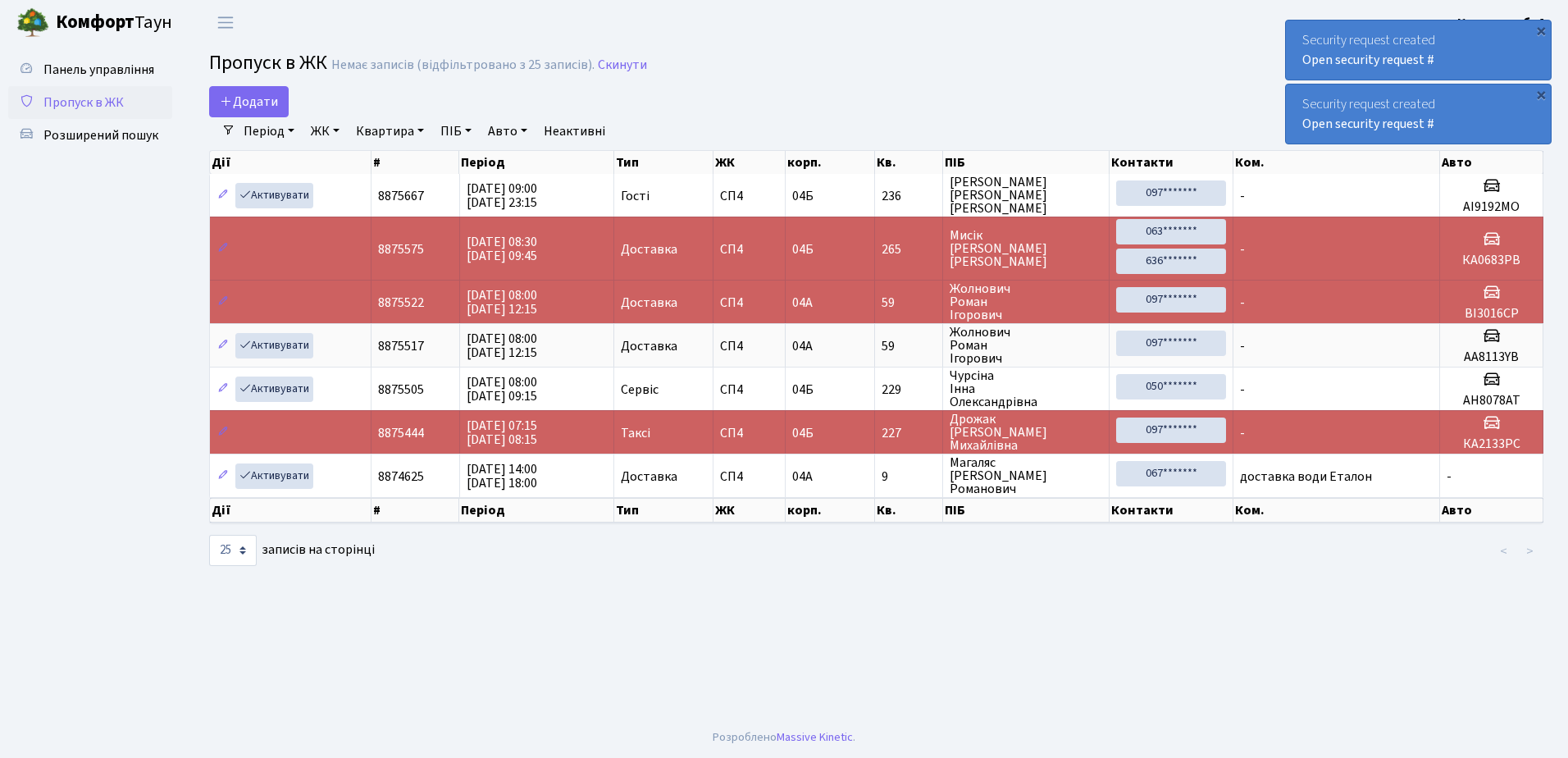
click at [1542, 28] on div "×" at bounding box center [1541, 30] width 17 height 17
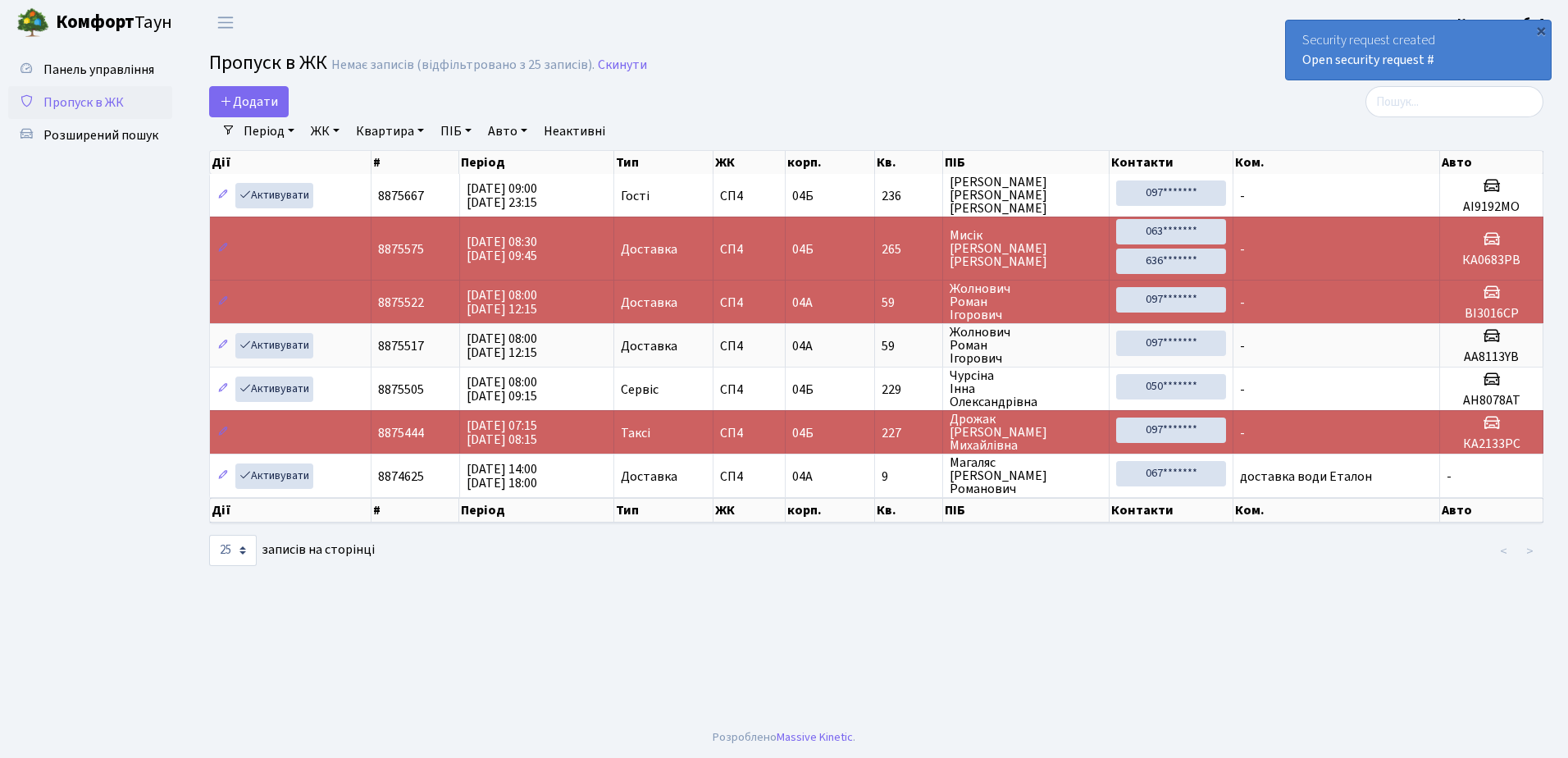
click at [1542, 28] on div "×" at bounding box center [1541, 30] width 17 height 17
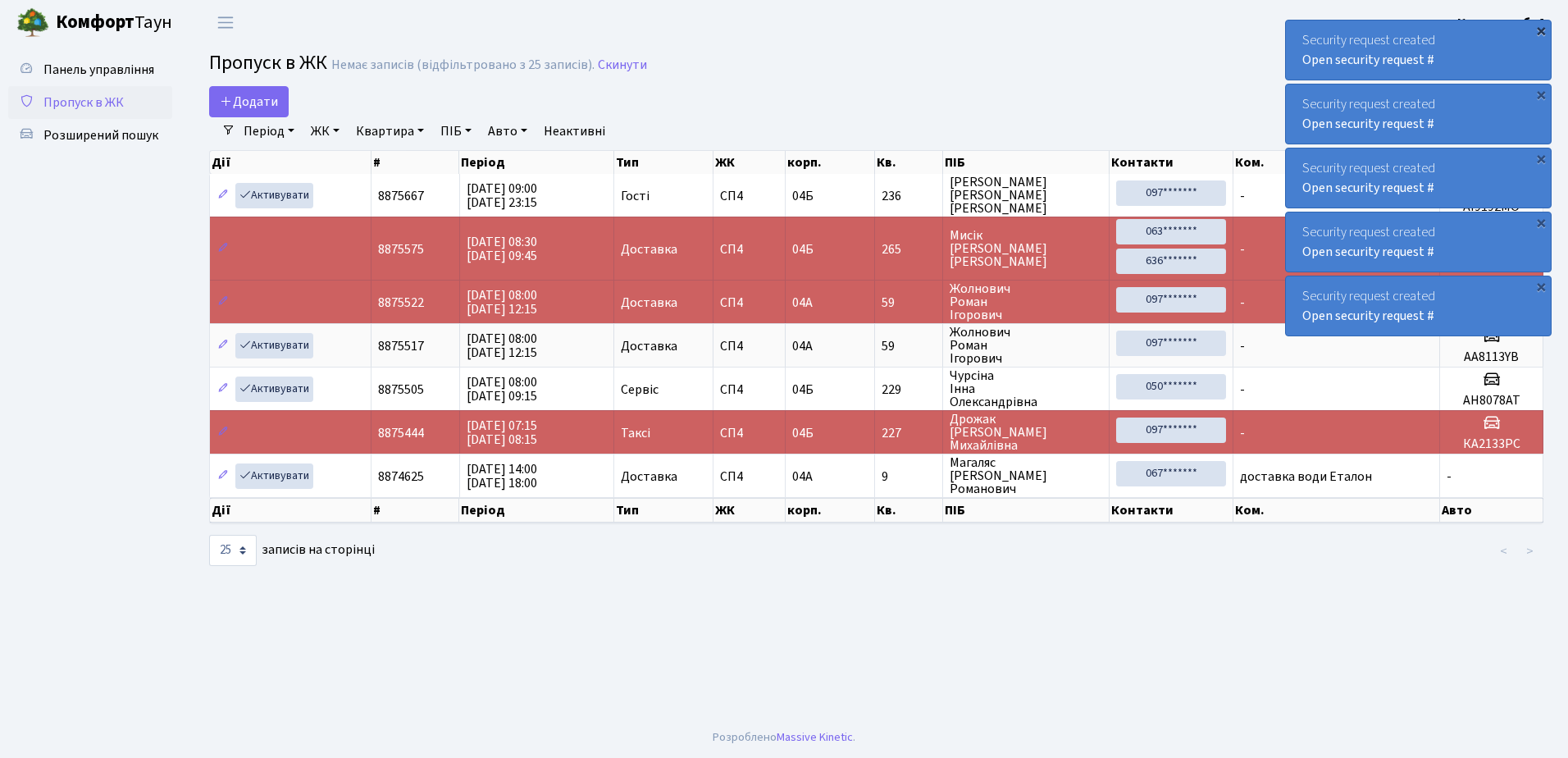
click at [1541, 29] on div "×" at bounding box center [1541, 30] width 17 height 17
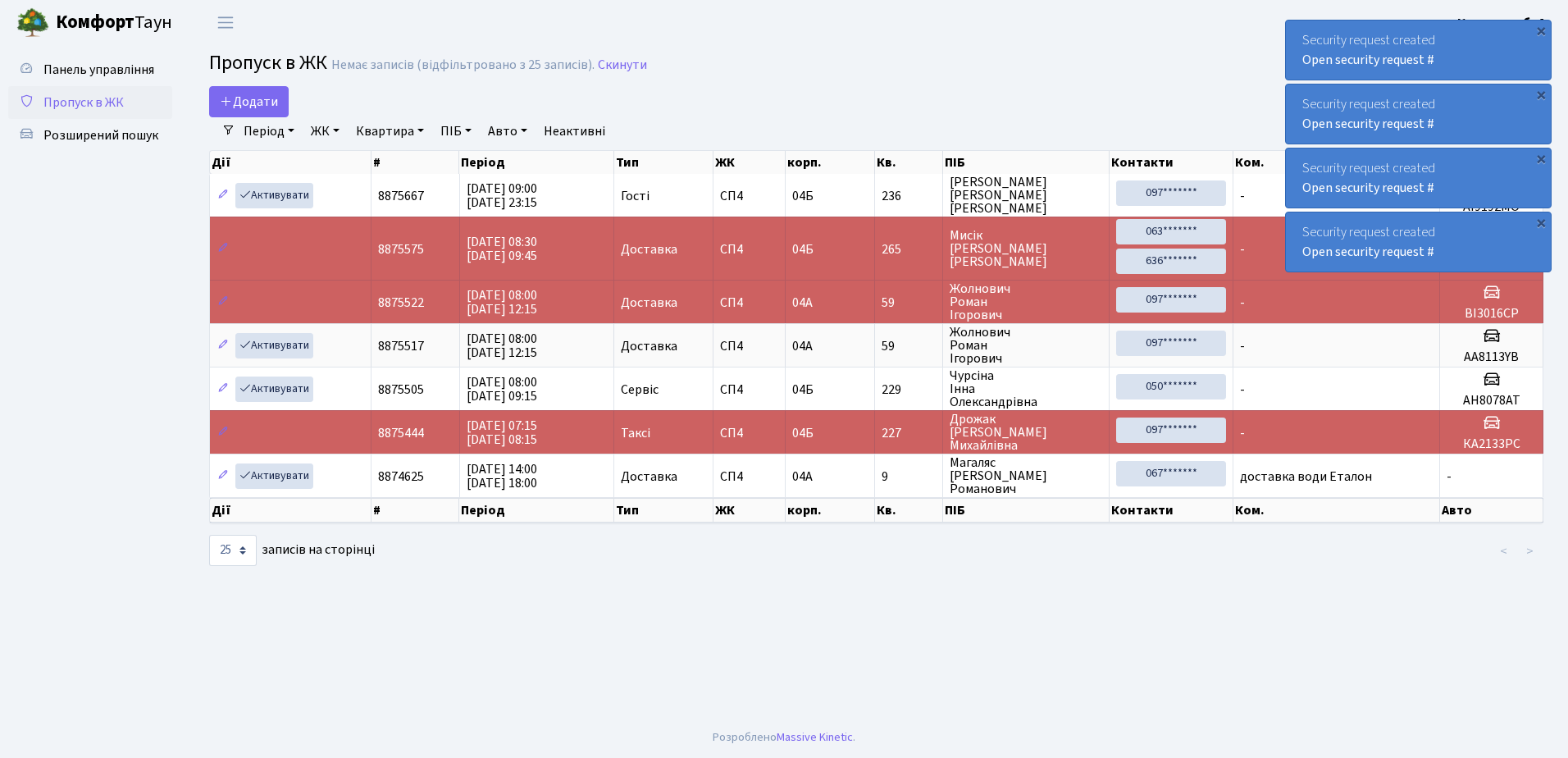
click at [1541, 29] on div "×" at bounding box center [1541, 30] width 17 height 17
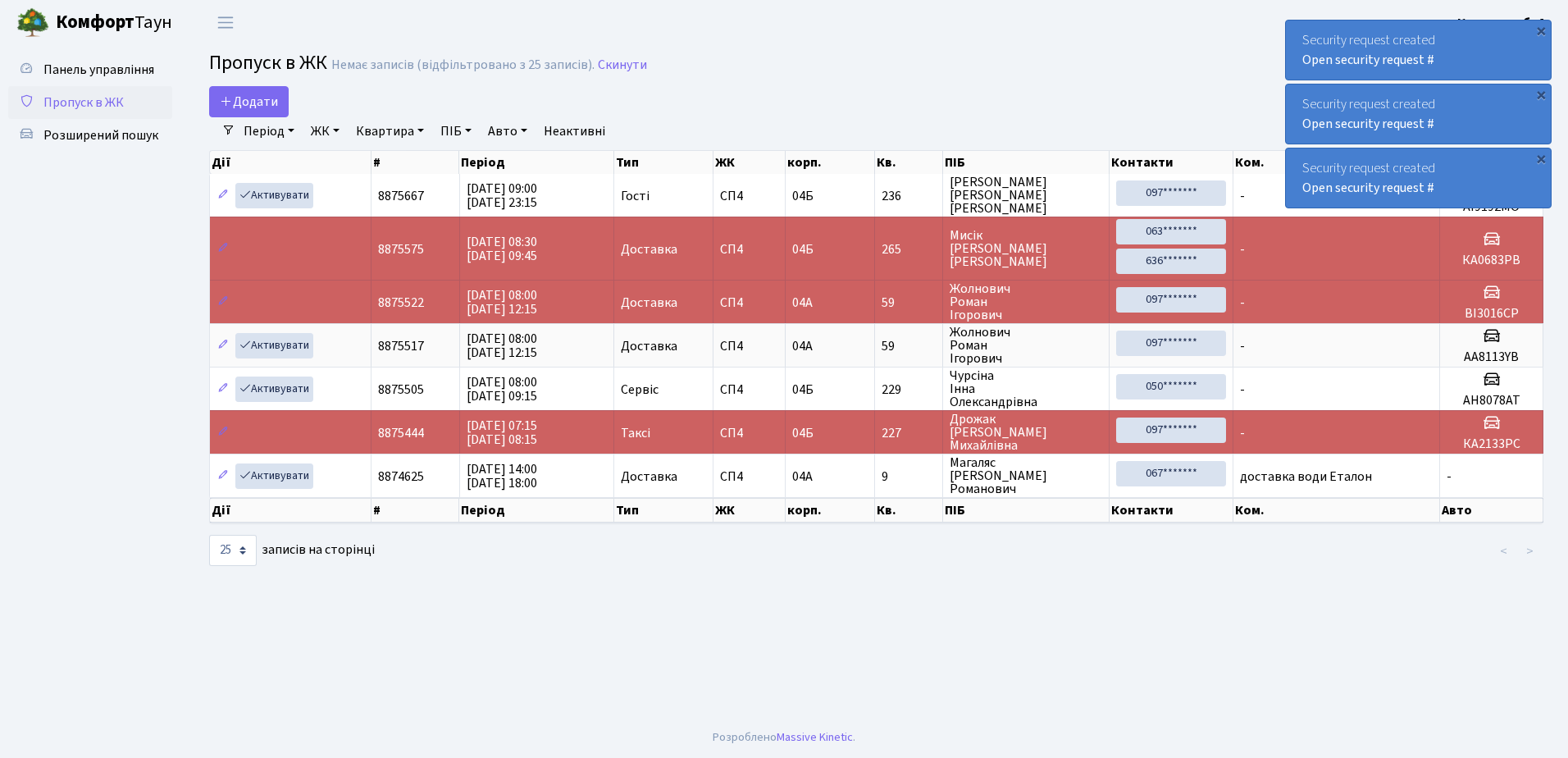
click at [1541, 29] on div "×" at bounding box center [1541, 30] width 17 height 17
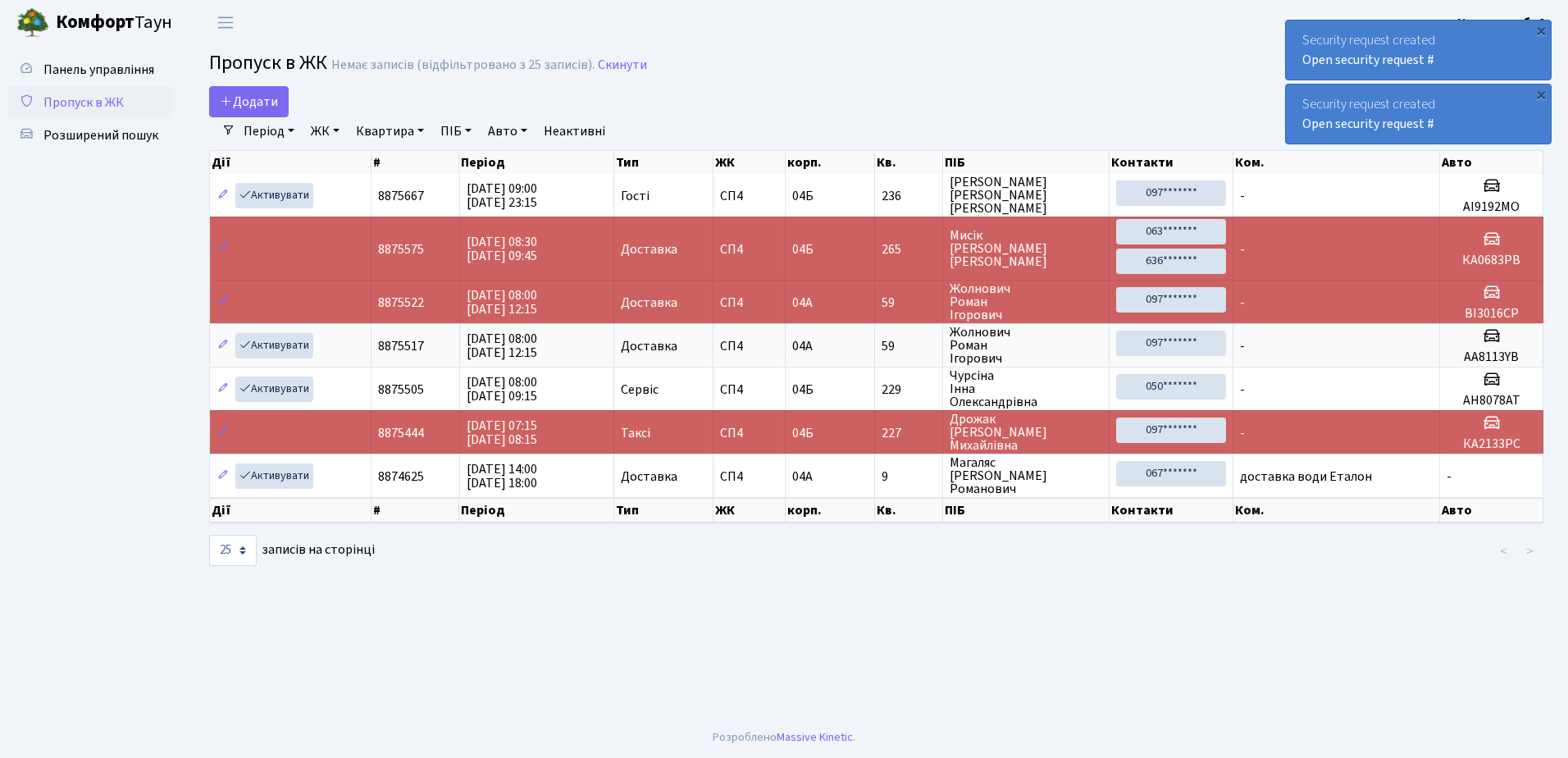
click at [1541, 29] on div "×" at bounding box center [1541, 30] width 17 height 17
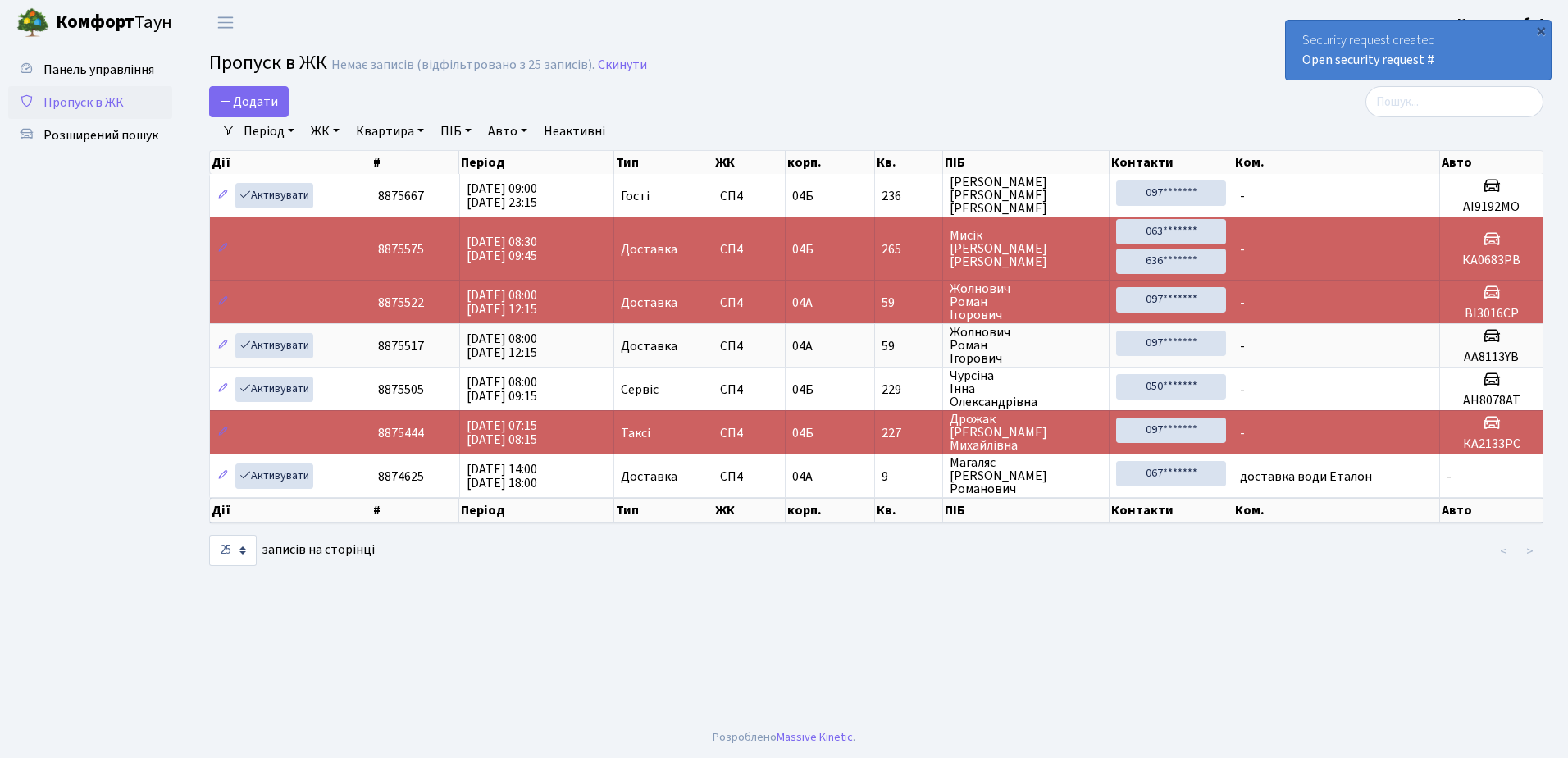
click at [1541, 29] on div "×" at bounding box center [1541, 30] width 17 height 17
